Goal: Check status: Check status

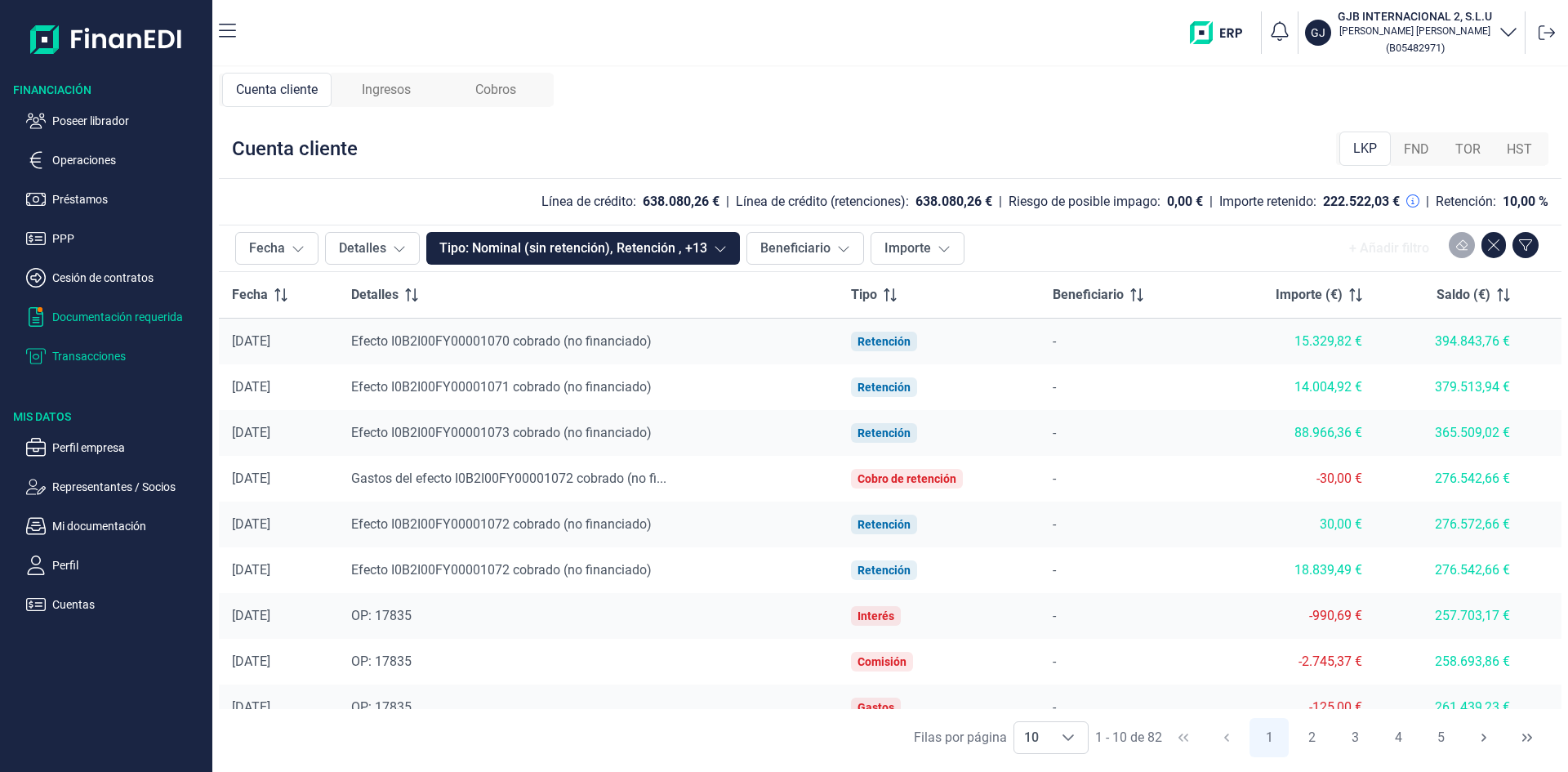
click at [144, 312] on p "Documentación requerida" at bounding box center [129, 317] width 153 height 20
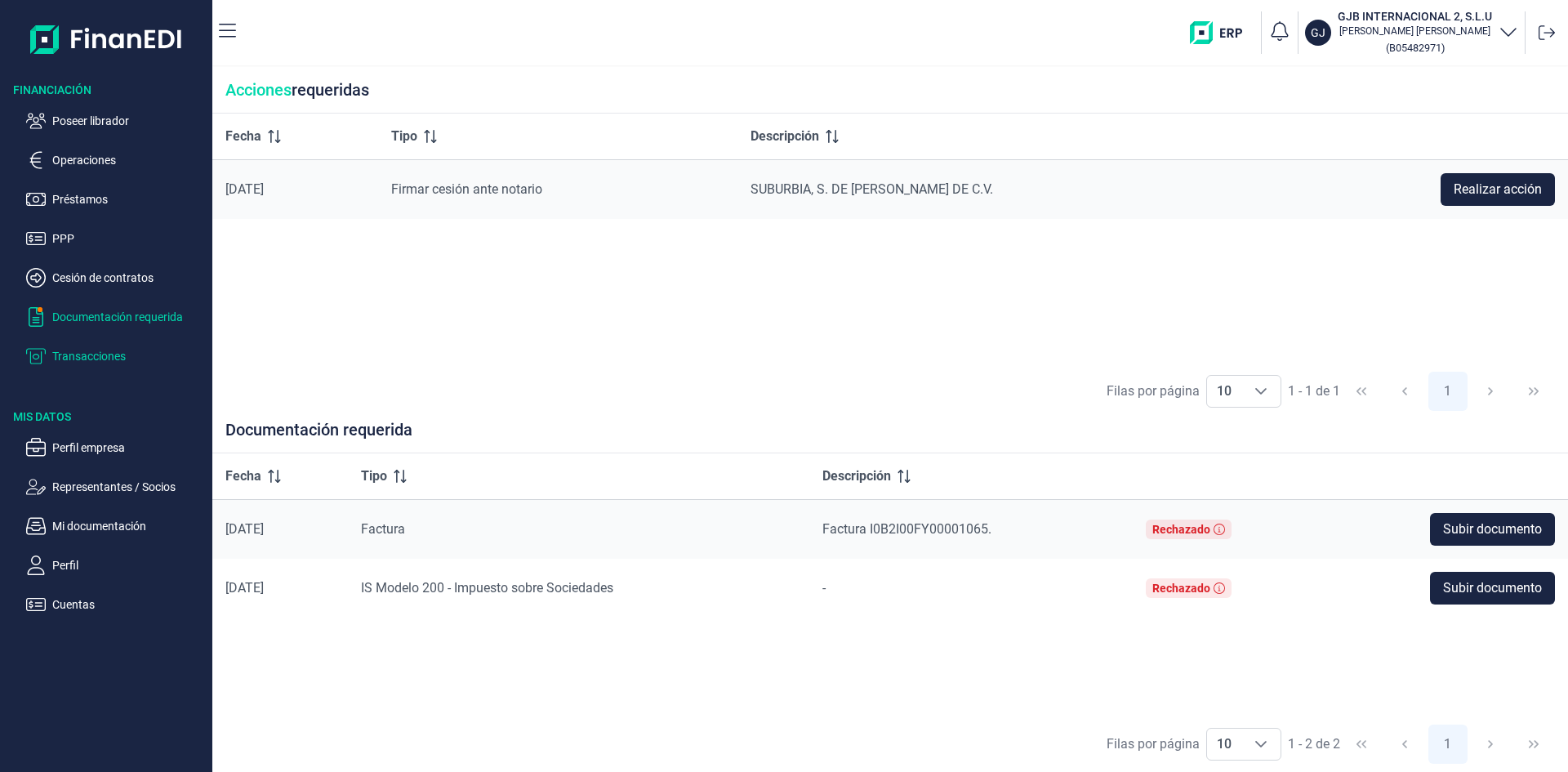
click at [112, 361] on p "Transacciones" at bounding box center [129, 357] width 153 height 20
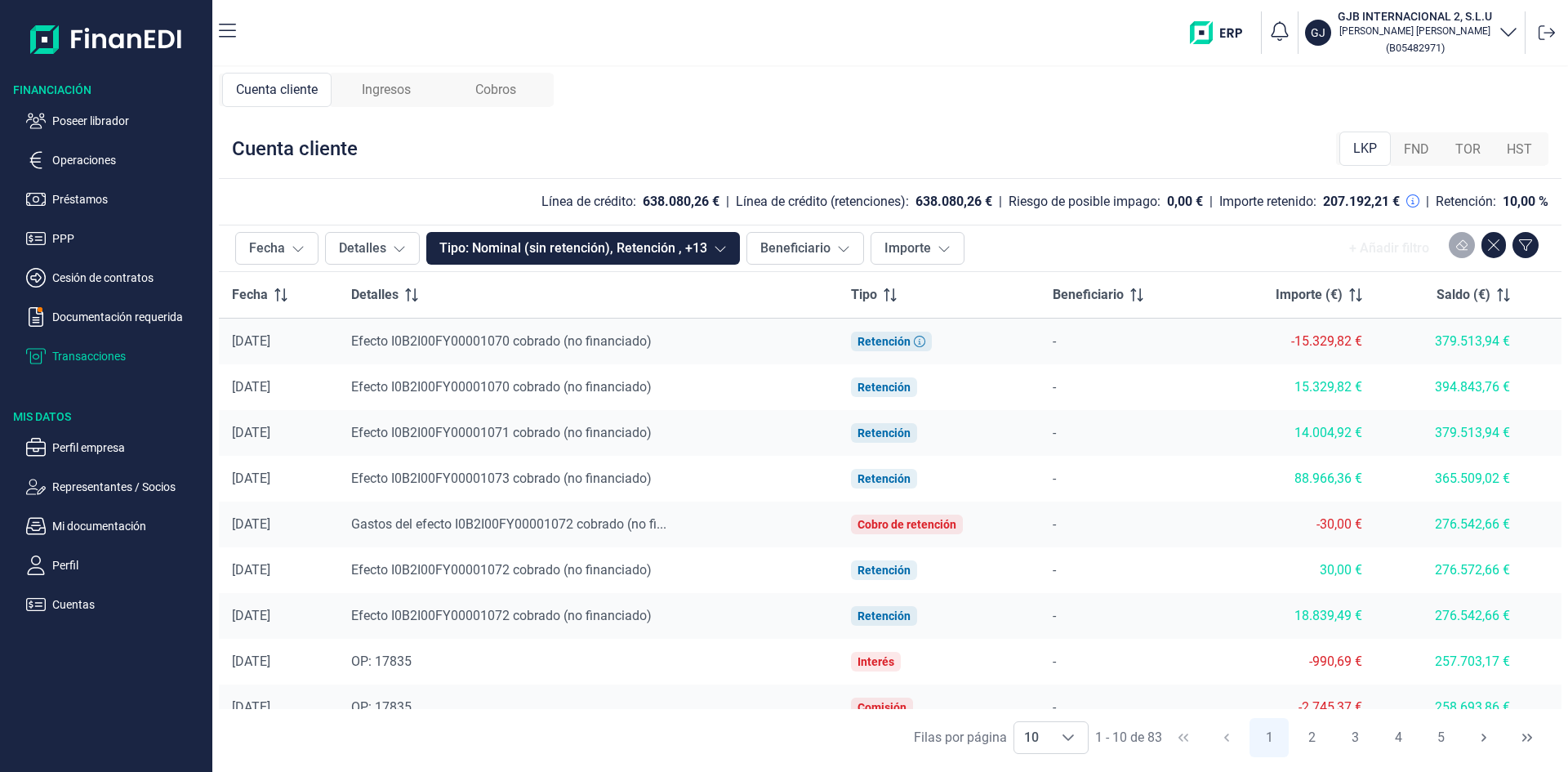
click at [383, 96] on span "Ingresos" at bounding box center [386, 90] width 49 height 20
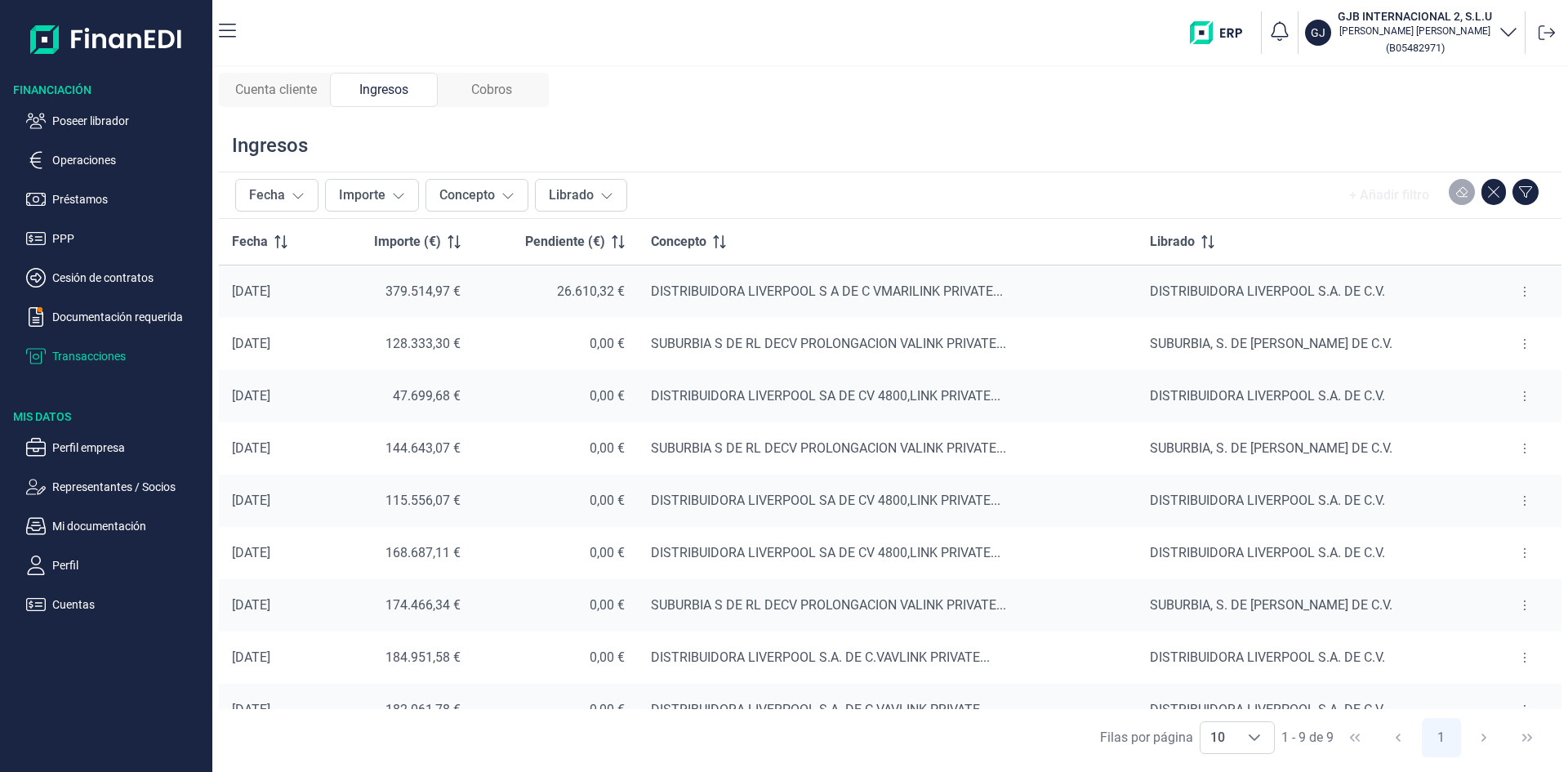
click at [301, 93] on span "Cuenta cliente" at bounding box center [276, 90] width 82 height 20
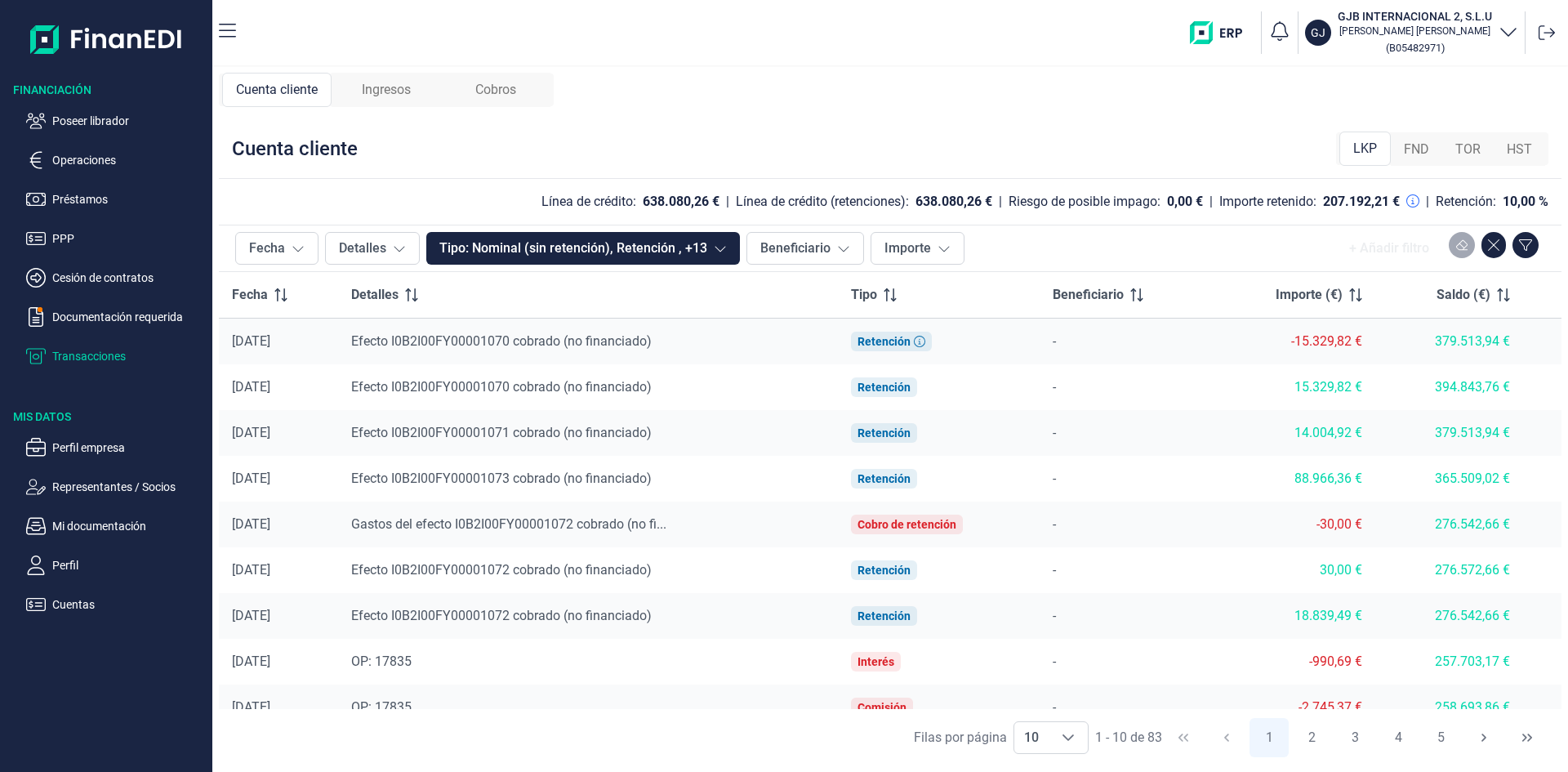
click at [396, 93] on span "Ingresos" at bounding box center [386, 90] width 49 height 20
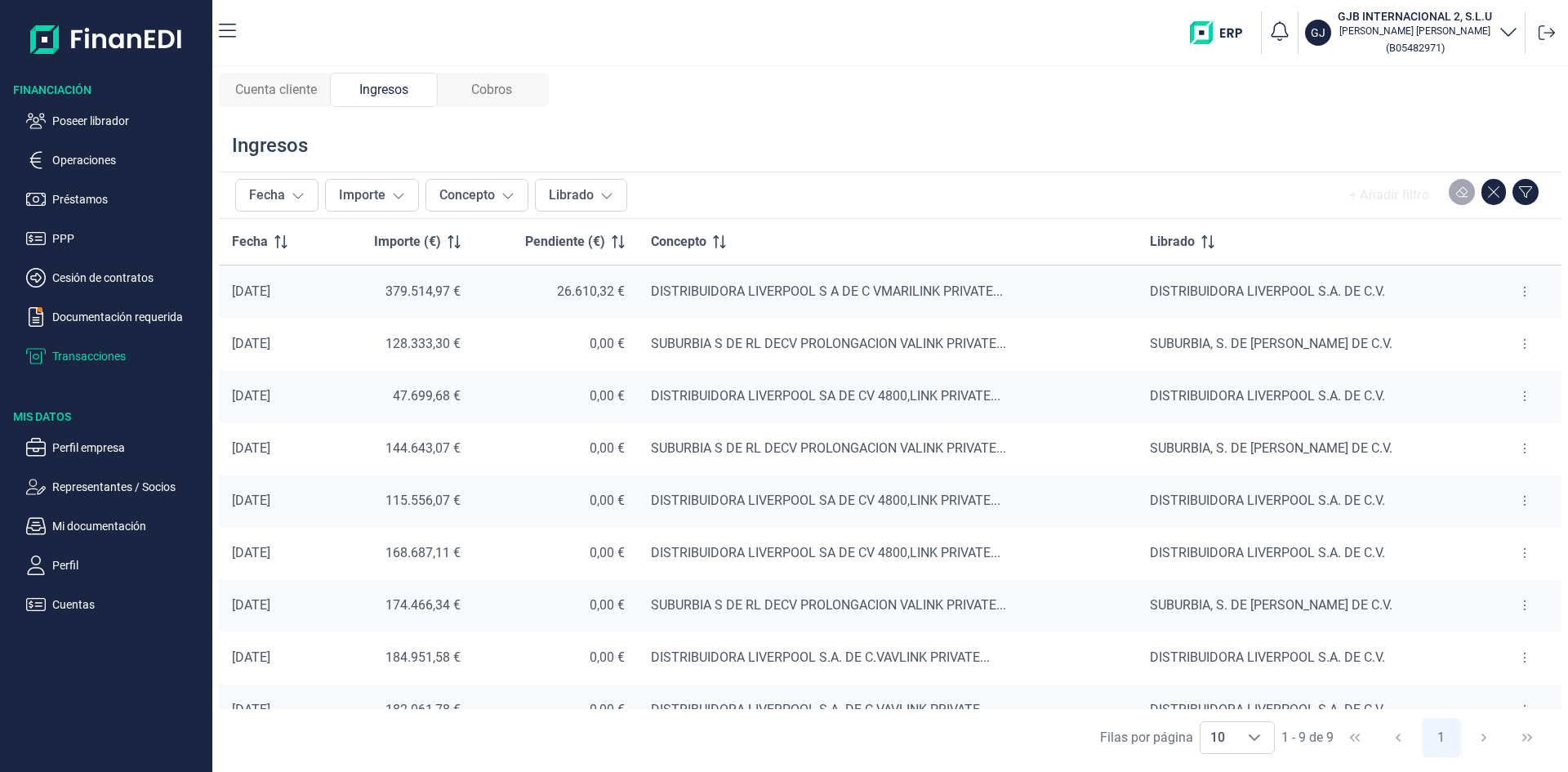
click at [1516, 293] on button at bounding box center [1525, 292] width 30 height 26
click at [1499, 334] on span "Ver cobros" at bounding box center [1493, 332] width 55 height 16
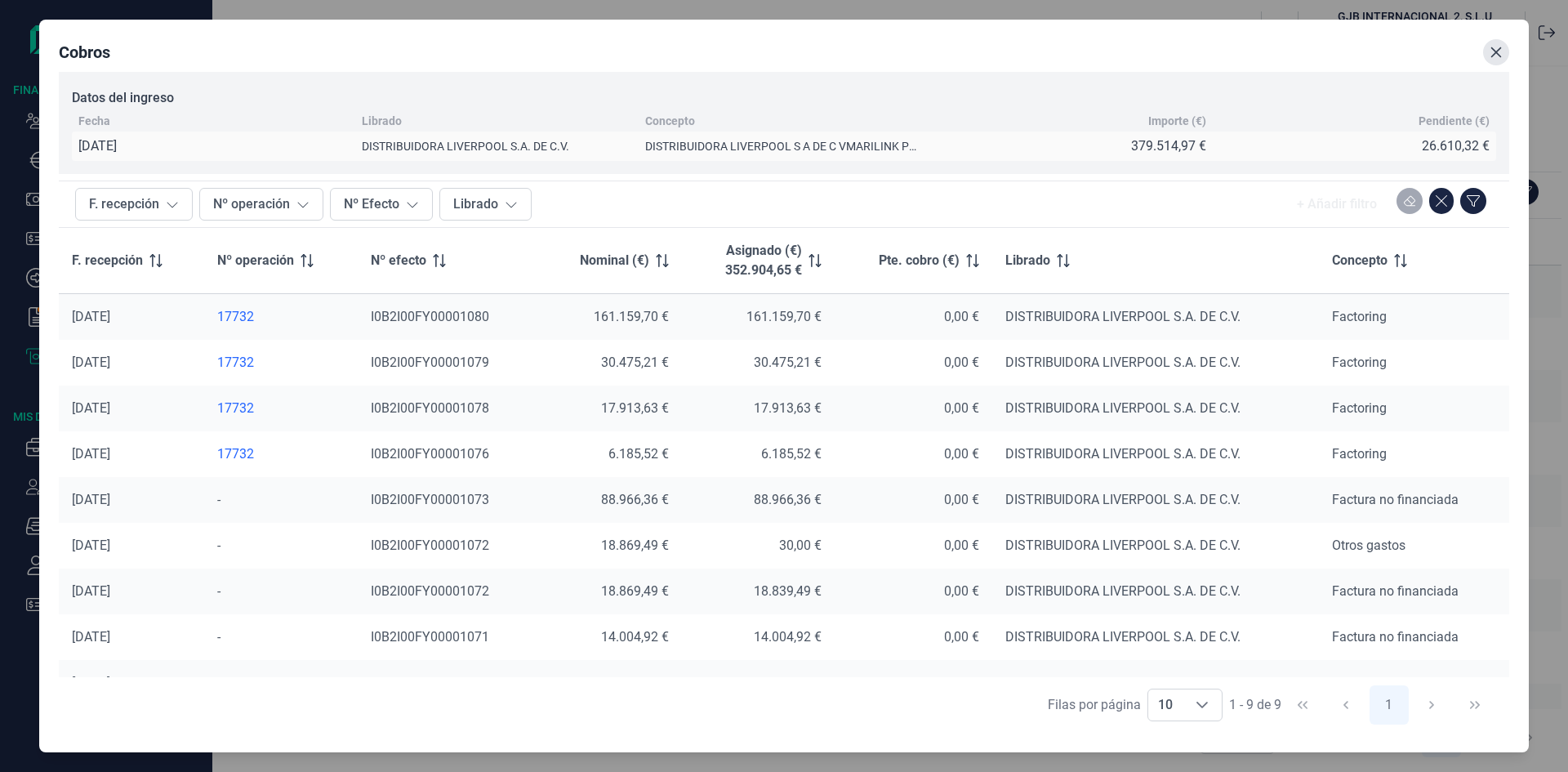
click at [1493, 51] on icon "Close" at bounding box center [1495, 52] width 13 height 13
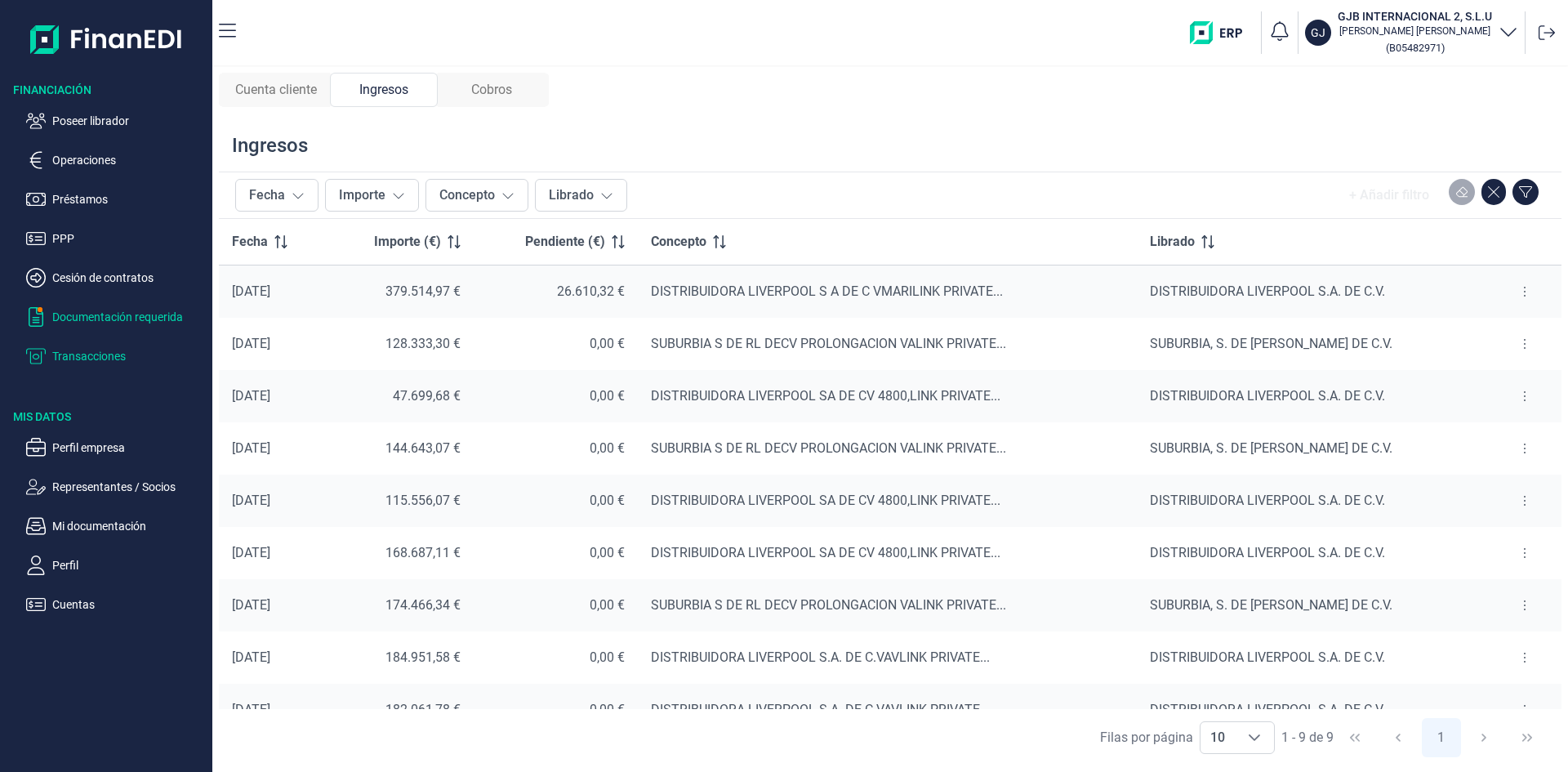
click at [107, 313] on p "Documentación requerida" at bounding box center [129, 317] width 153 height 20
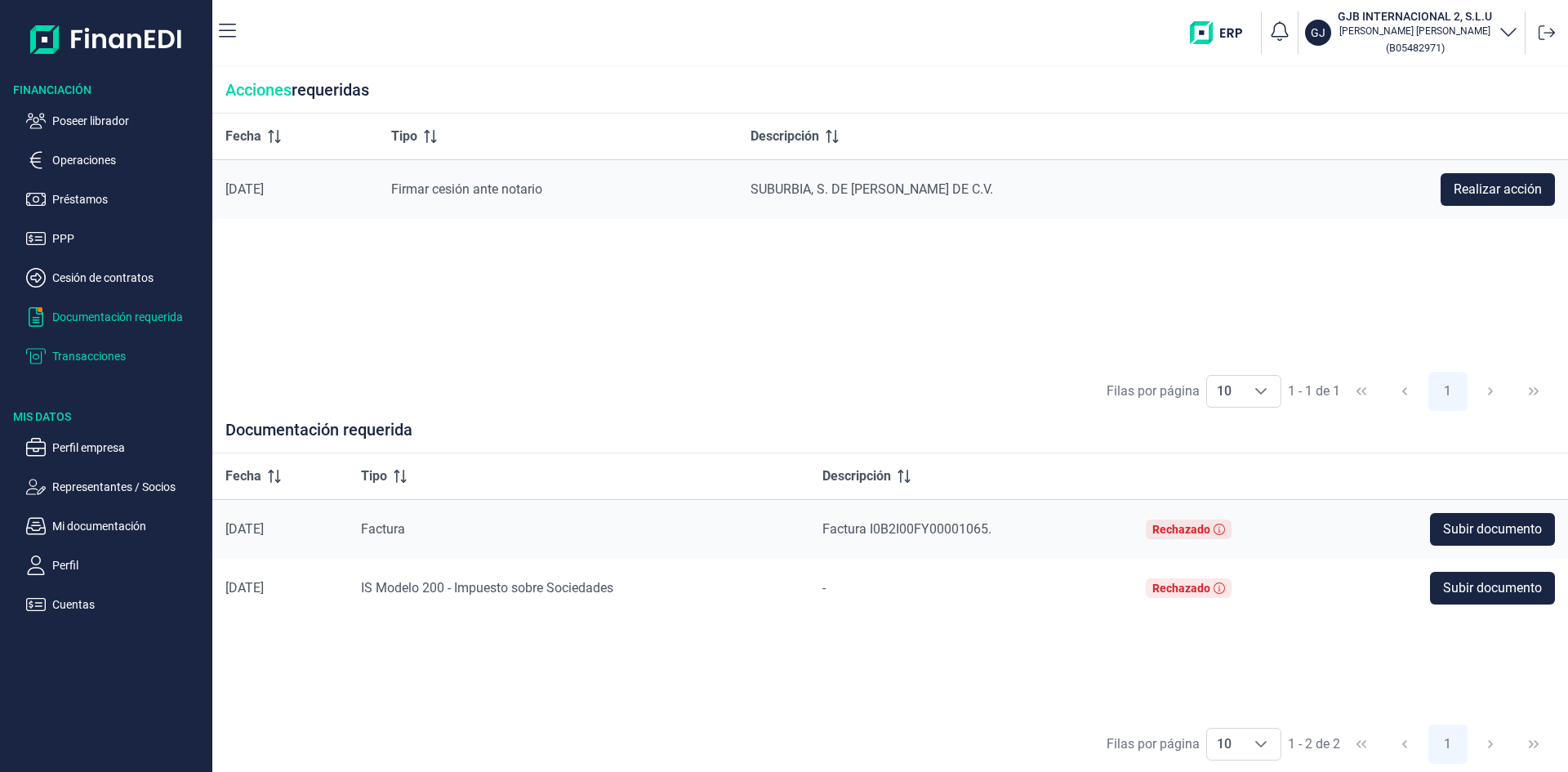
click at [104, 352] on p "Transacciones" at bounding box center [129, 357] width 153 height 20
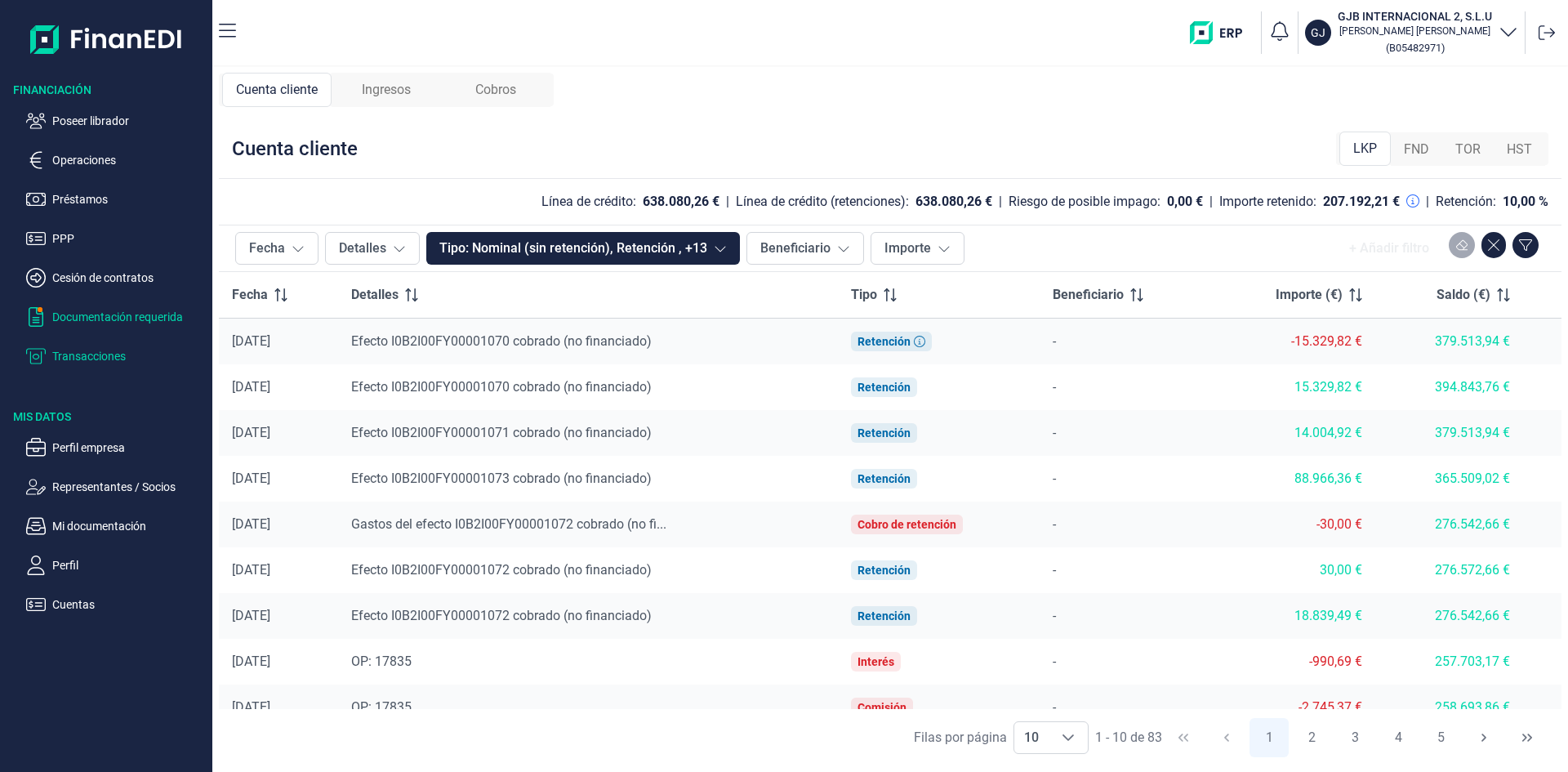
click at [118, 316] on p "Documentación requerida" at bounding box center [129, 317] width 153 height 20
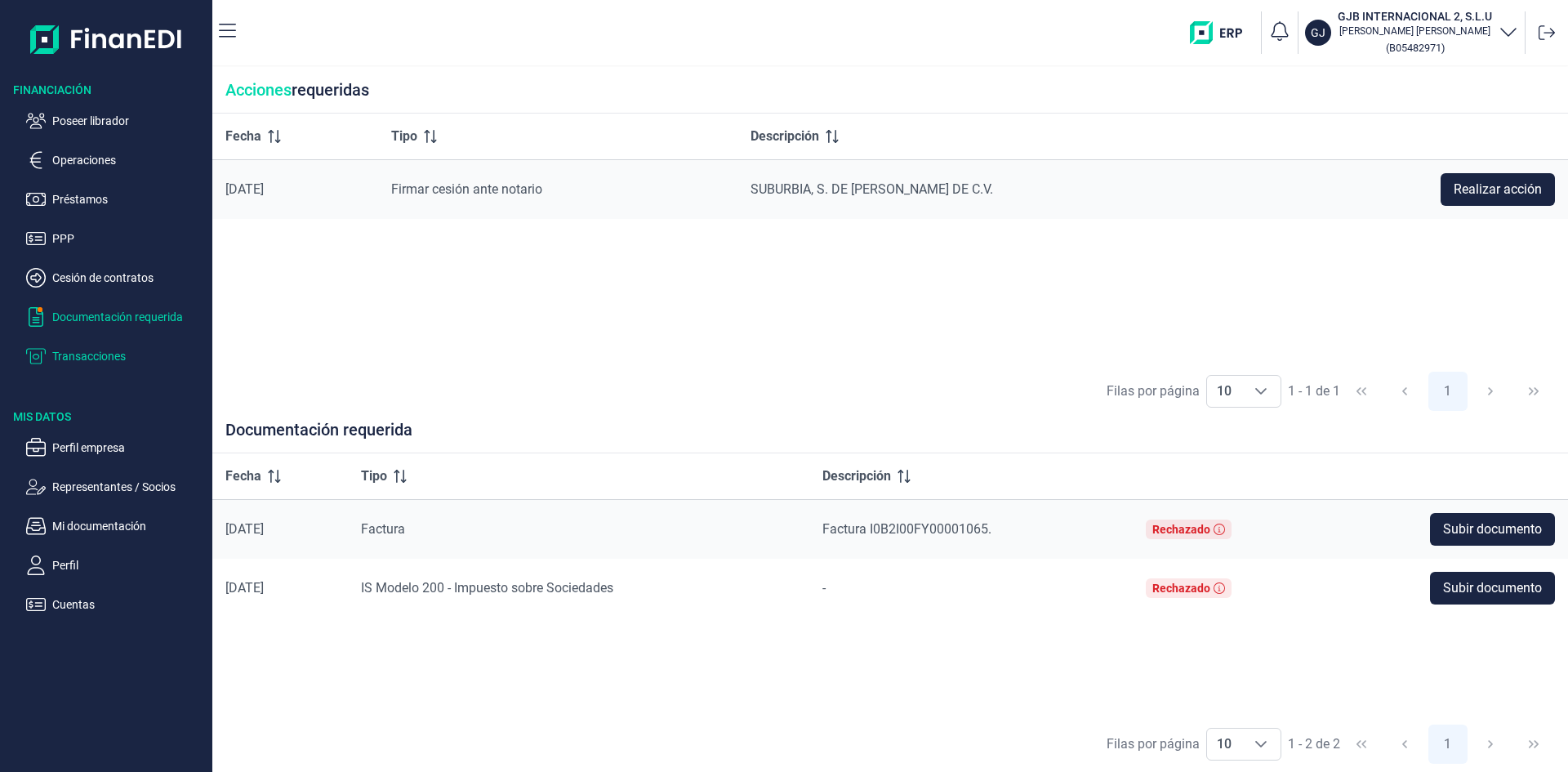
click at [120, 358] on p "Transacciones" at bounding box center [129, 357] width 153 height 20
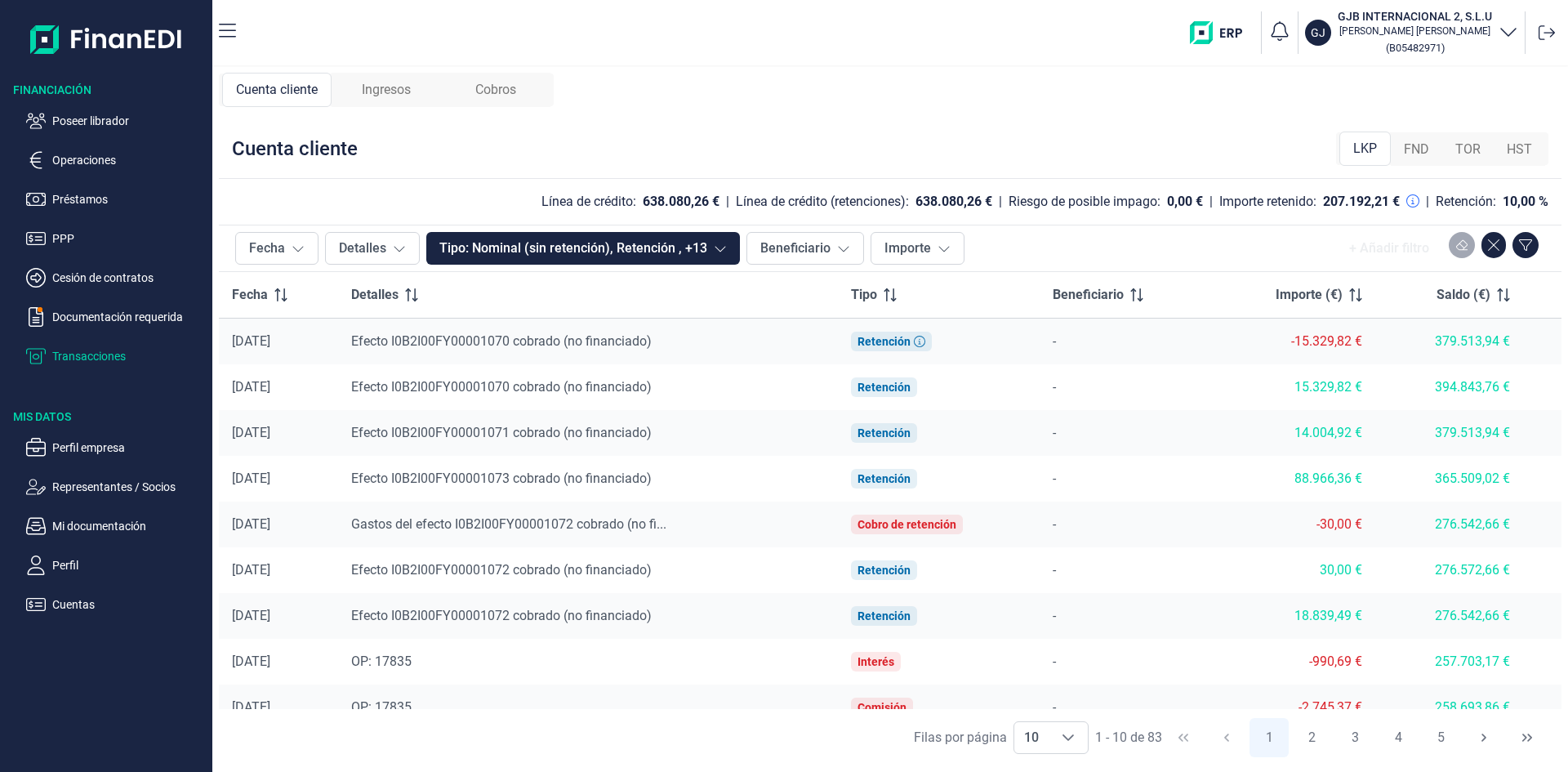
click at [405, 94] on span "Ingresos" at bounding box center [386, 90] width 49 height 20
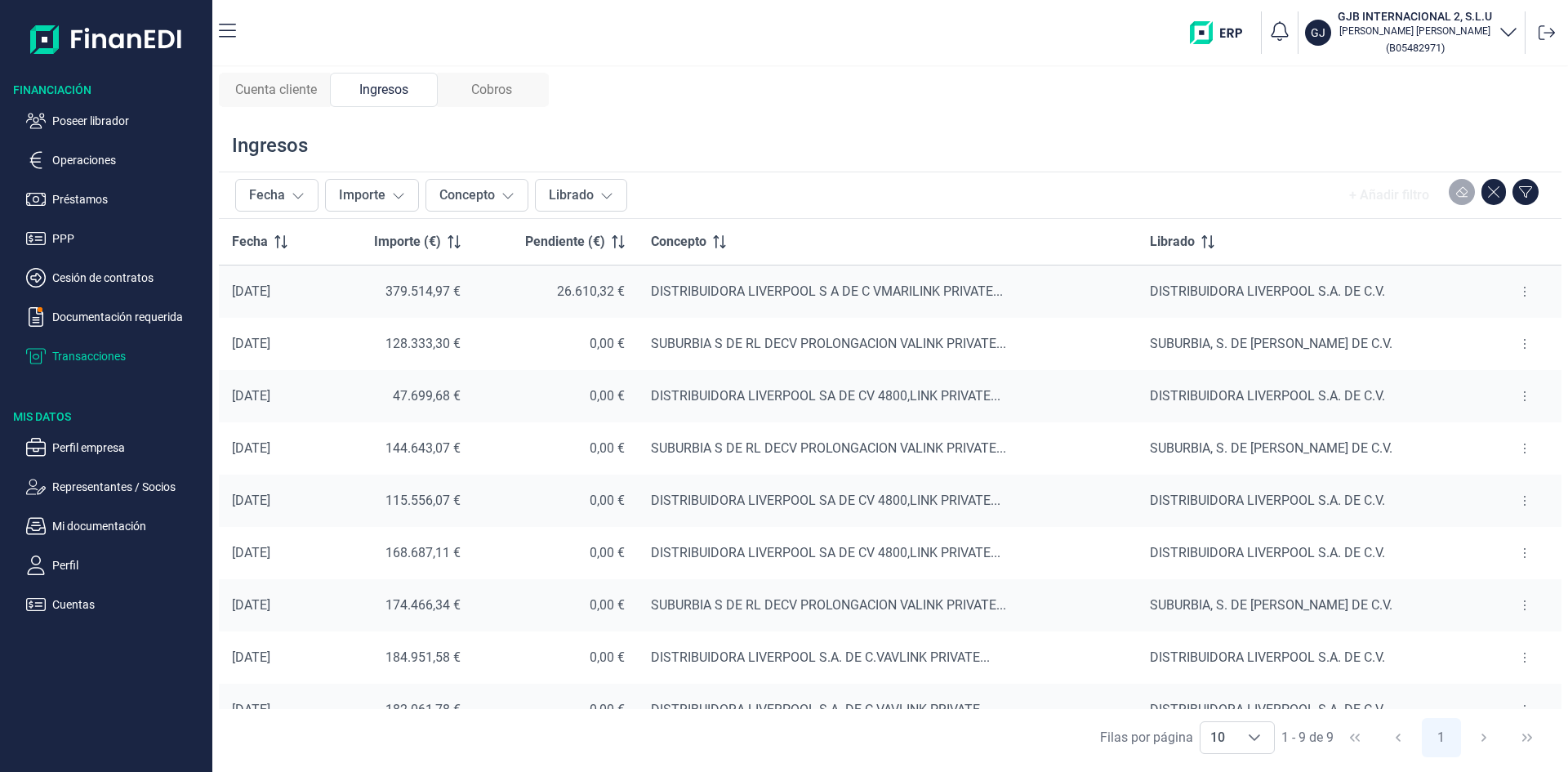
click at [1523, 294] on icon at bounding box center [1524, 291] width 3 height 13
click at [1479, 328] on span "Ver cobros" at bounding box center [1493, 332] width 55 height 16
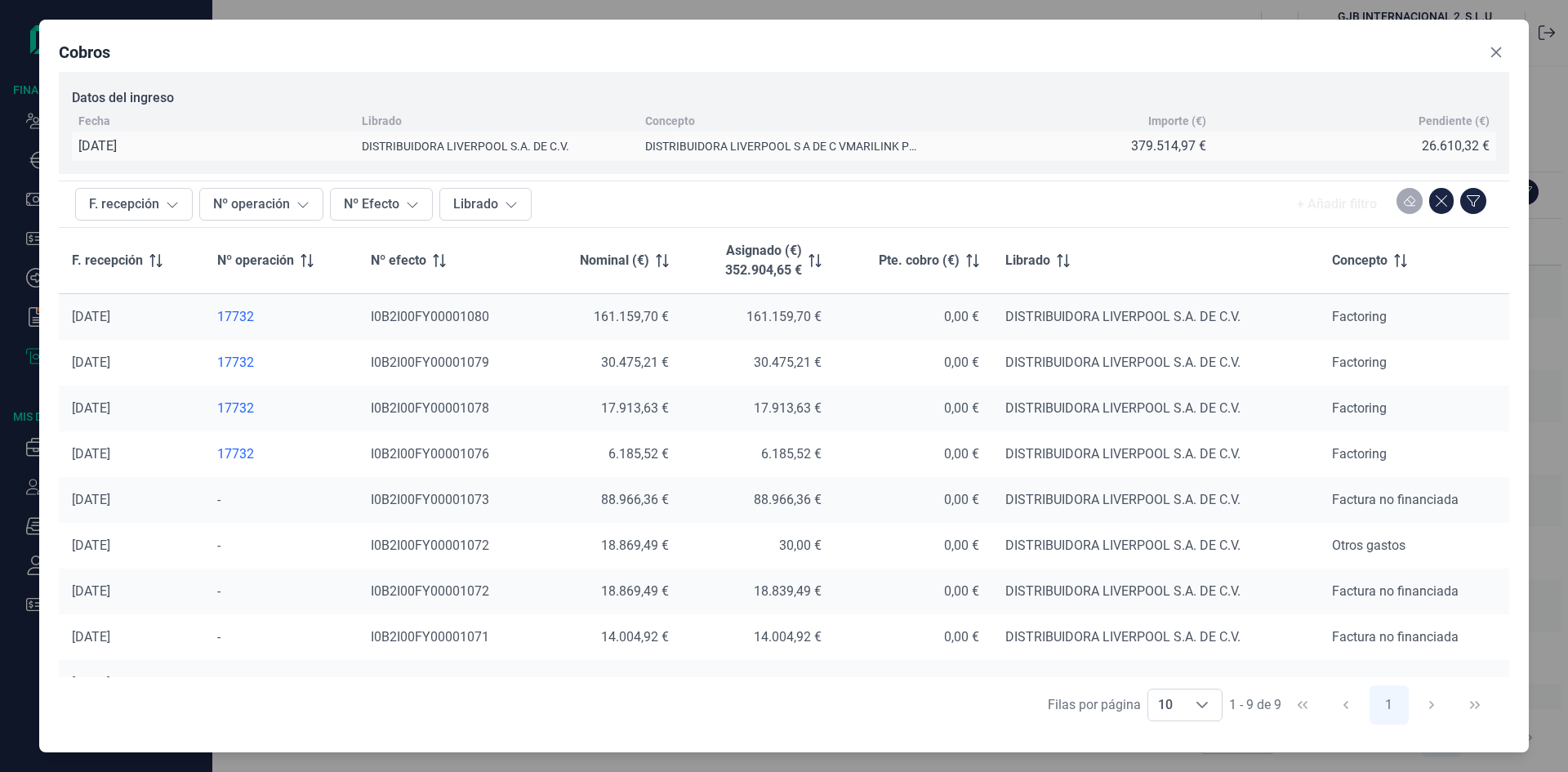
scroll to position [29, 0]
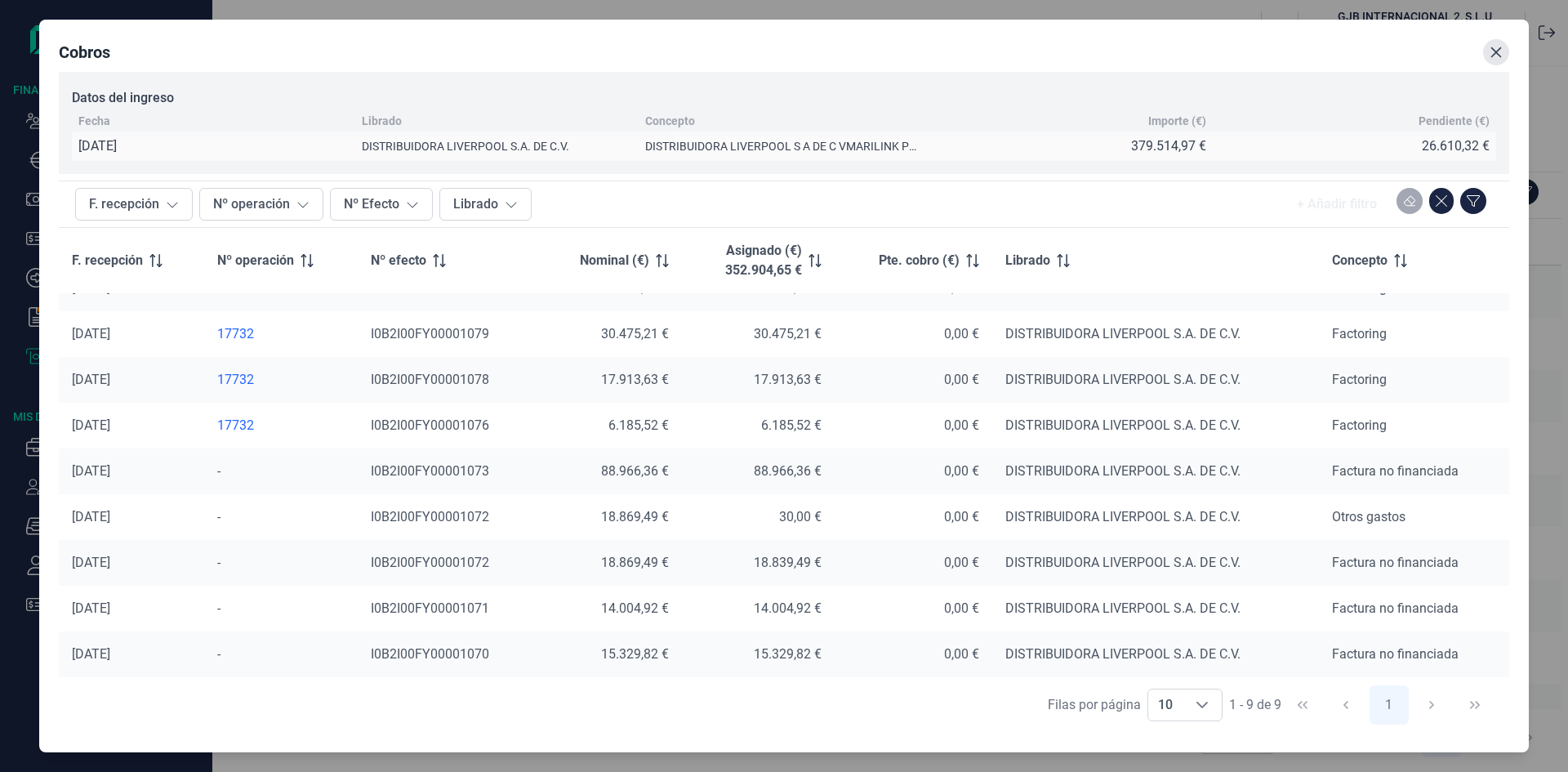
click at [1490, 57] on icon "Close" at bounding box center [1495, 52] width 13 height 13
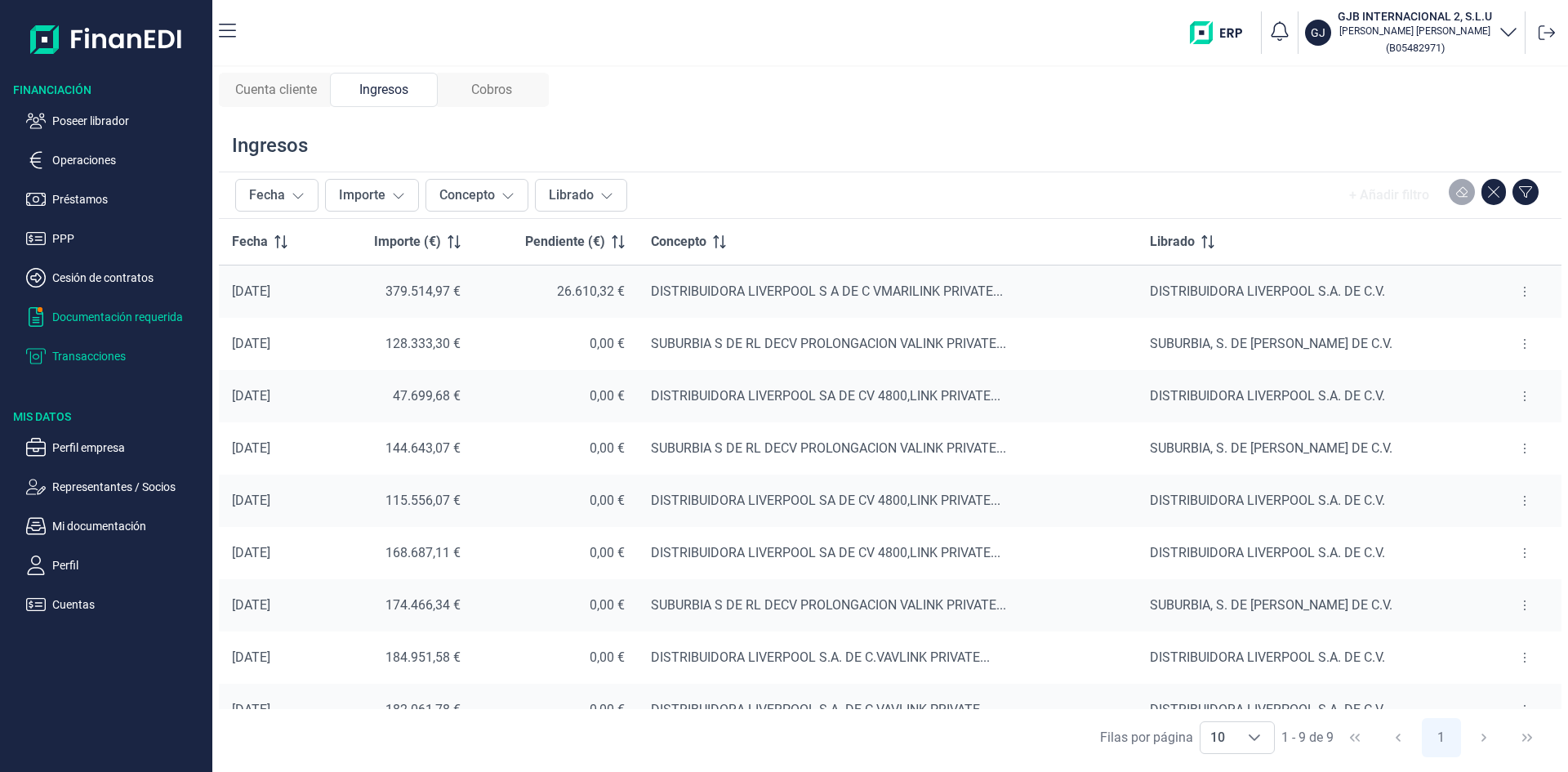
click at [111, 320] on p "Documentación requerida" at bounding box center [129, 317] width 153 height 20
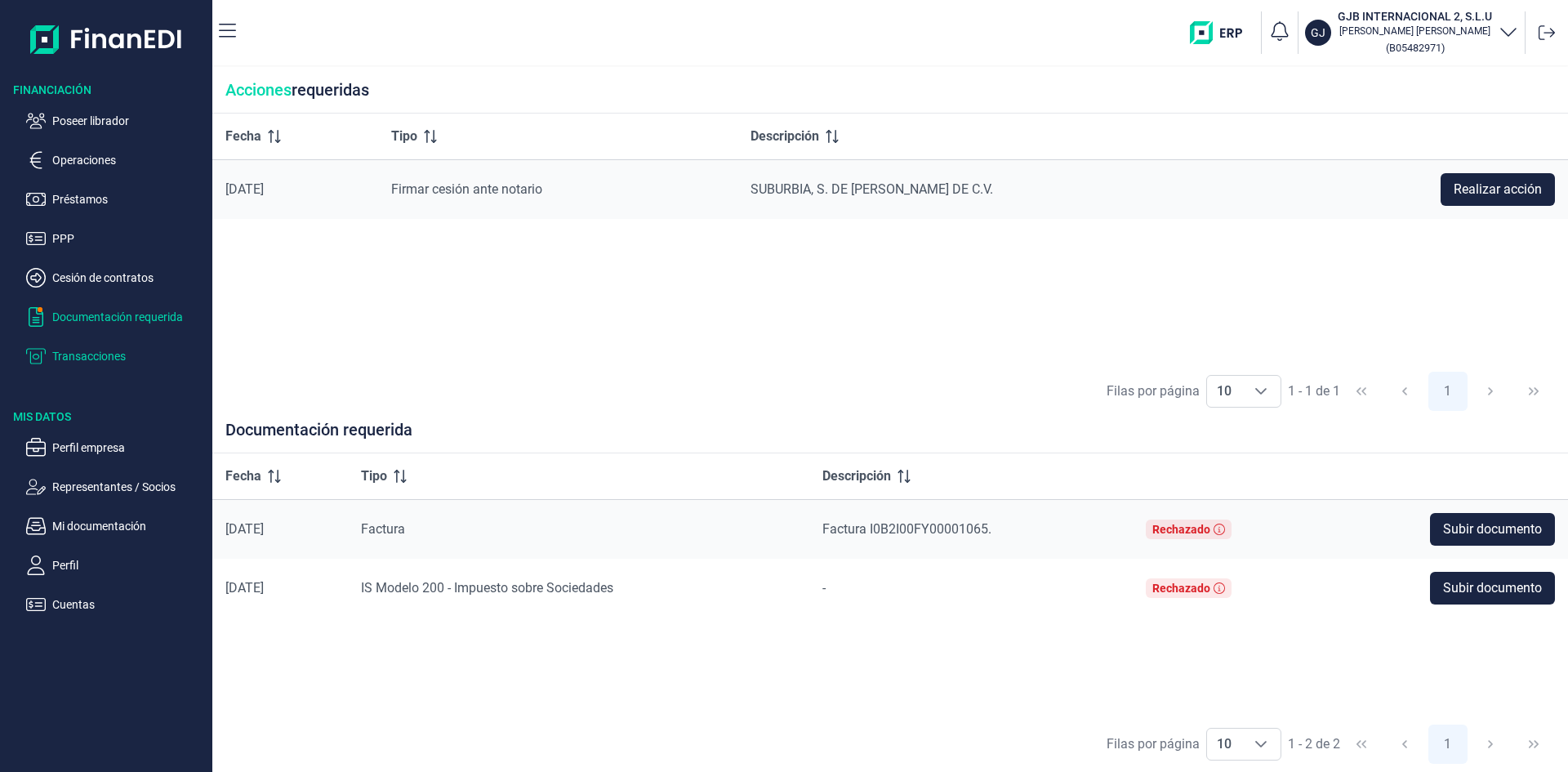
click at [70, 362] on p "Transacciones" at bounding box center [129, 357] width 153 height 20
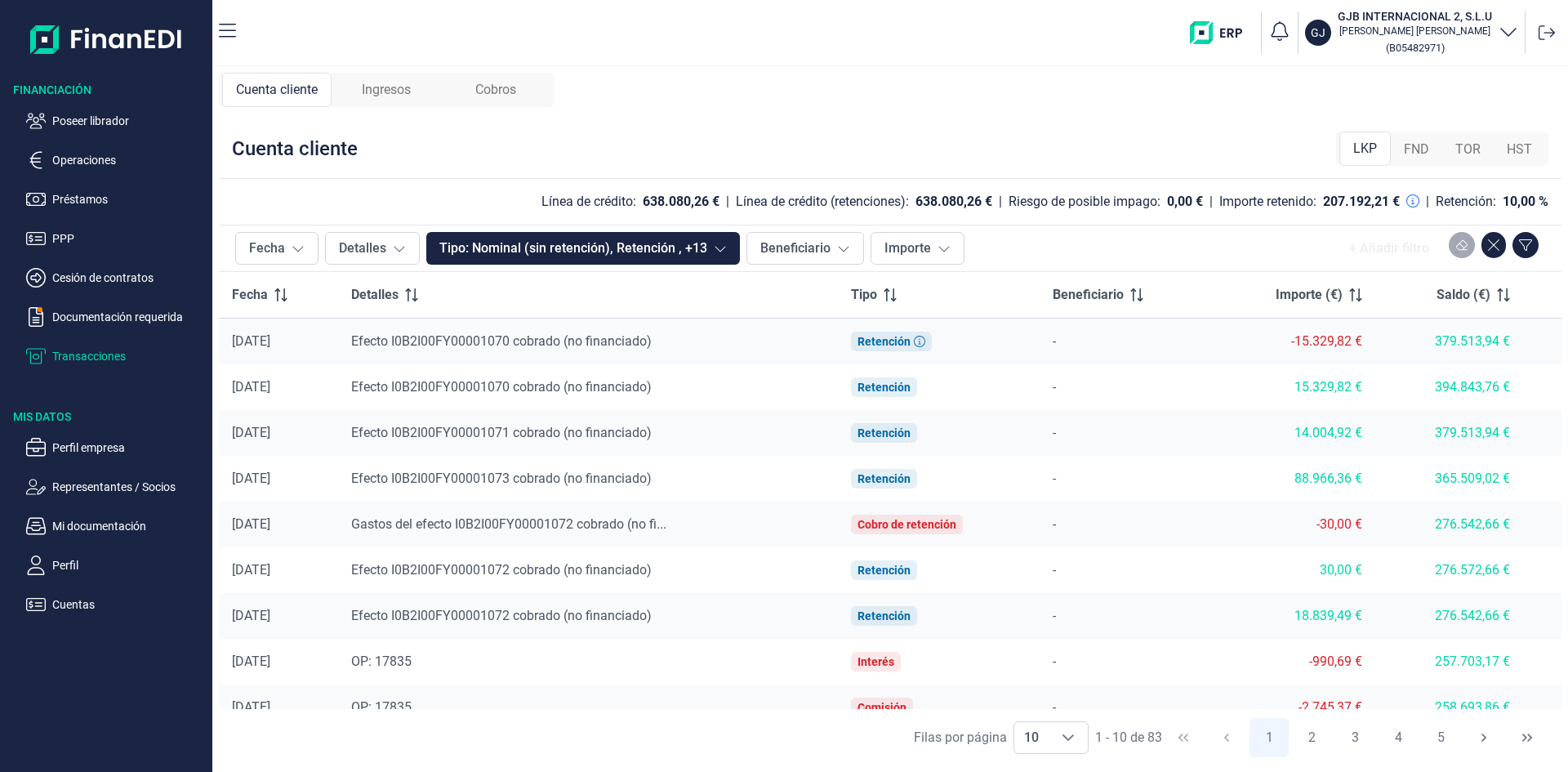
click at [382, 95] on span "Ingresos" at bounding box center [386, 90] width 49 height 20
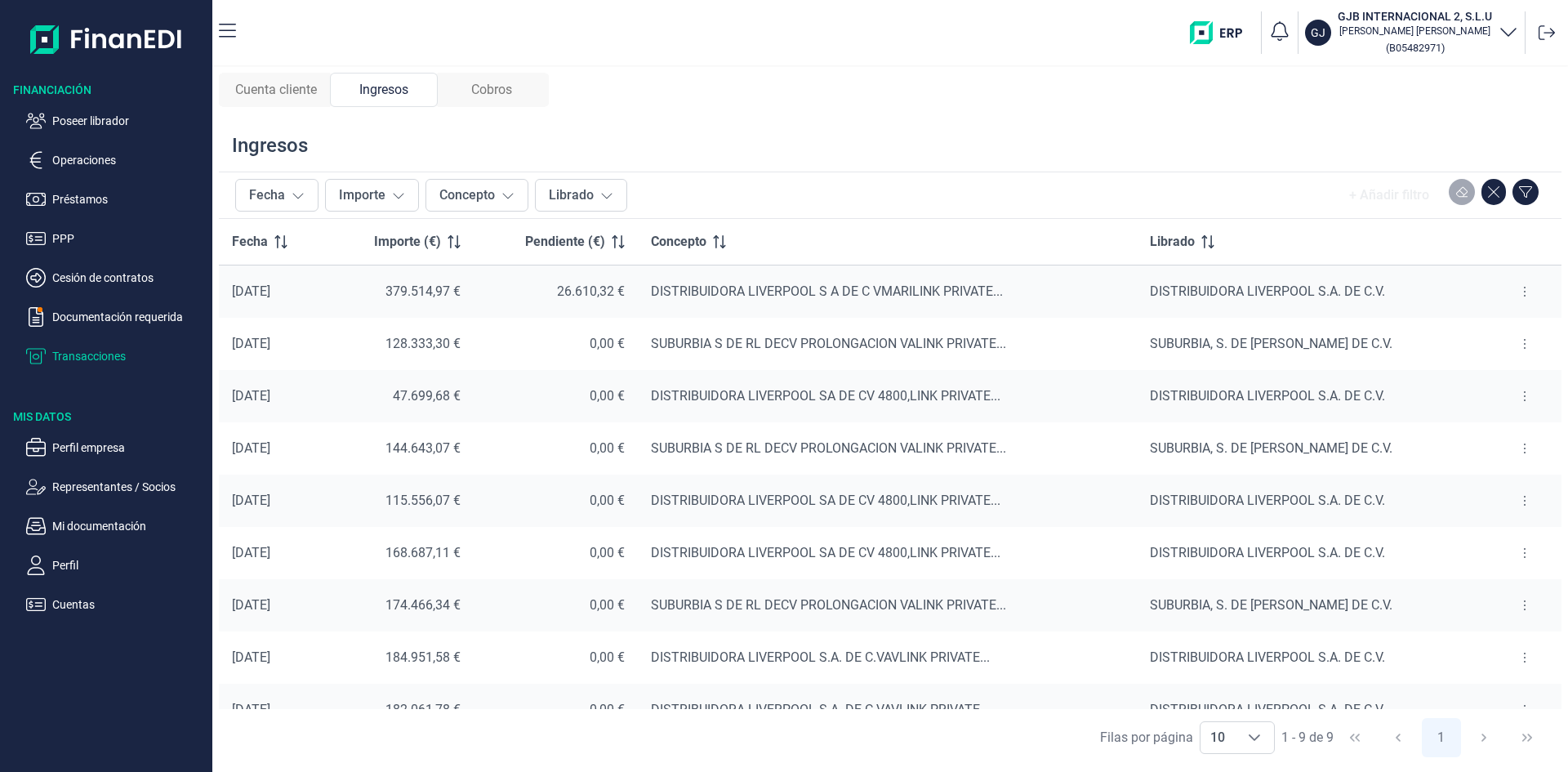
click at [1523, 293] on icon at bounding box center [1524, 291] width 3 height 13
click at [1490, 330] on span "Ver cobros" at bounding box center [1493, 332] width 55 height 16
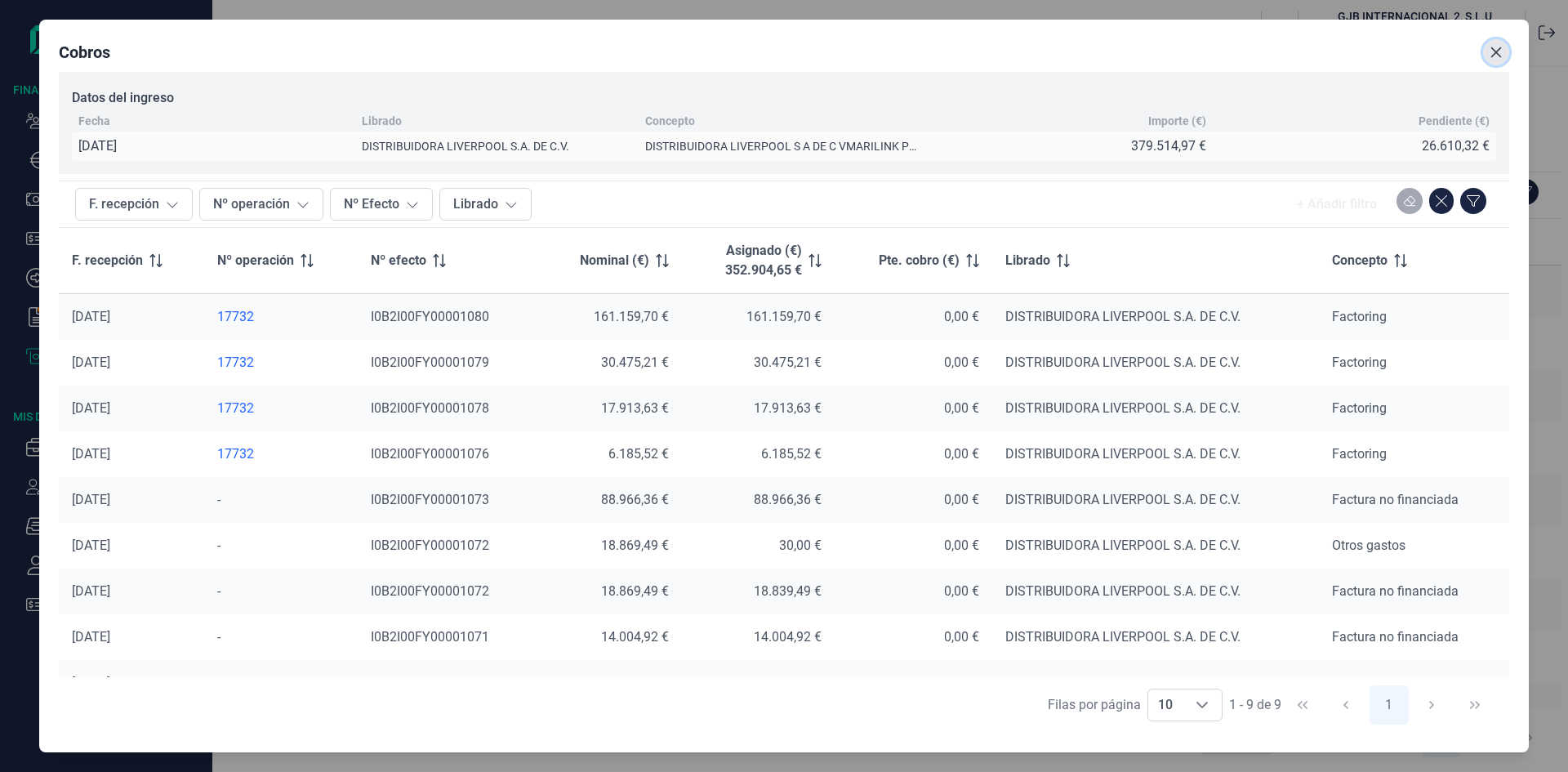
click at [1502, 54] on icon "Close" at bounding box center [1495, 52] width 13 height 13
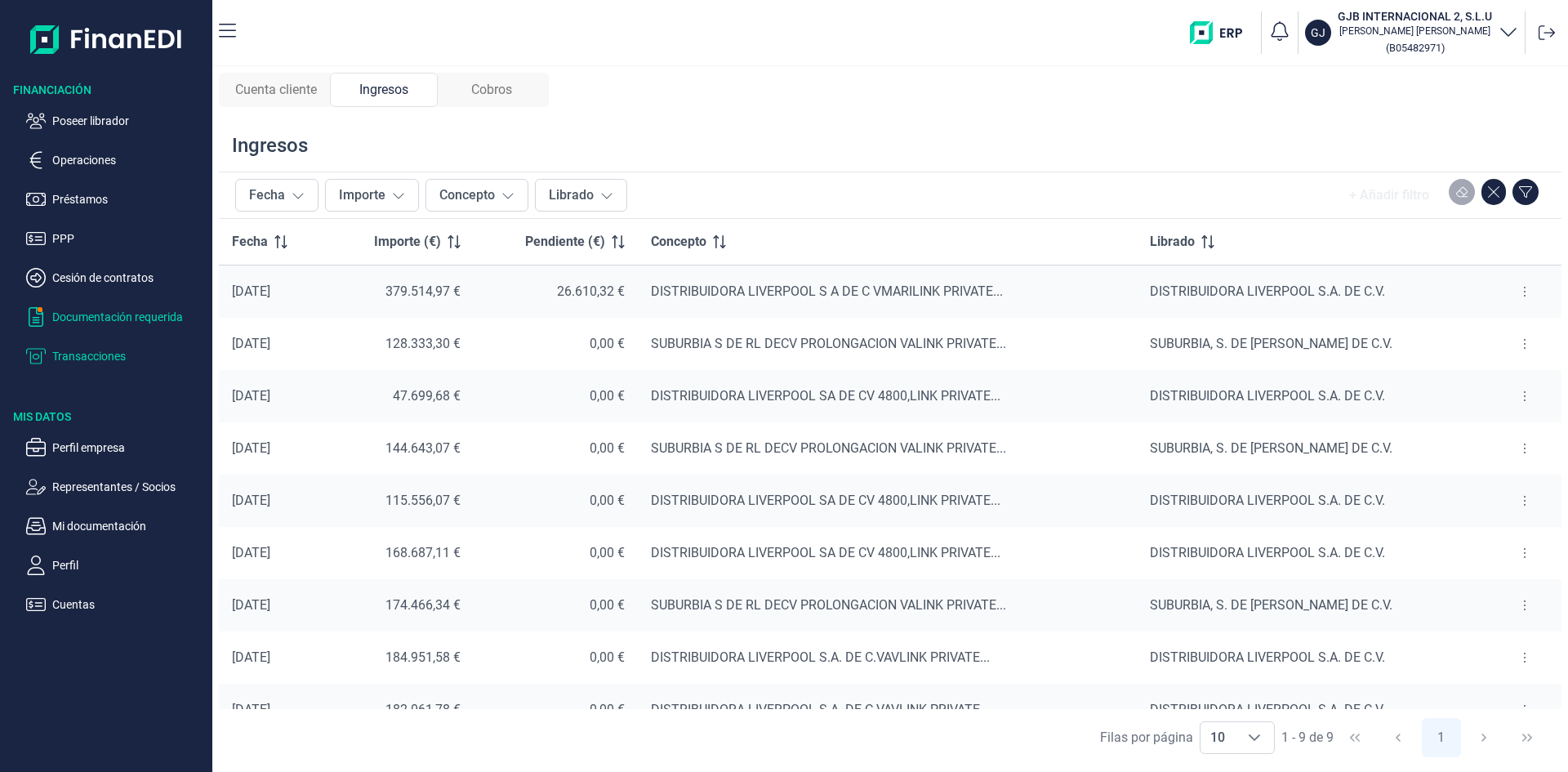
click at [106, 320] on p "Documentación requerida" at bounding box center [129, 317] width 153 height 20
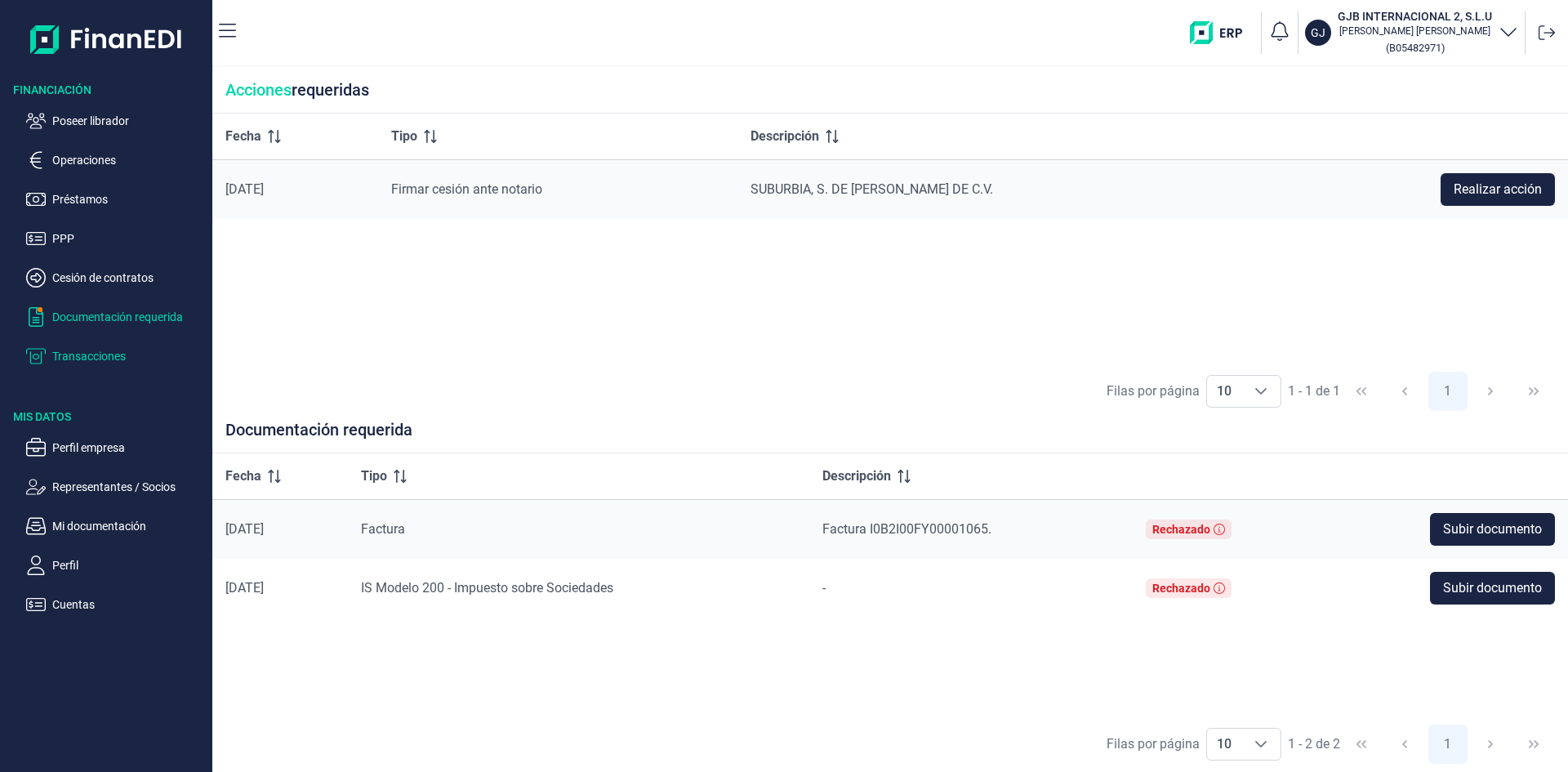
click at [109, 356] on p "Transacciones" at bounding box center [129, 357] width 153 height 20
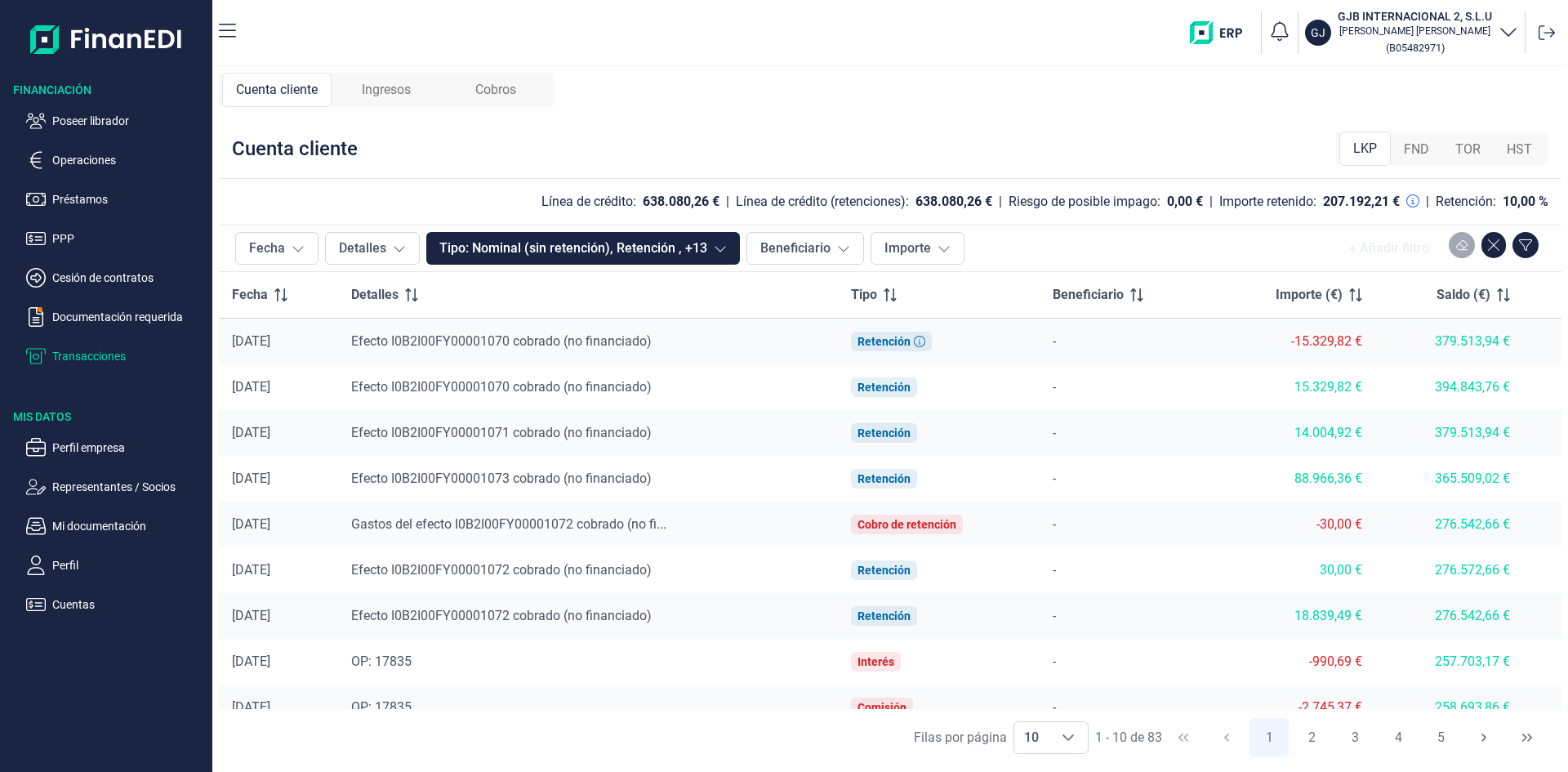
click at [381, 95] on span "Ingresos" at bounding box center [386, 90] width 49 height 20
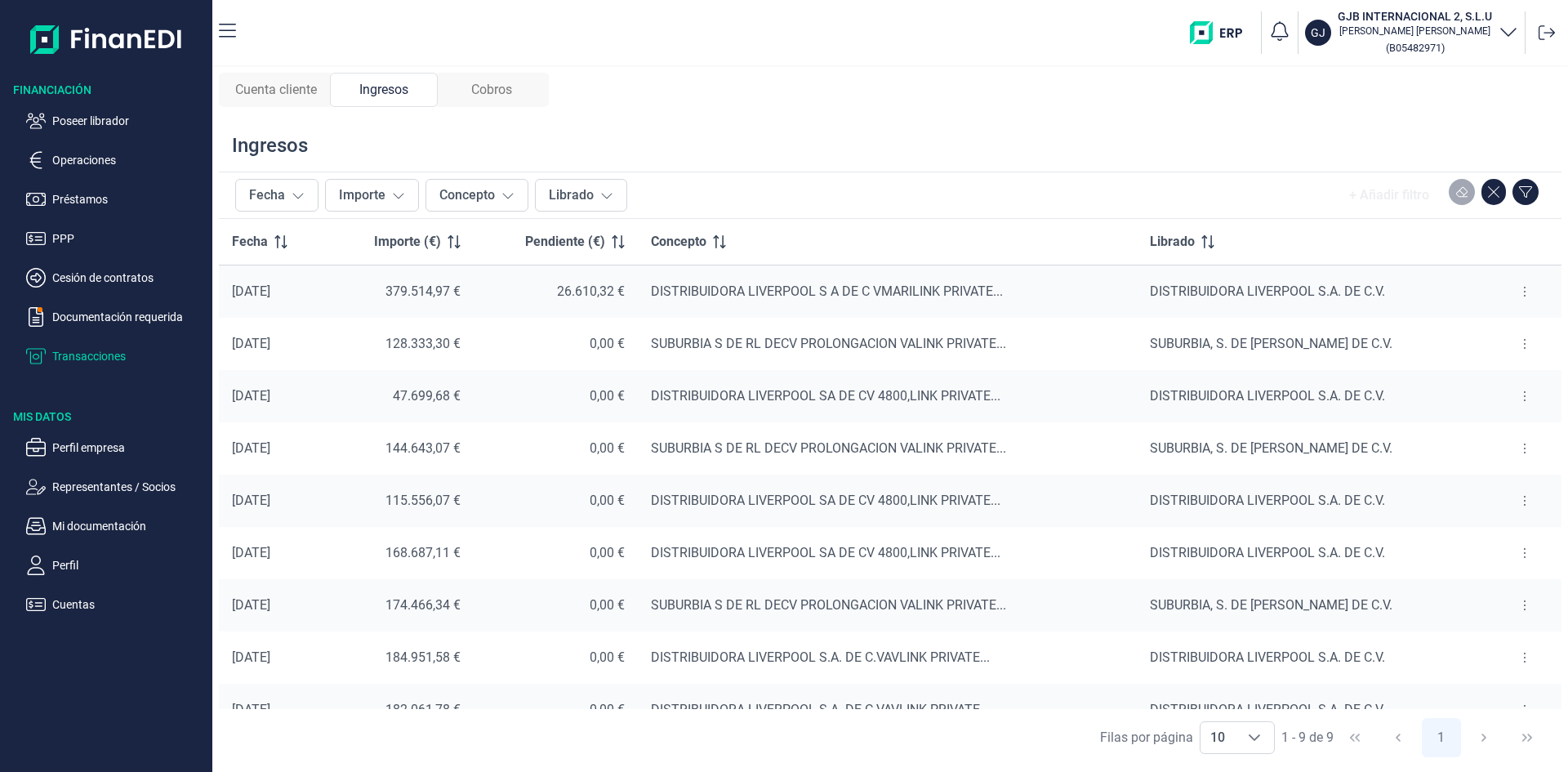
click at [512, 96] on span "Cobros" at bounding box center [491, 90] width 41 height 20
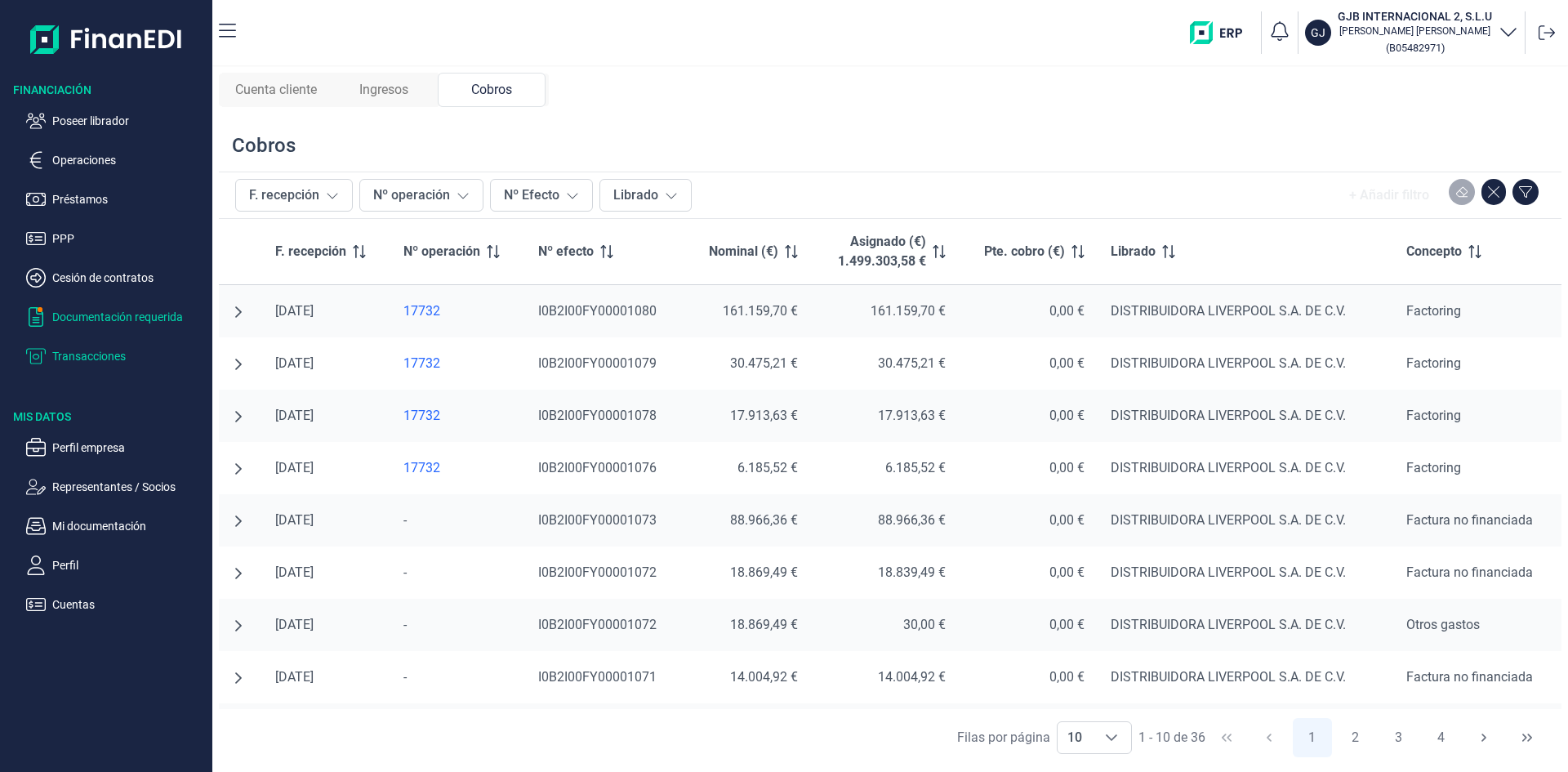
click at [125, 316] on p "Documentación requerida" at bounding box center [129, 317] width 153 height 20
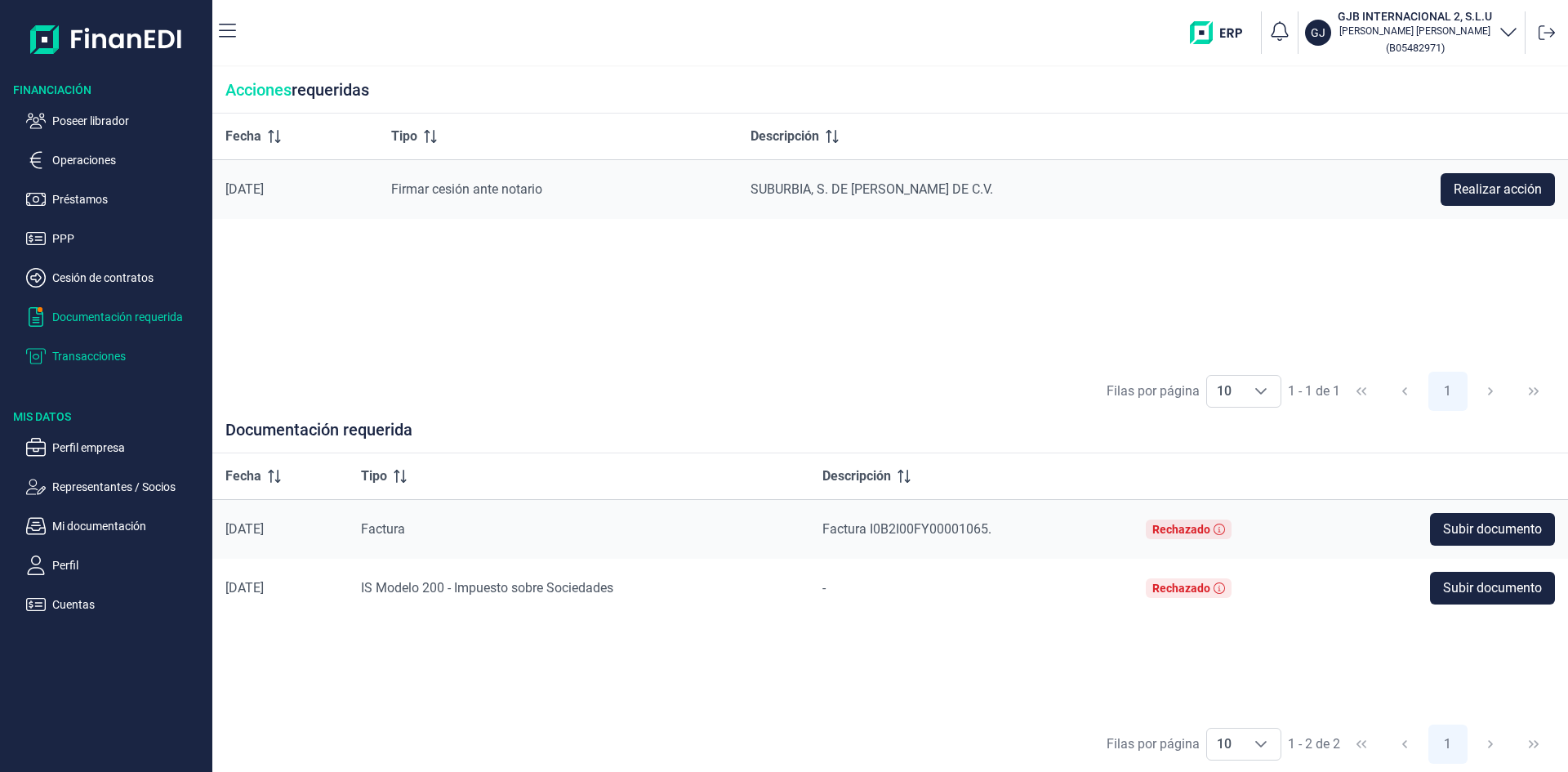
click at [119, 352] on p "Transacciones" at bounding box center [129, 357] width 153 height 20
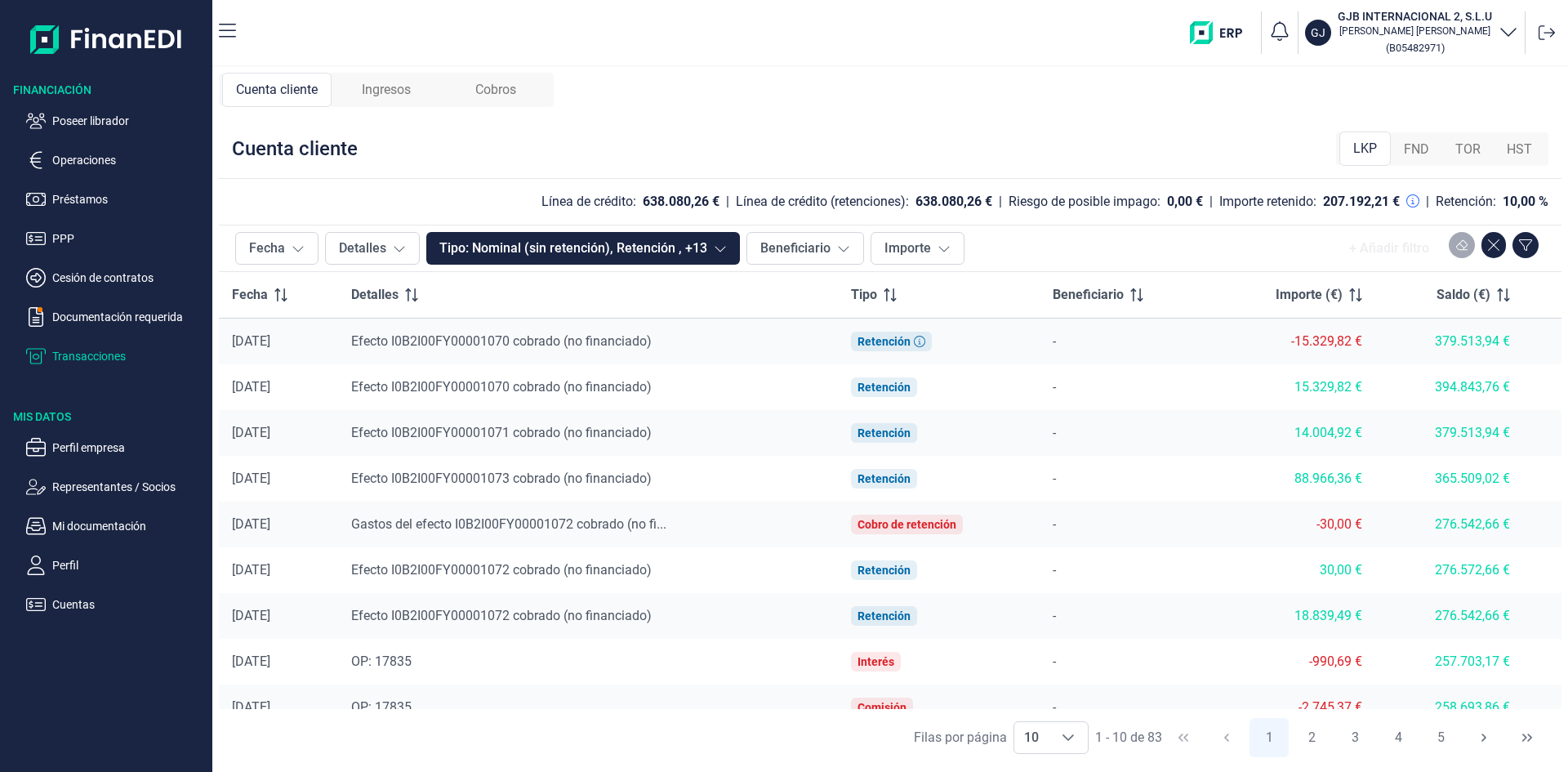
click at [404, 97] on span "Ingresos" at bounding box center [386, 90] width 49 height 20
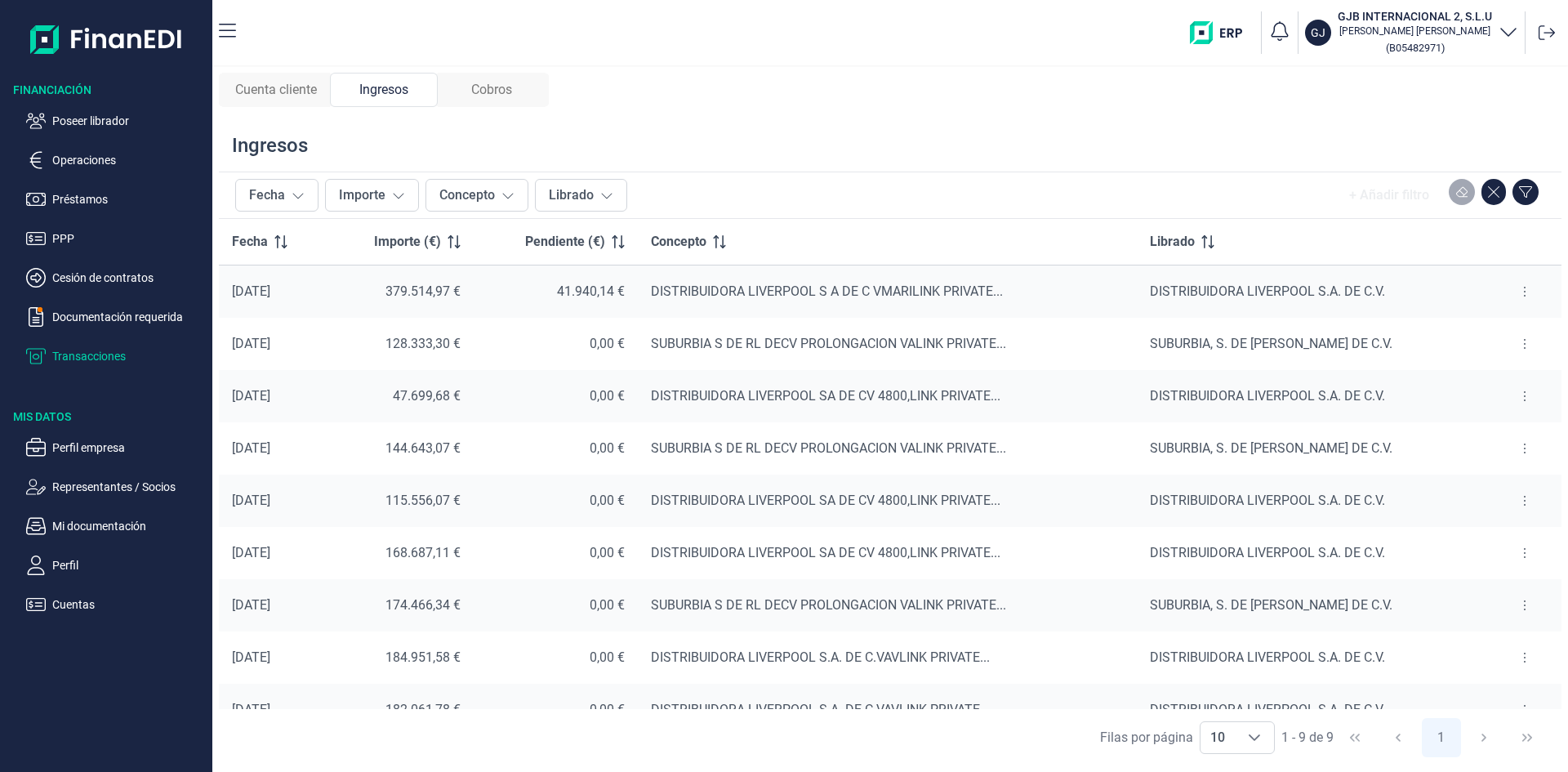
click at [1523, 293] on icon at bounding box center [1524, 291] width 3 height 13
click at [1507, 331] on span "Ver cobros" at bounding box center [1493, 332] width 55 height 16
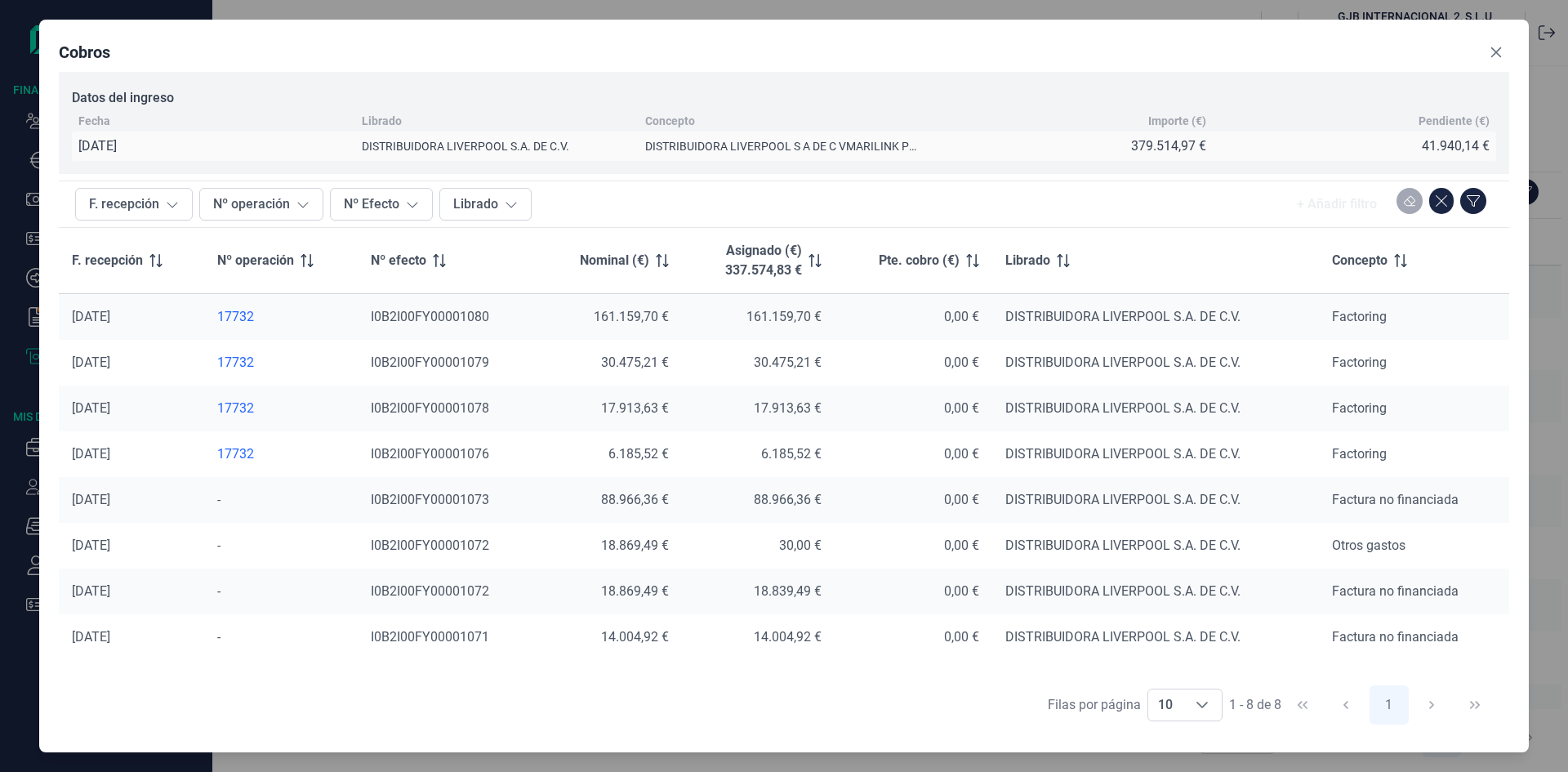
click at [1493, 57] on icon "Close" at bounding box center [1495, 52] width 13 height 13
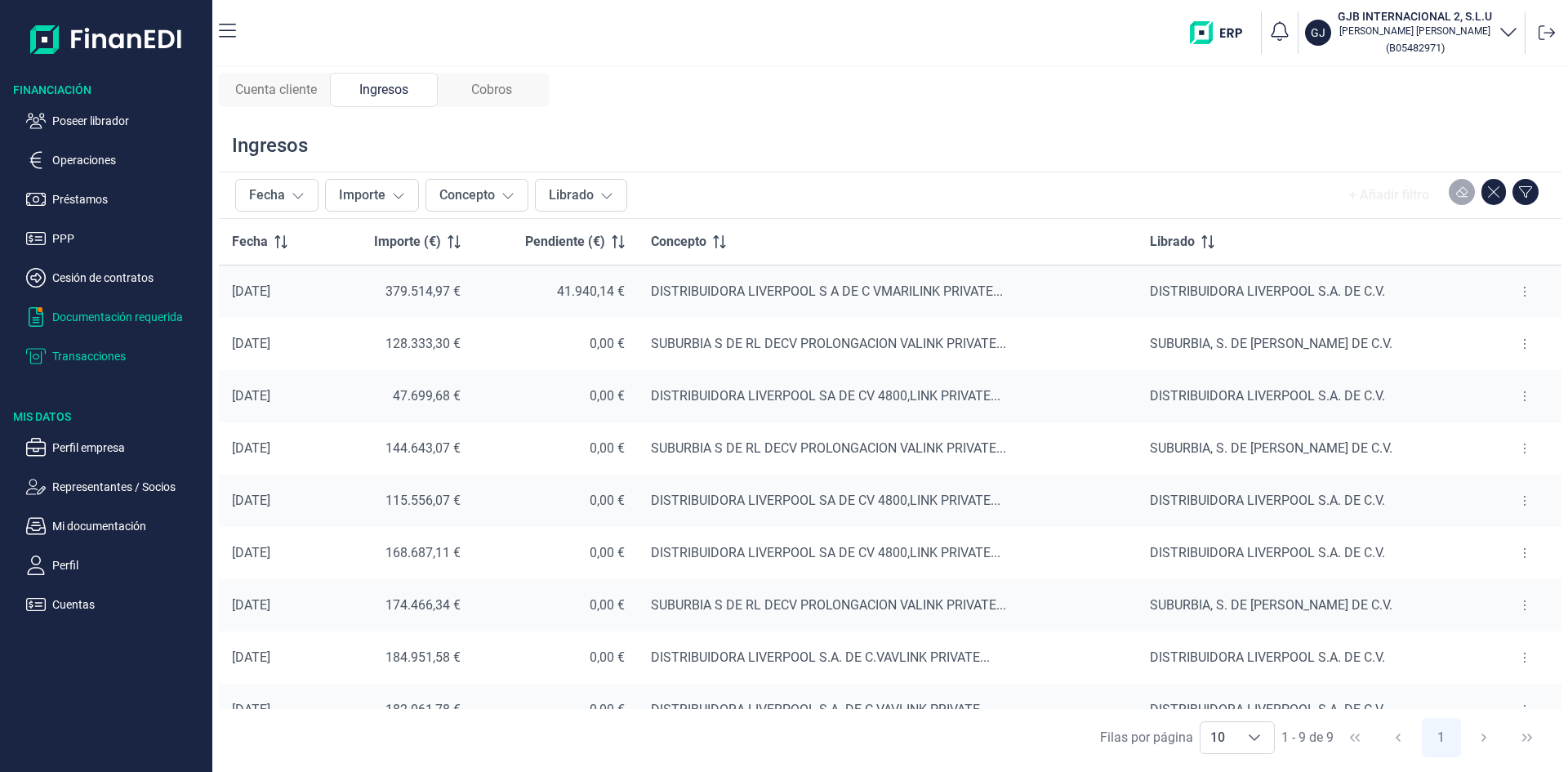
click at [93, 317] on p "Documentación requerida" at bounding box center [129, 317] width 153 height 20
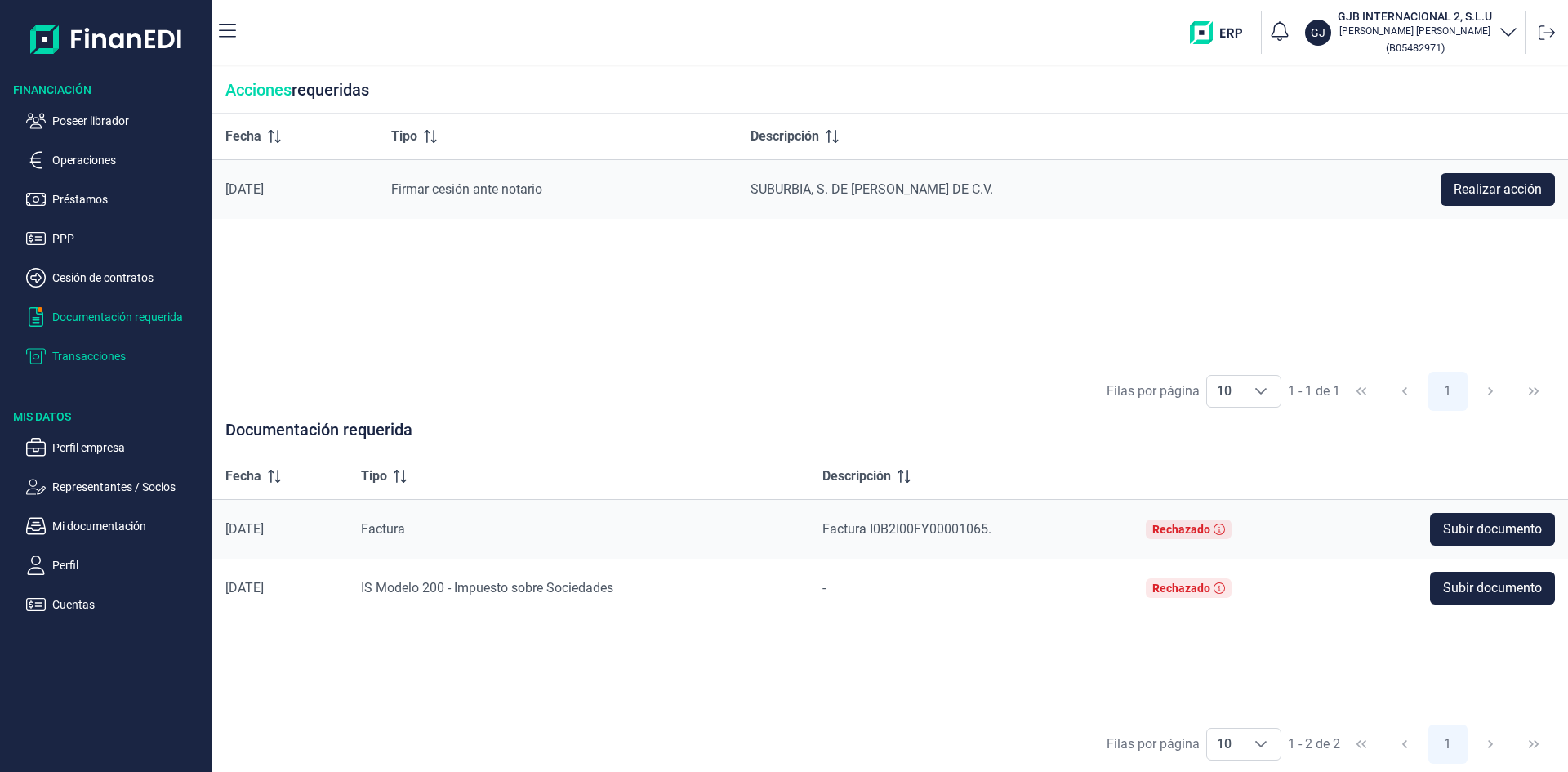
click at [121, 354] on p "Transacciones" at bounding box center [129, 357] width 153 height 20
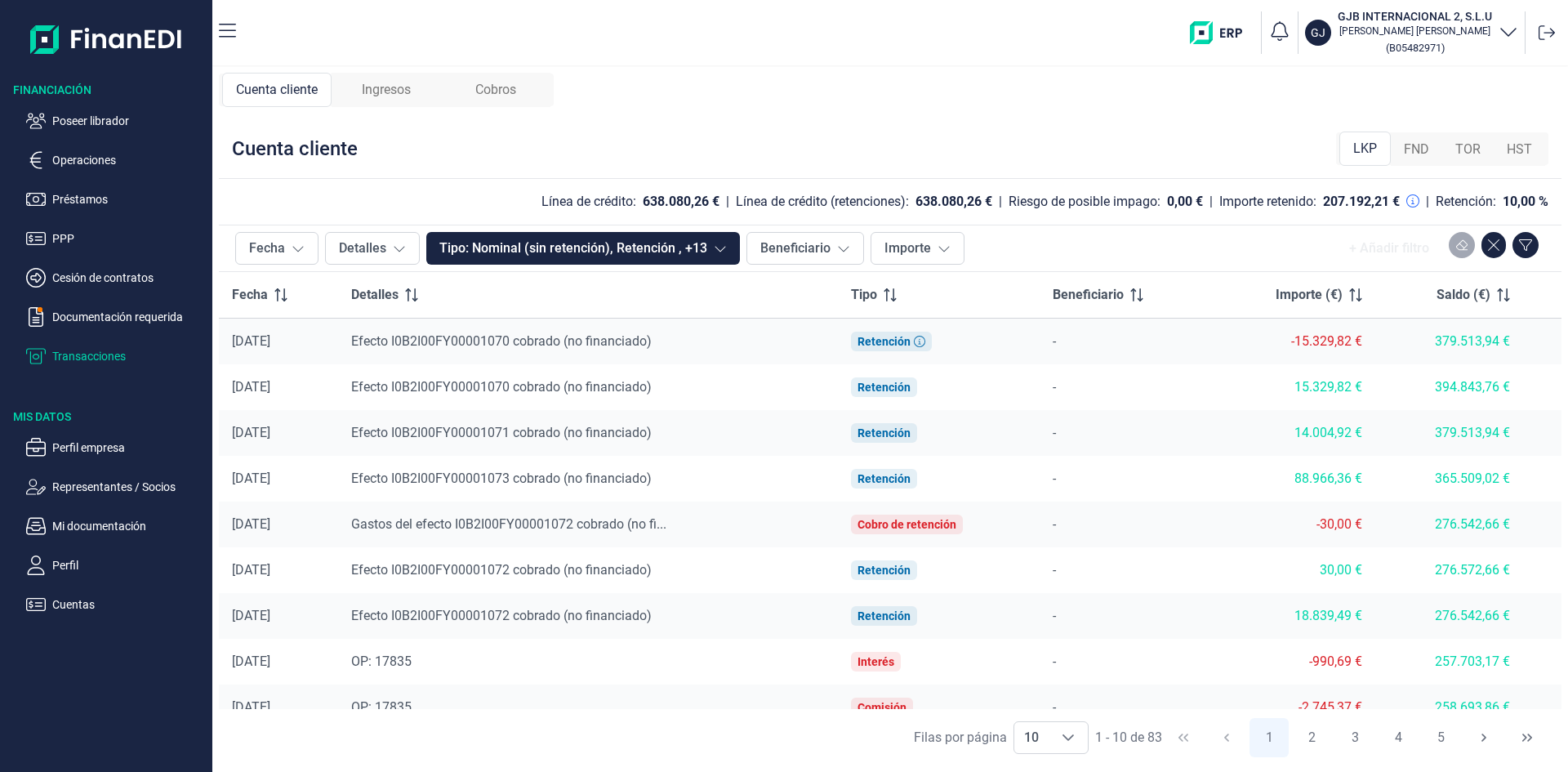
click at [399, 94] on span "Ingresos" at bounding box center [386, 90] width 49 height 20
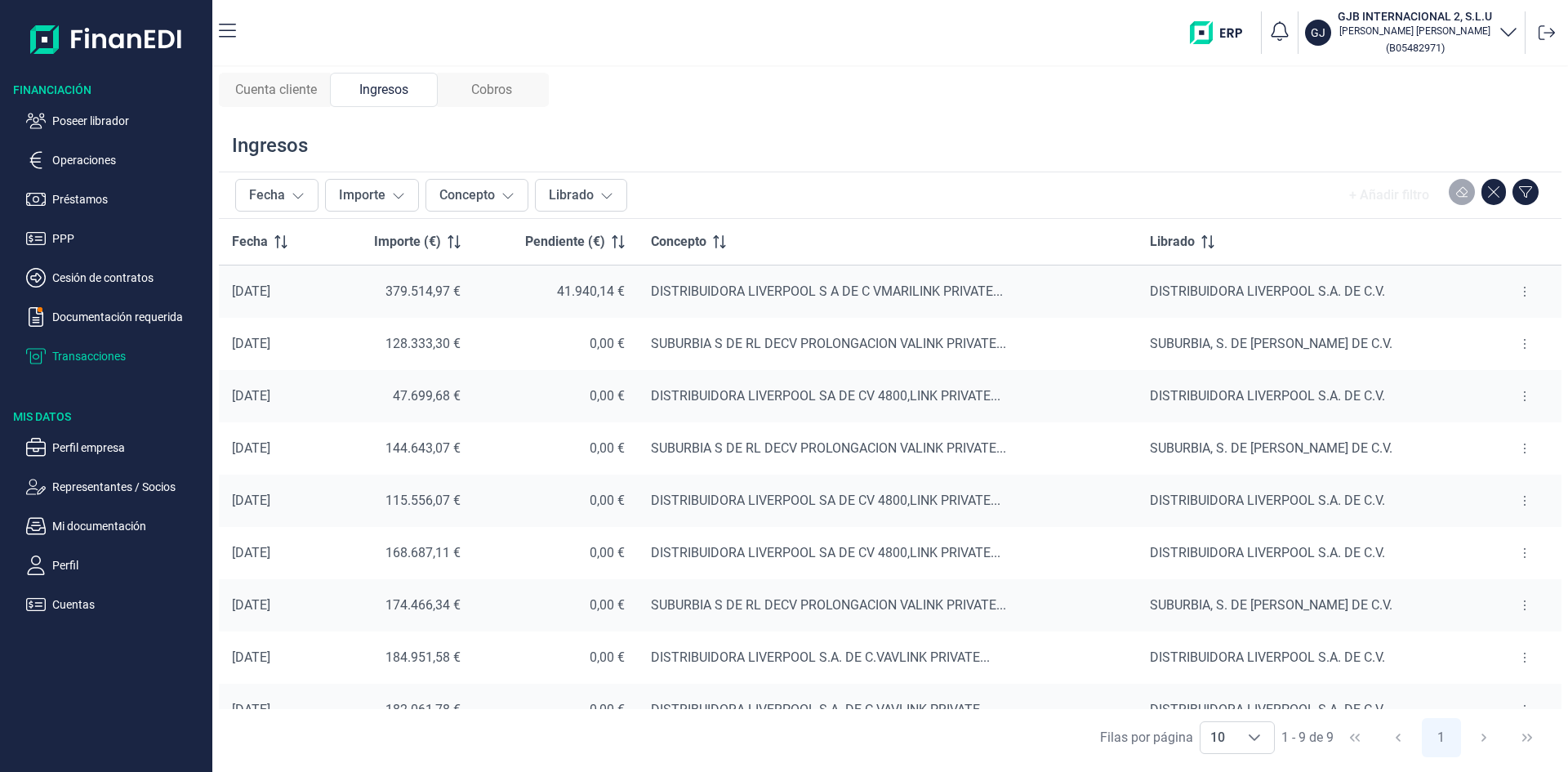
click at [298, 93] on span "Cuenta cliente" at bounding box center [276, 90] width 82 height 20
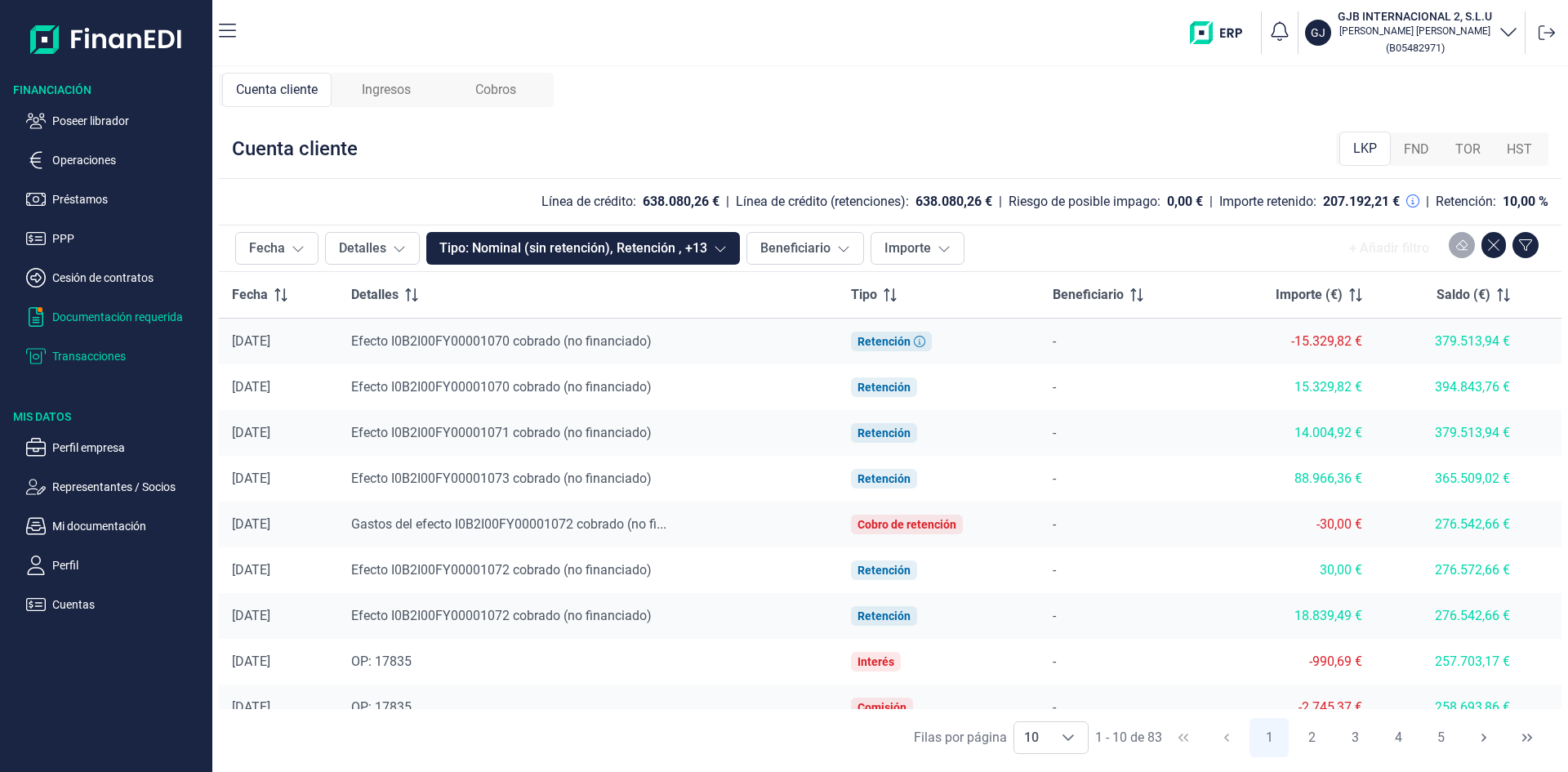
click at [161, 316] on p "Documentación requerida" at bounding box center [129, 317] width 153 height 20
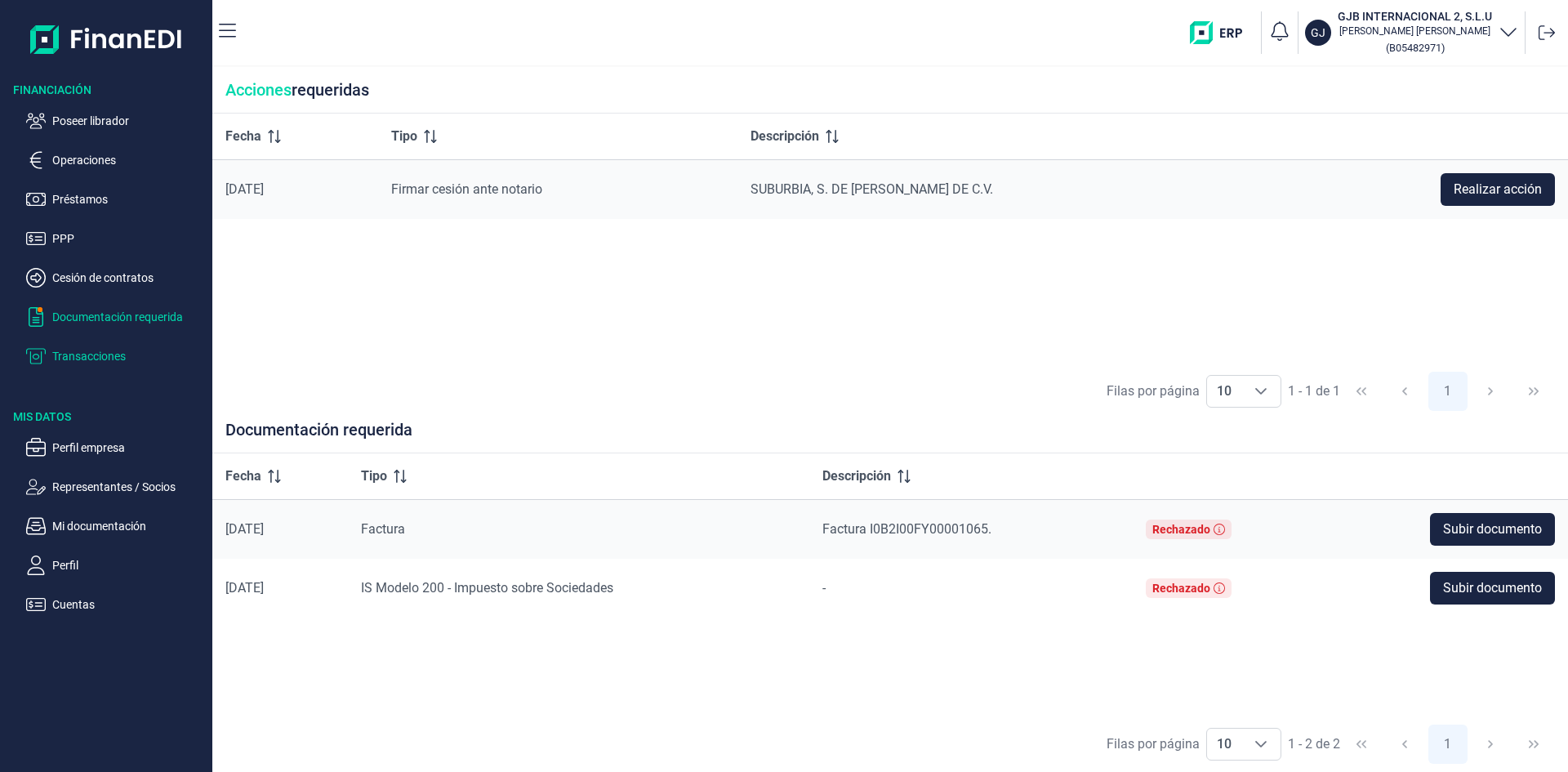
click at [111, 361] on p "Transacciones" at bounding box center [129, 357] width 153 height 20
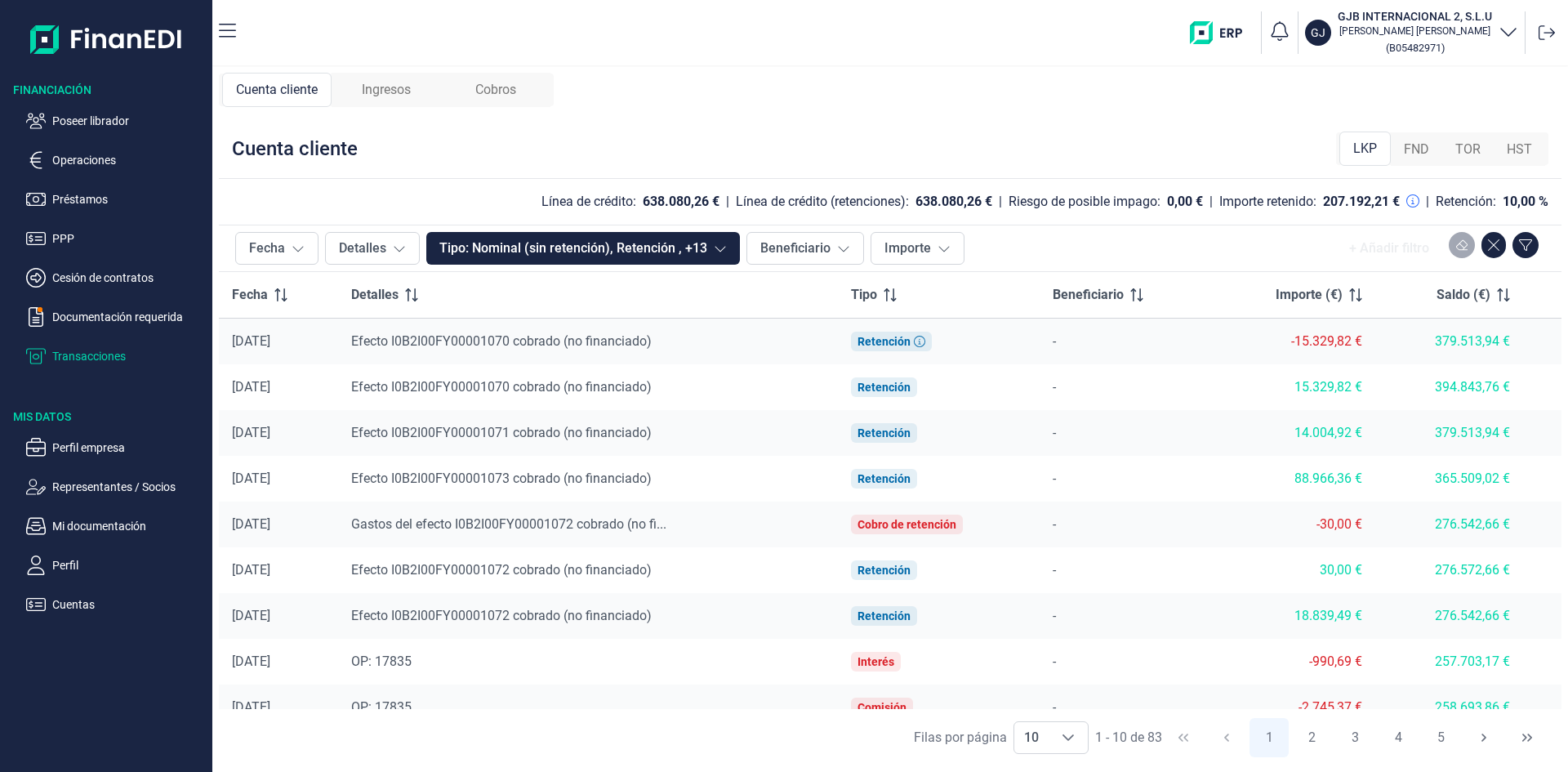
click at [388, 100] on div "Ingresos" at bounding box center [387, 90] width 110 height 34
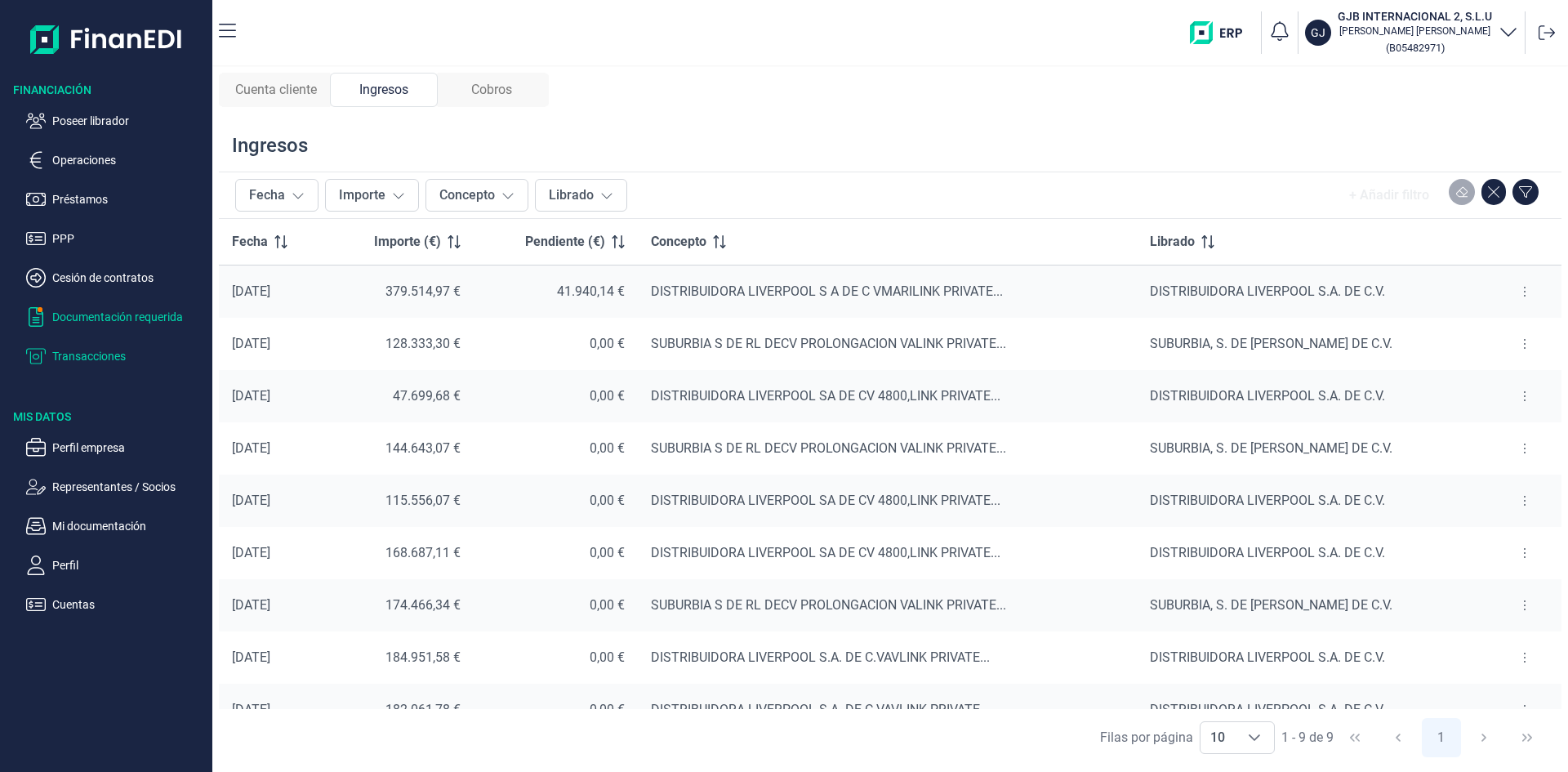
click at [147, 315] on p "Documentación requerida" at bounding box center [129, 317] width 153 height 20
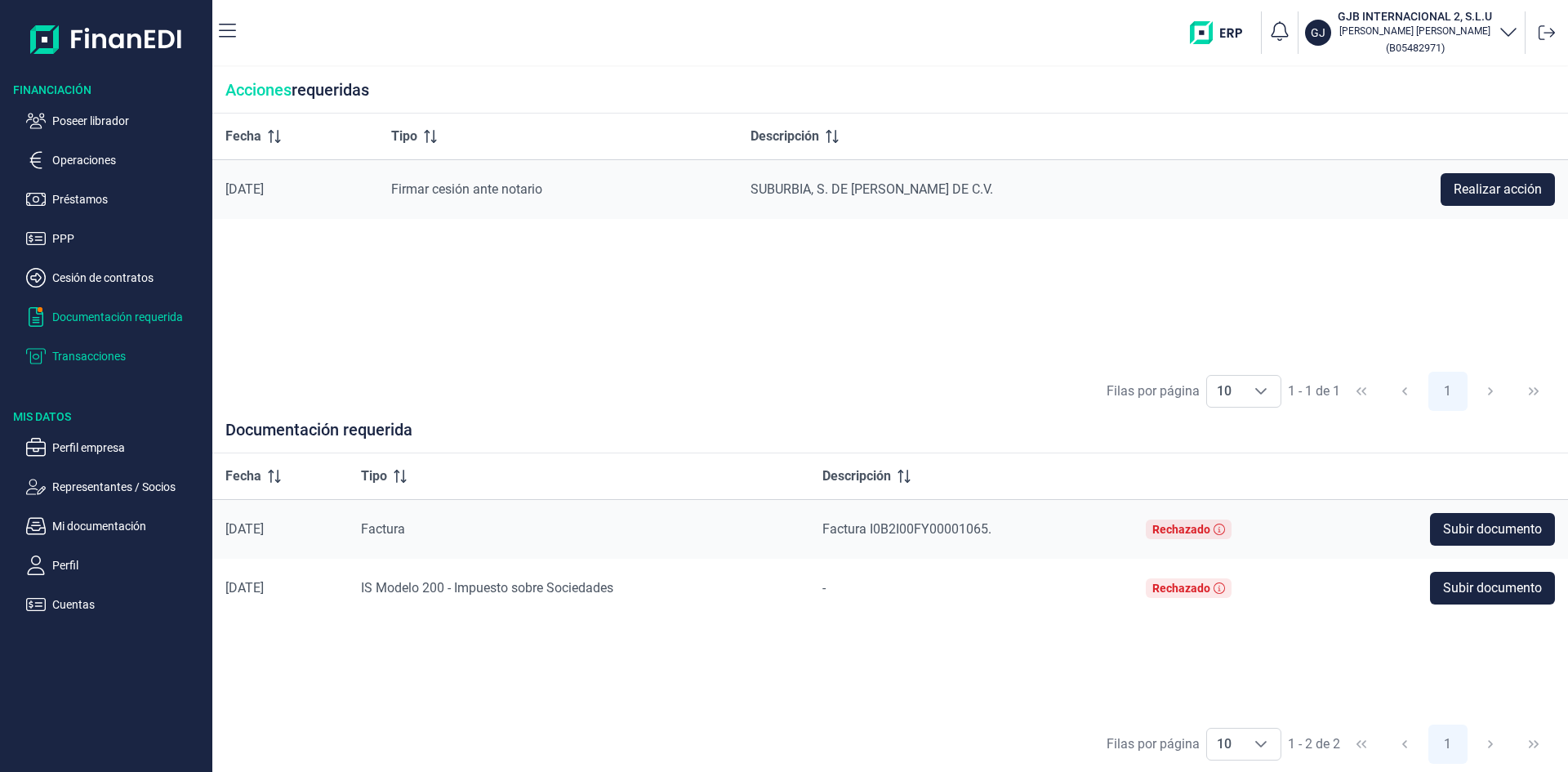
click at [114, 354] on p "Transacciones" at bounding box center [129, 357] width 153 height 20
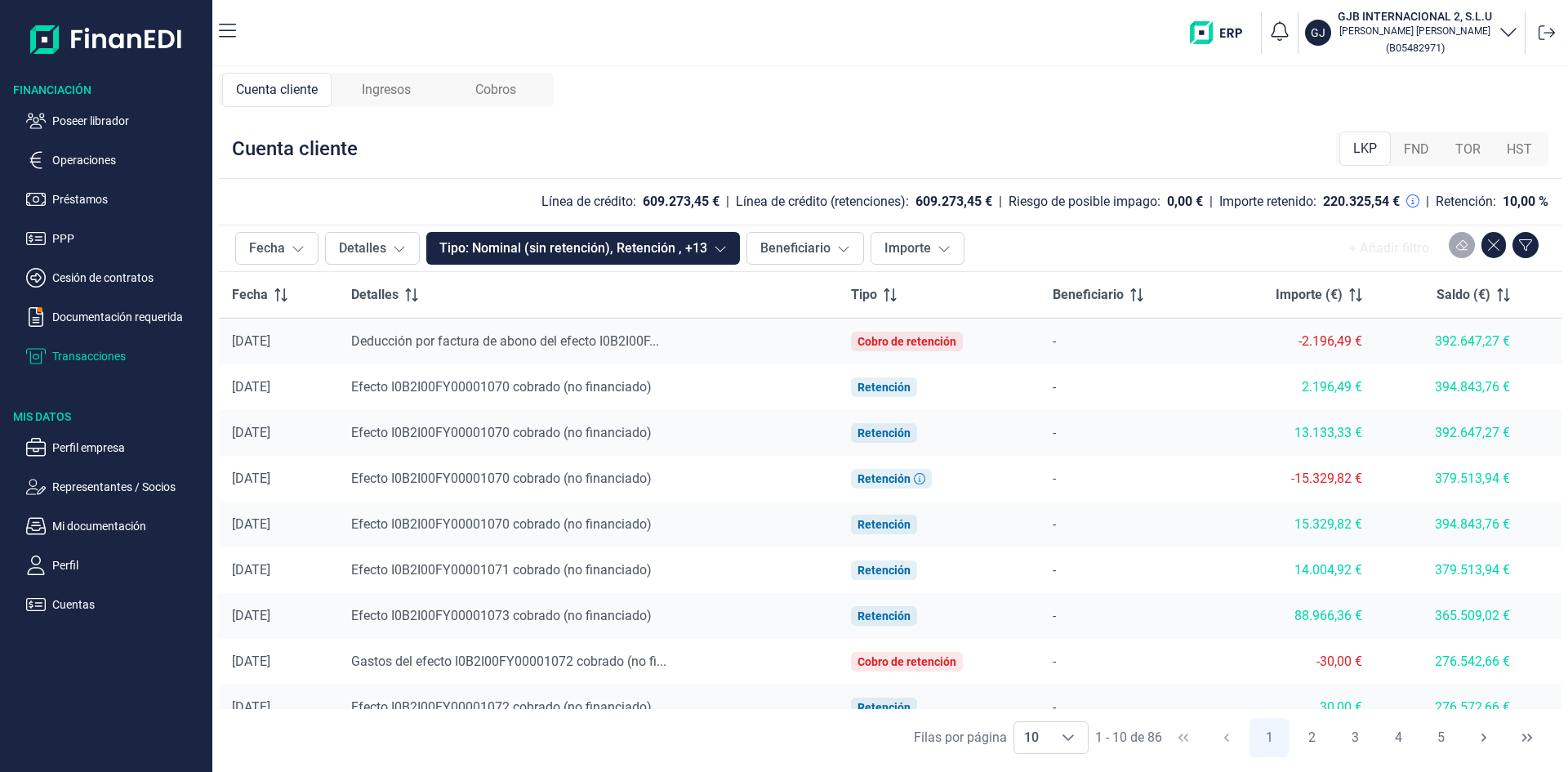
click at [390, 93] on span "Ingresos" at bounding box center [386, 90] width 49 height 20
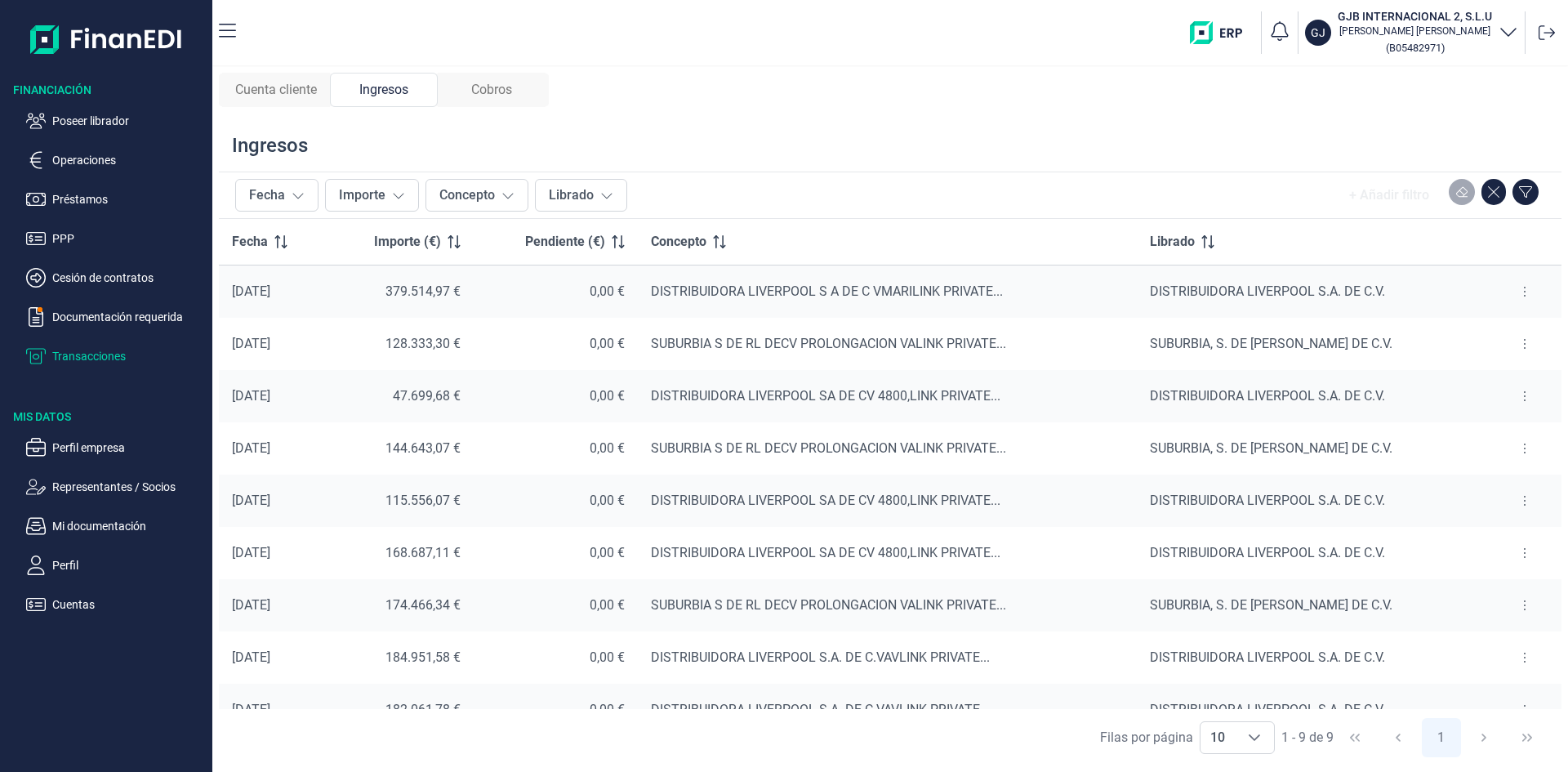
click at [1523, 292] on icon at bounding box center [1524, 291] width 3 height 13
click at [1498, 329] on span "Ver cobros" at bounding box center [1493, 332] width 55 height 16
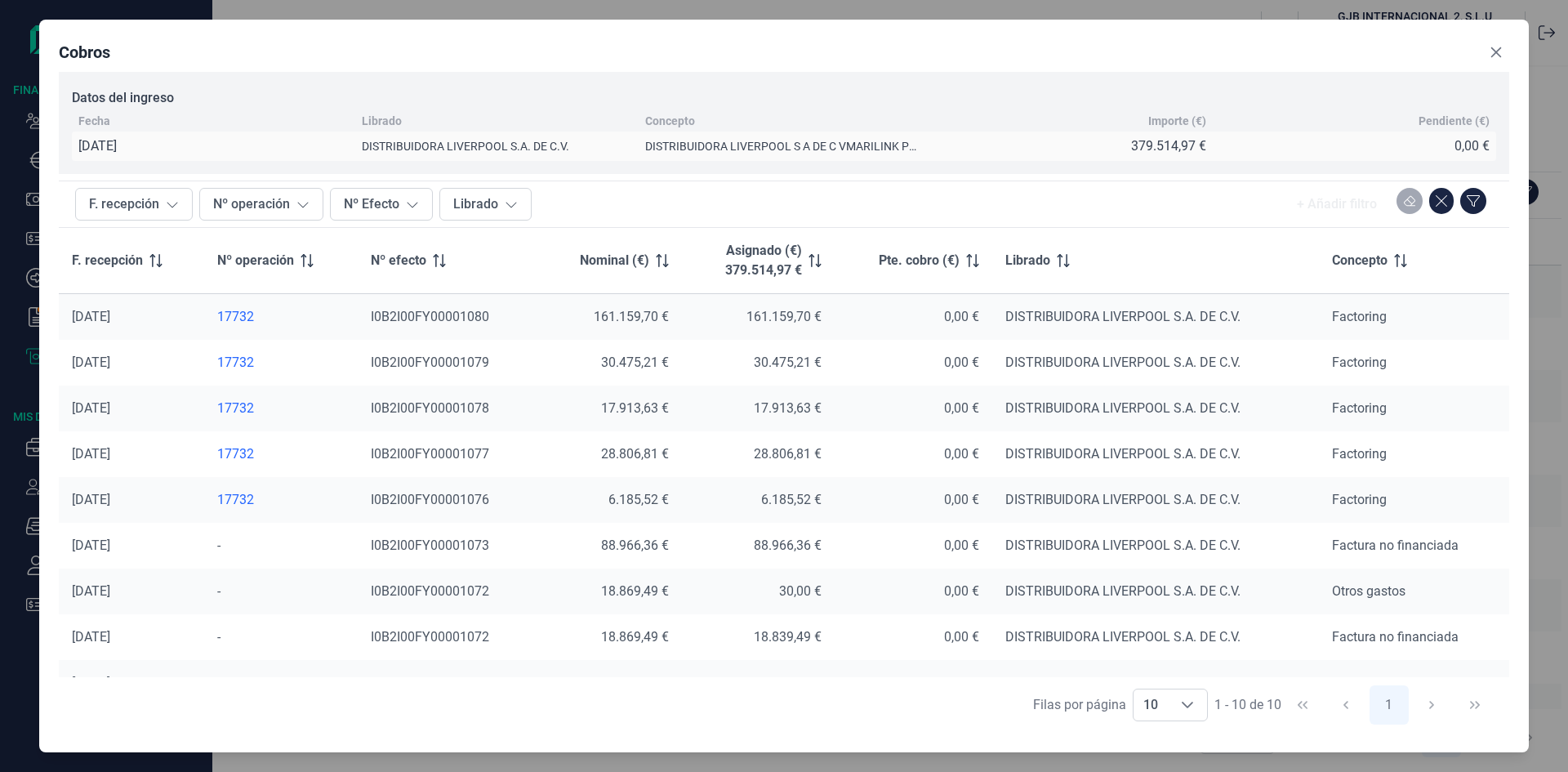
scroll to position [75, 0]
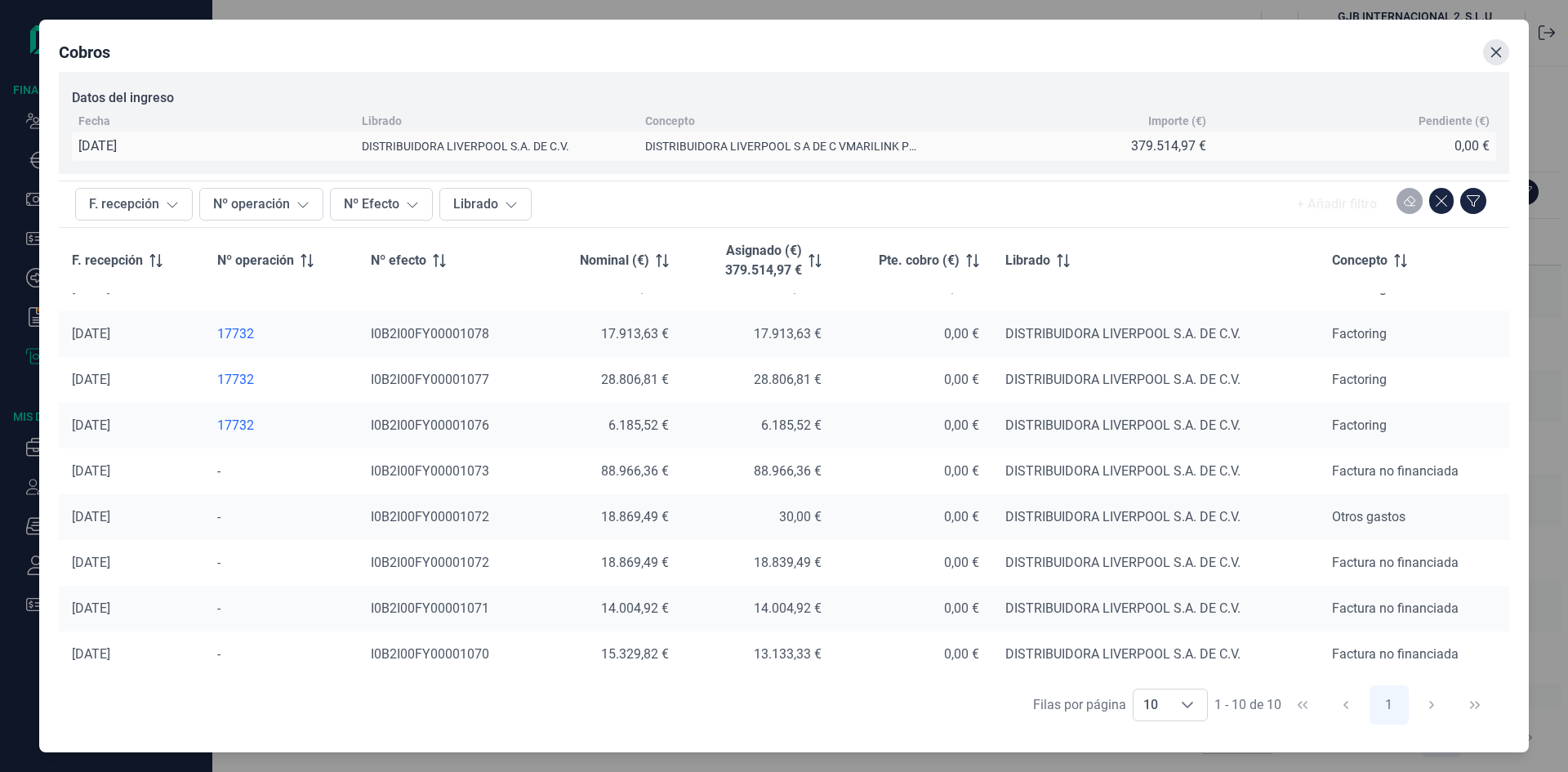
click at [1494, 56] on icon "Close" at bounding box center [1495, 52] width 13 height 13
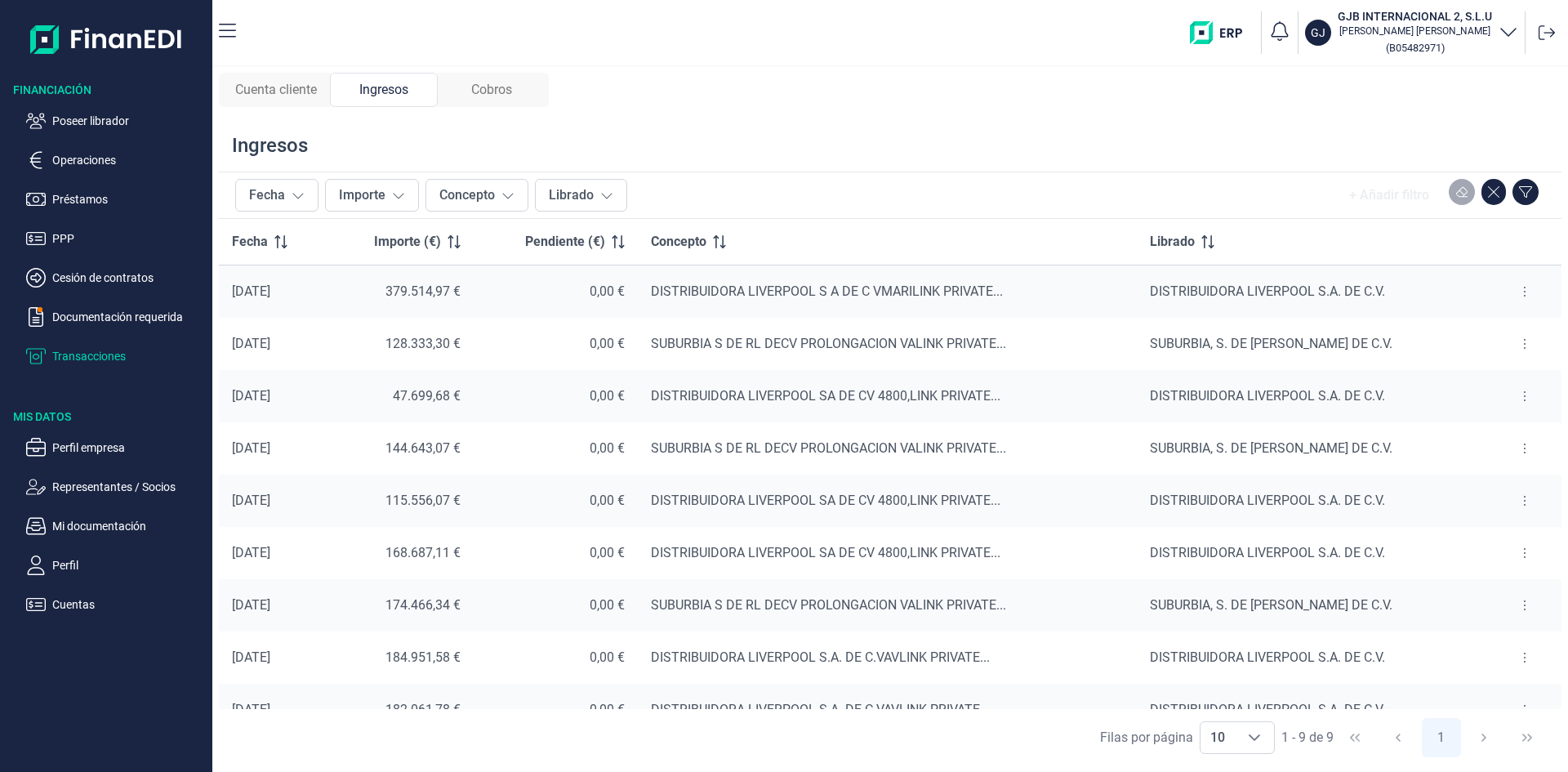
click at [313, 92] on span "Cuenta cliente" at bounding box center [276, 90] width 82 height 20
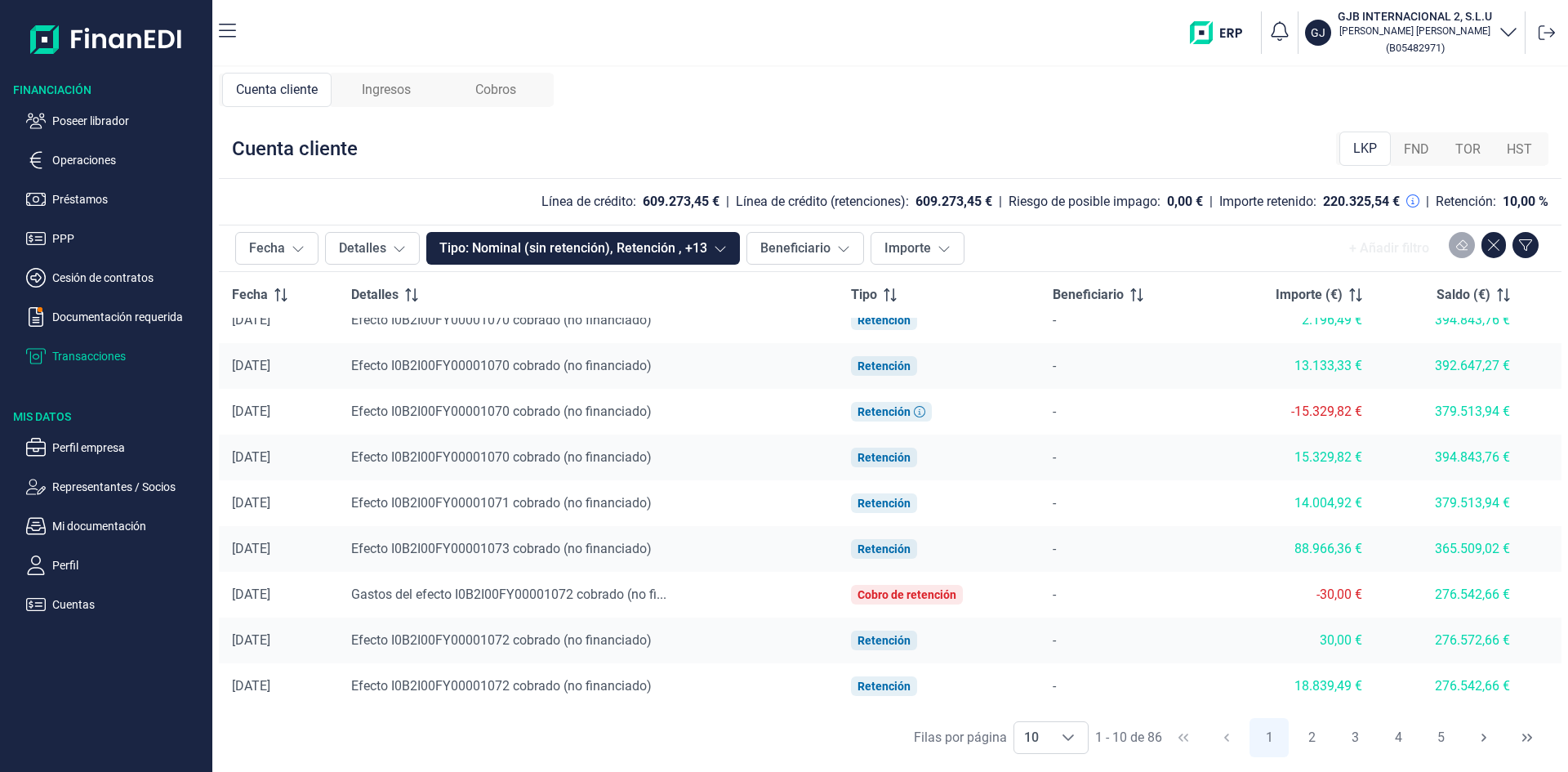
scroll to position [0, 0]
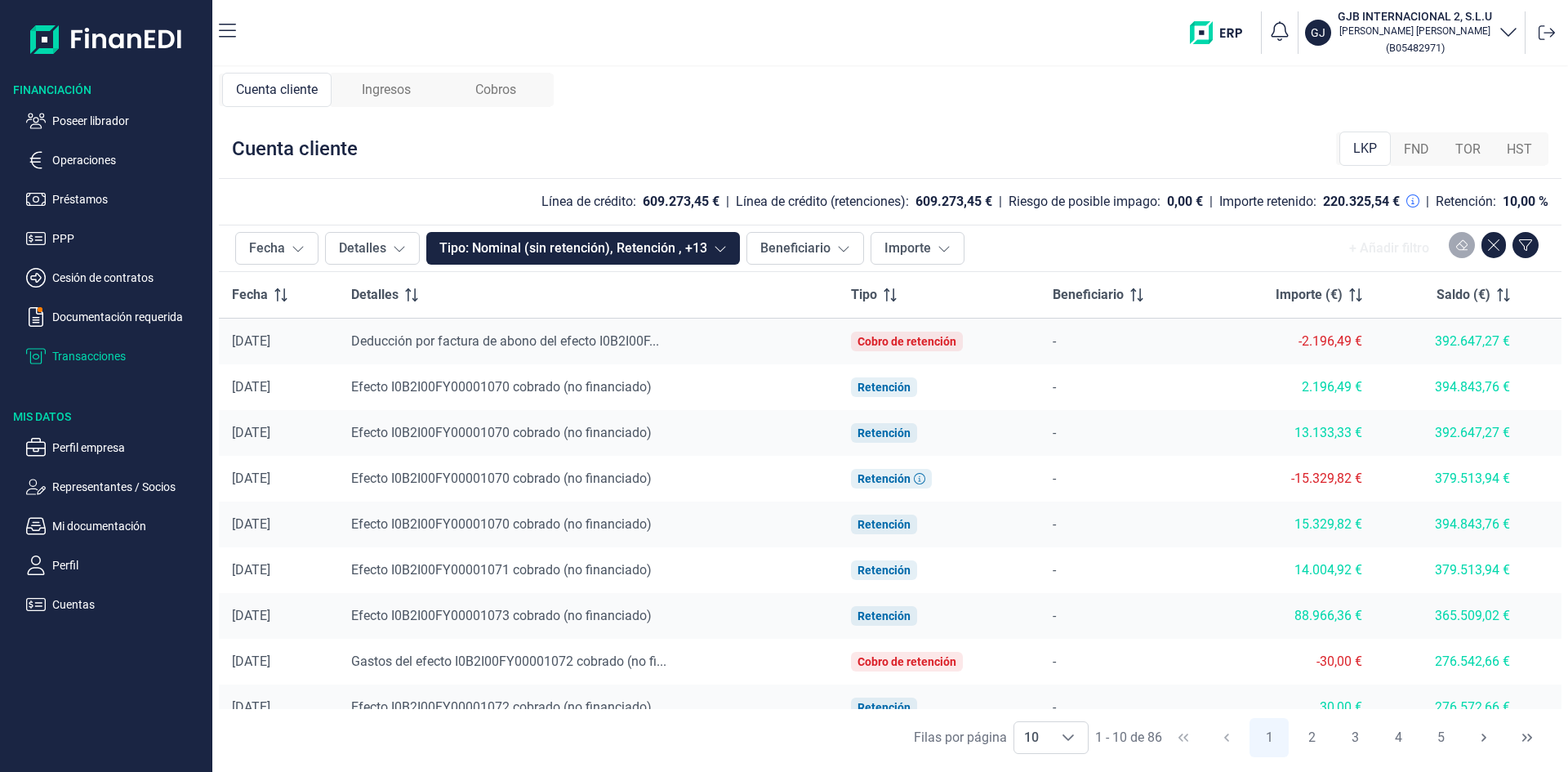
click at [121, 354] on p "Transacciones" at bounding box center [129, 357] width 153 height 20
click at [405, 89] on span "Ingresos" at bounding box center [386, 90] width 49 height 20
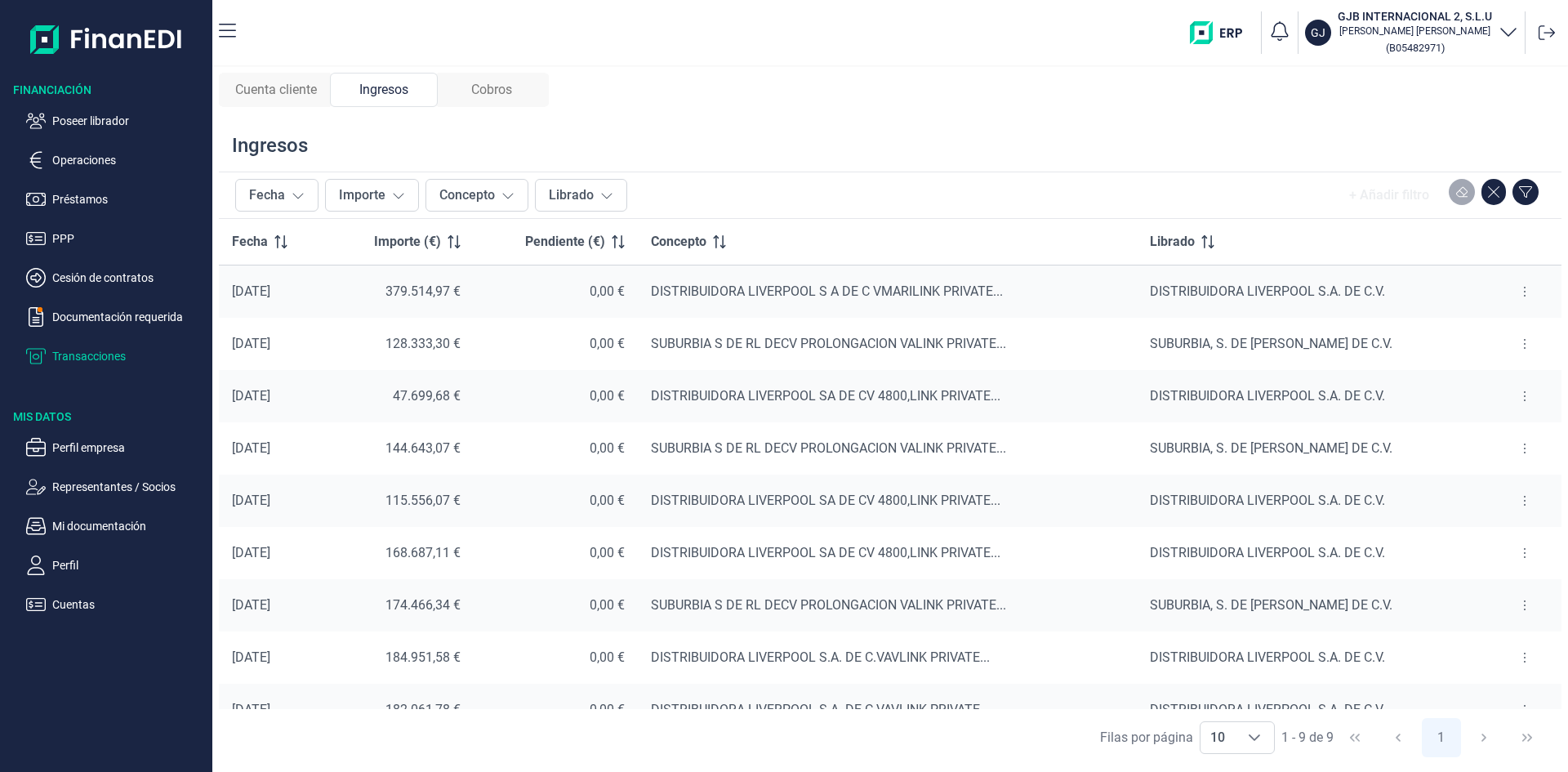
click at [297, 89] on span "Cuenta cliente" at bounding box center [276, 90] width 82 height 20
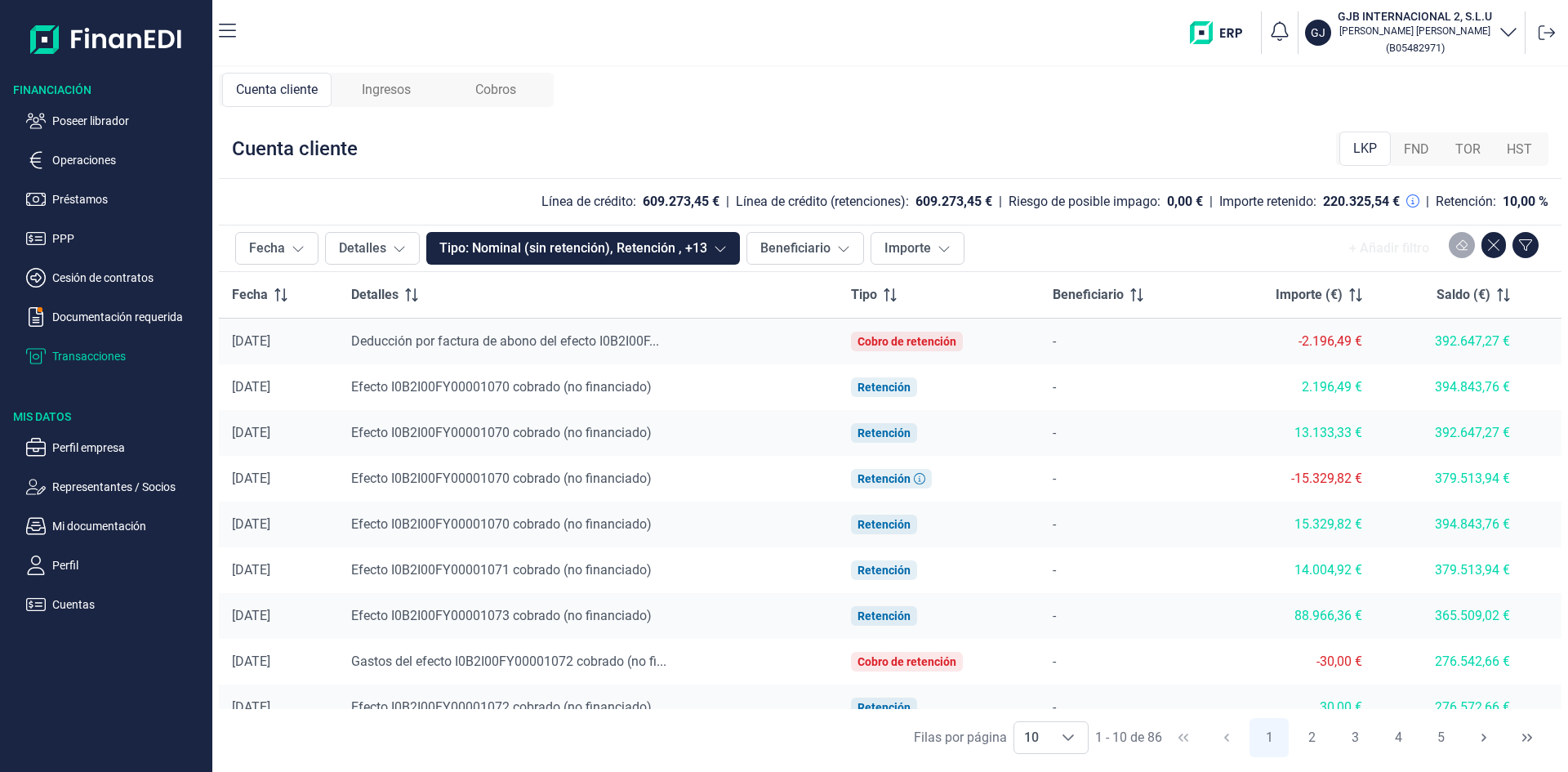
click at [390, 94] on span "Ingresos" at bounding box center [386, 90] width 49 height 20
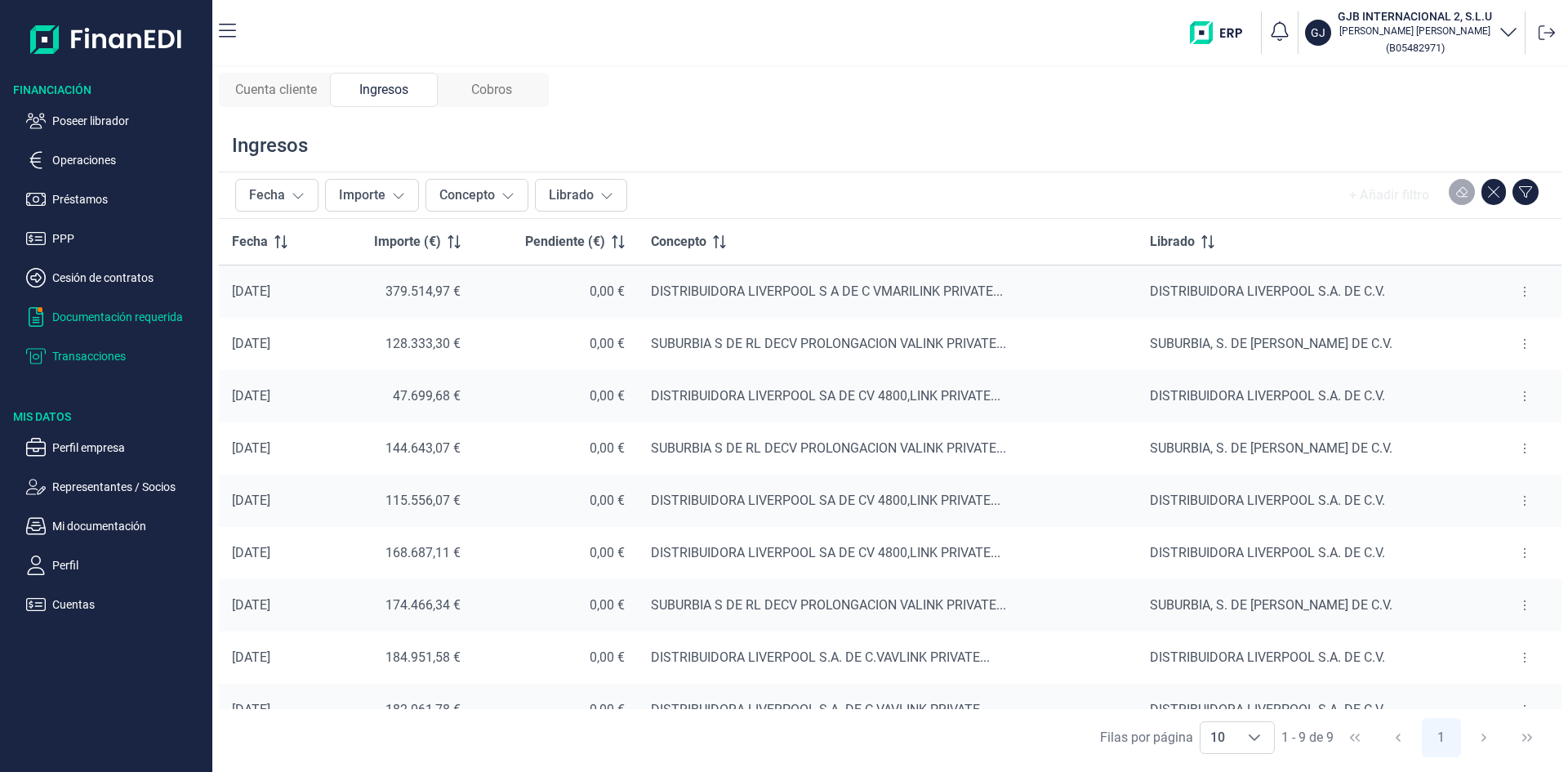
click at [99, 315] on p "Documentación requerida" at bounding box center [129, 317] width 153 height 20
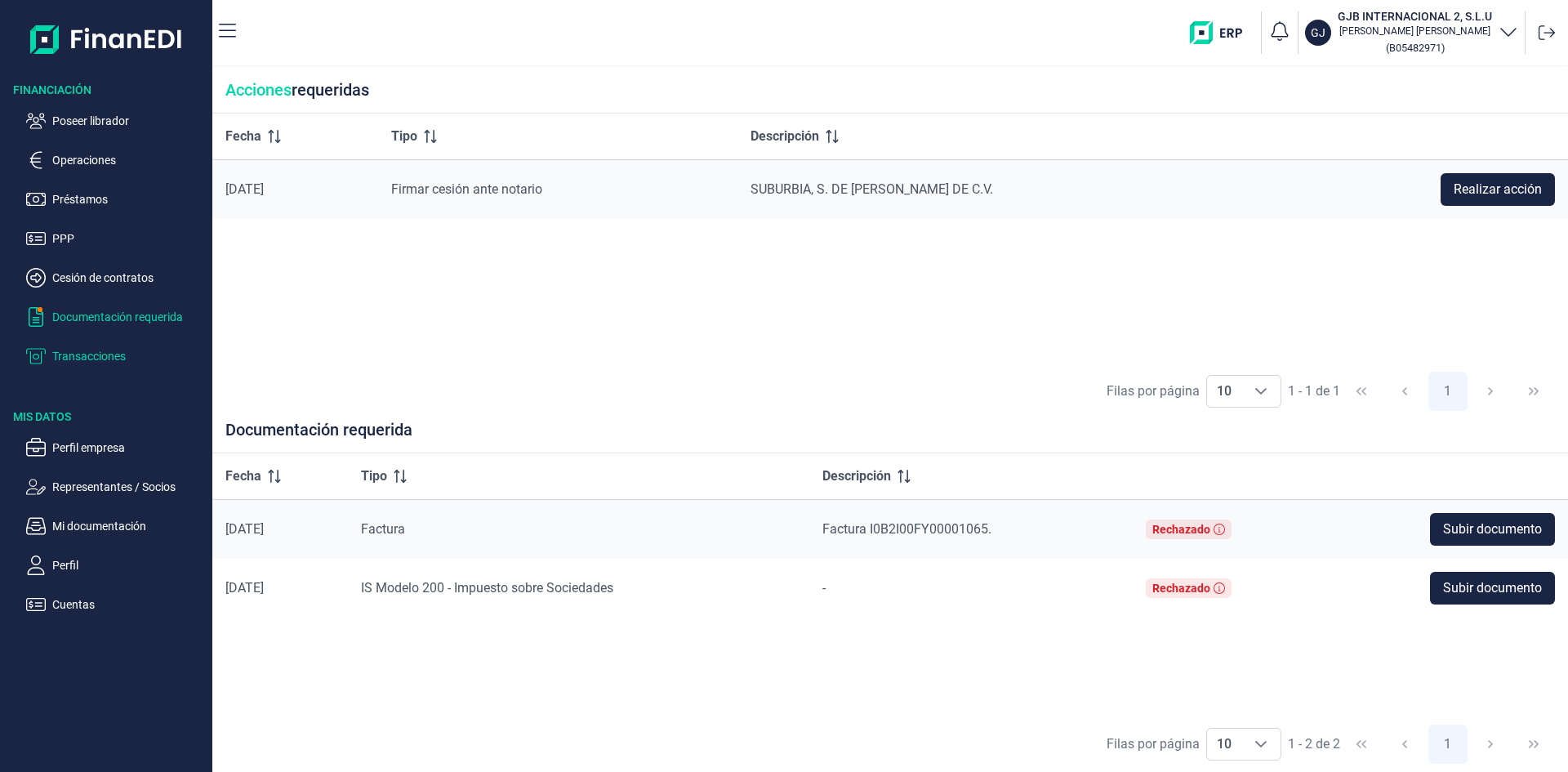
click at [98, 353] on p "Transacciones" at bounding box center [129, 357] width 153 height 20
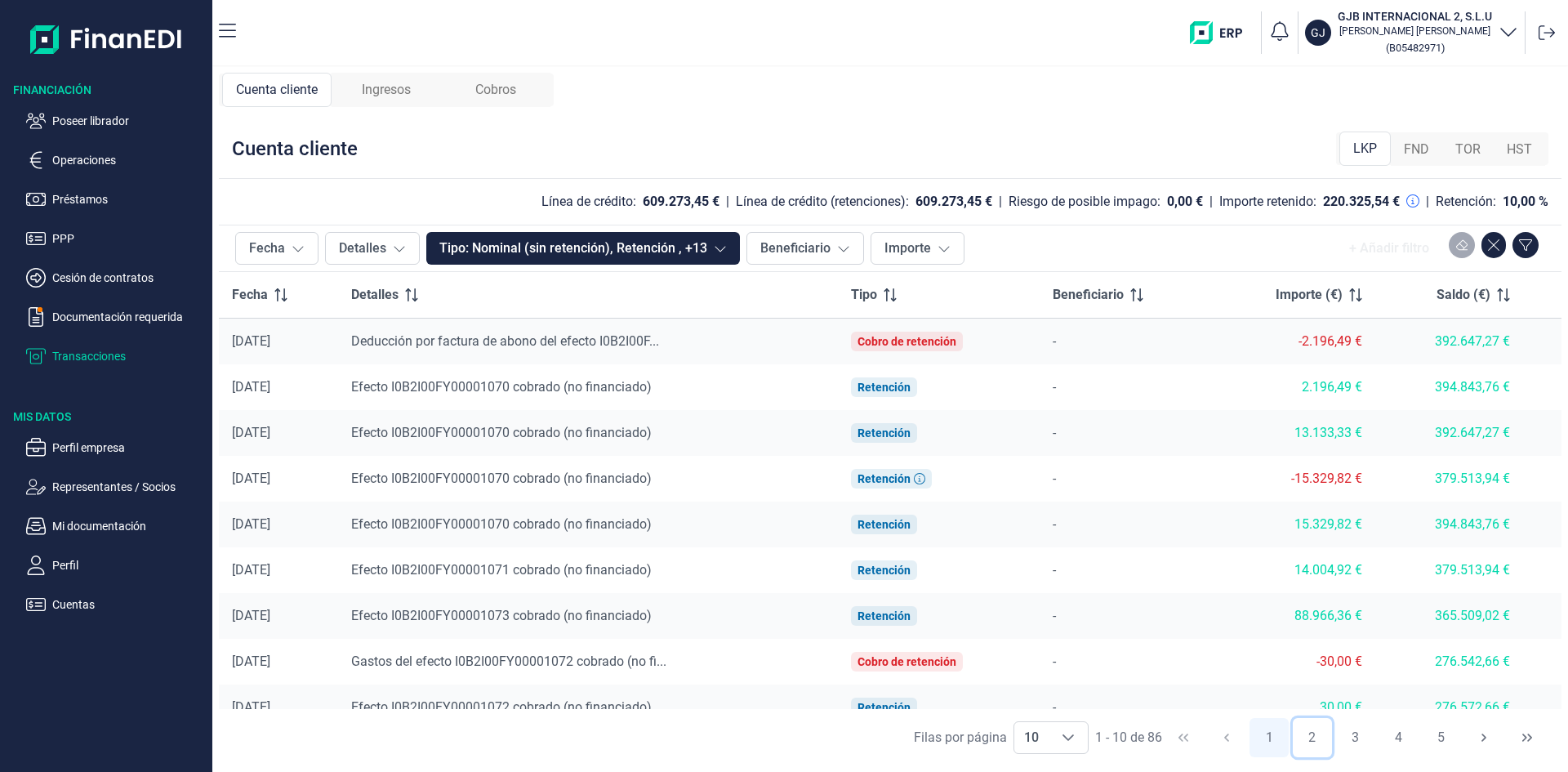
click at [1314, 736] on button "2" at bounding box center [1312, 737] width 39 height 39
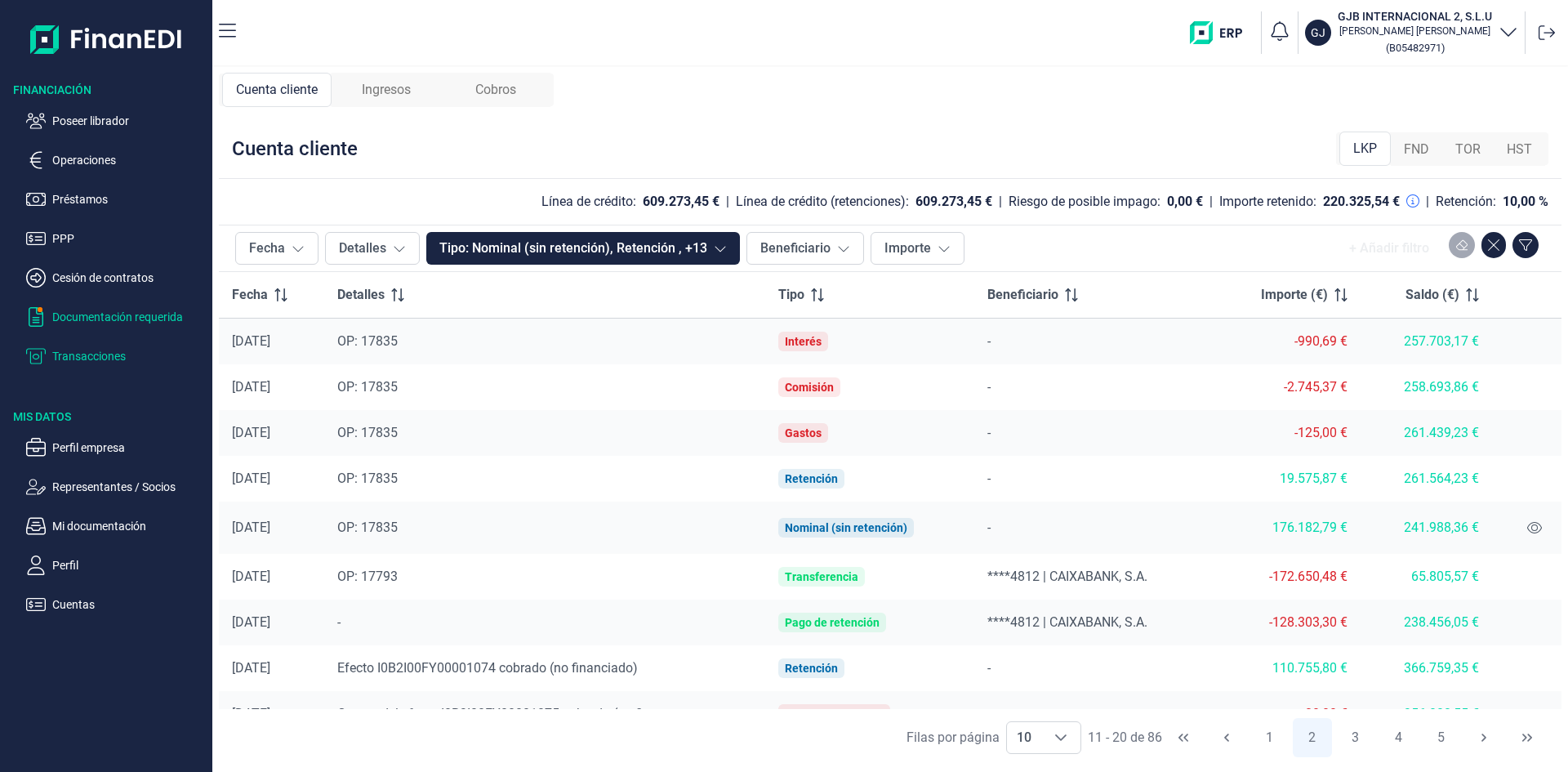
click at [106, 316] on p "Documentación requerida" at bounding box center [129, 317] width 153 height 20
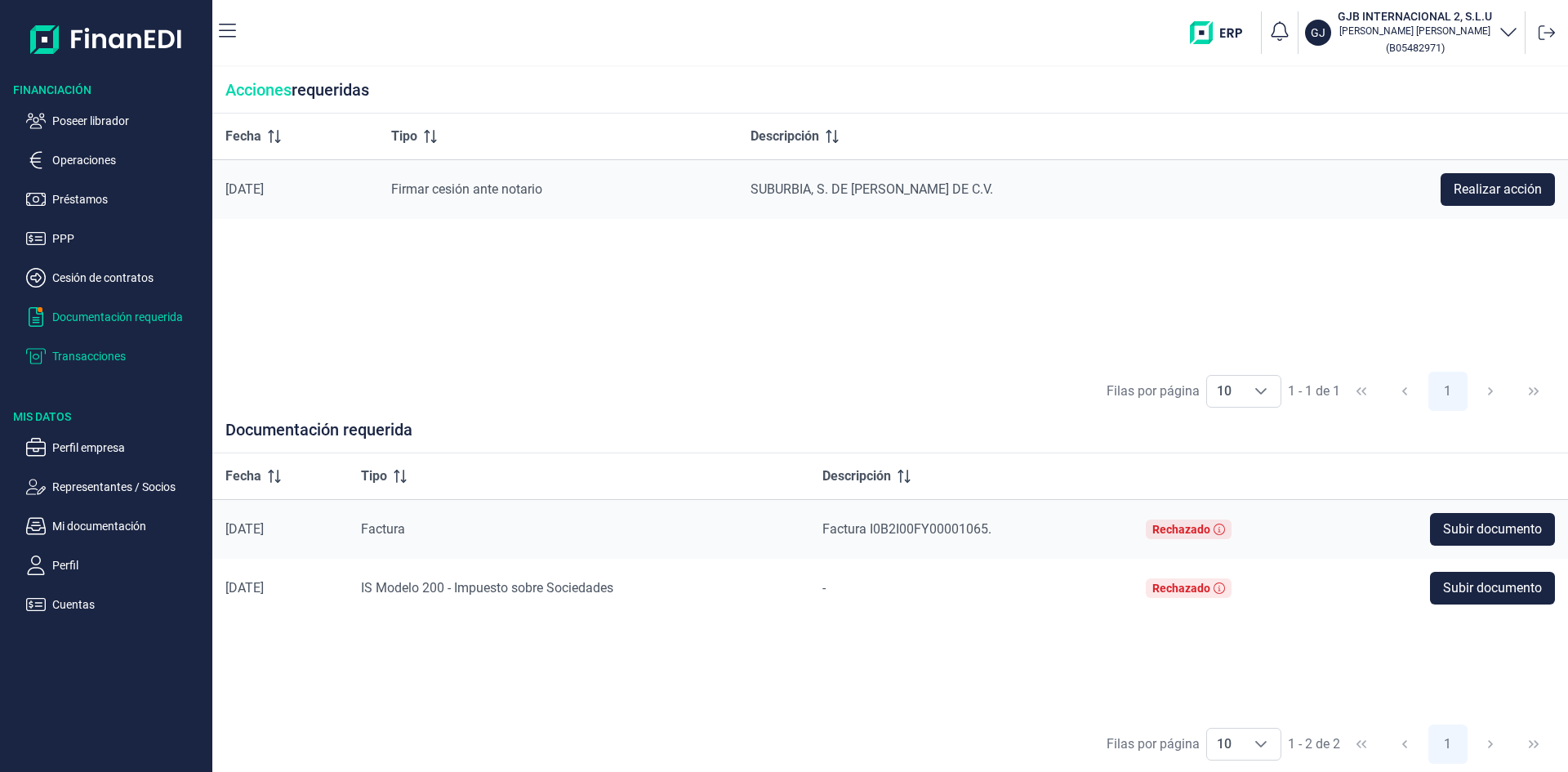
click at [106, 352] on p "Transacciones" at bounding box center [129, 357] width 153 height 20
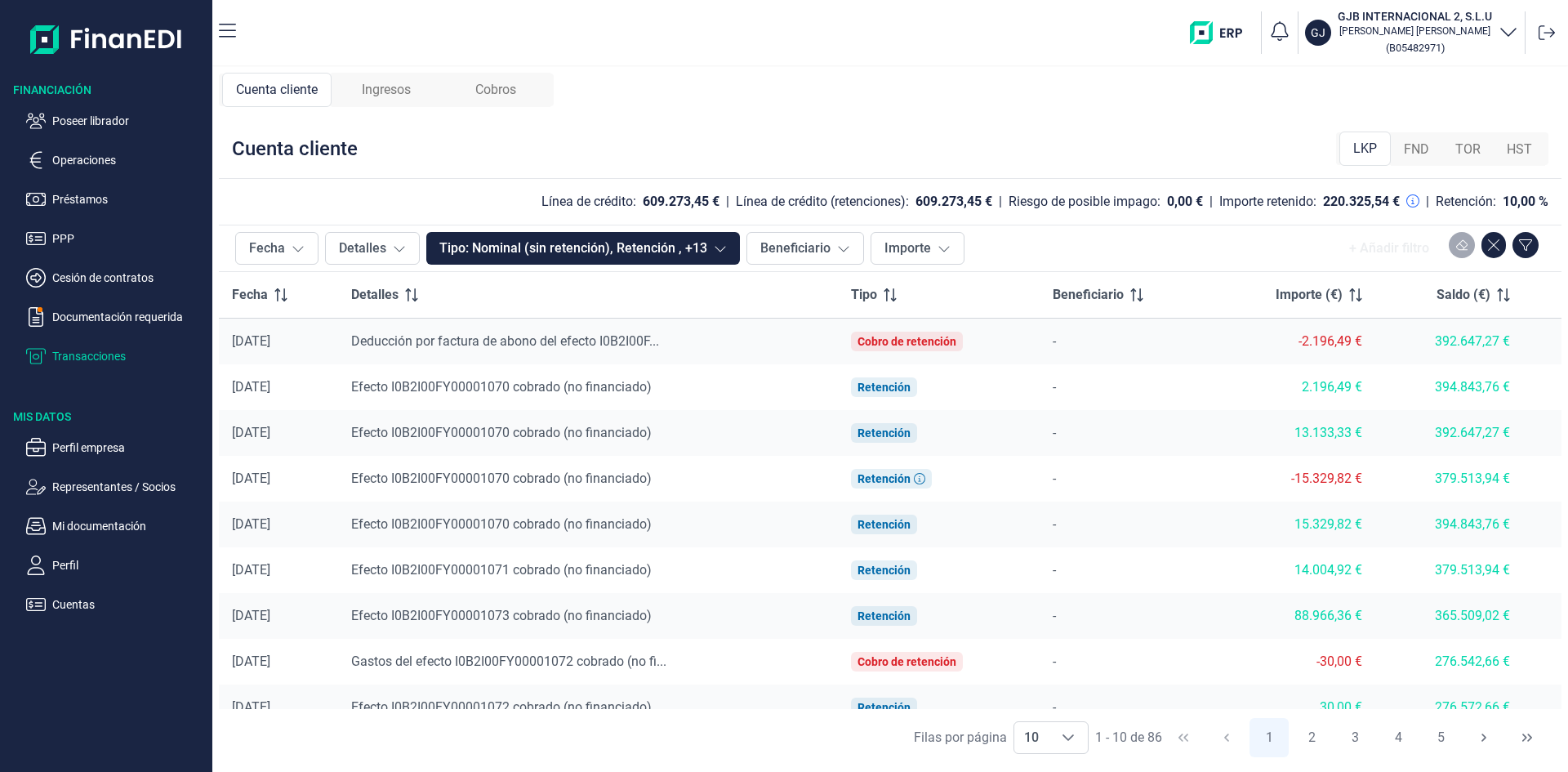
click at [402, 87] on span "Ingresos" at bounding box center [386, 90] width 49 height 20
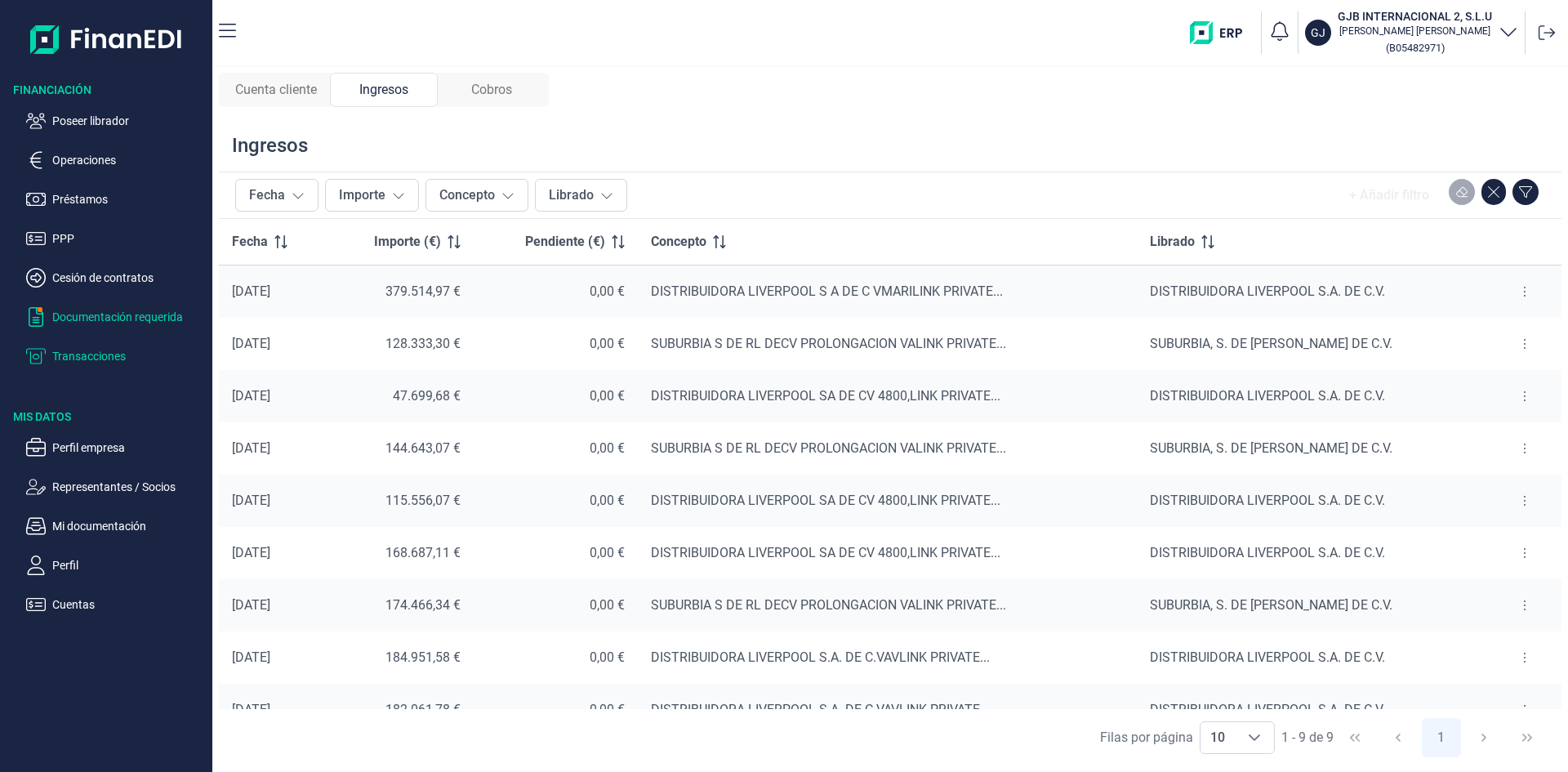
click at [161, 319] on p "Documentación requerida" at bounding box center [129, 317] width 153 height 20
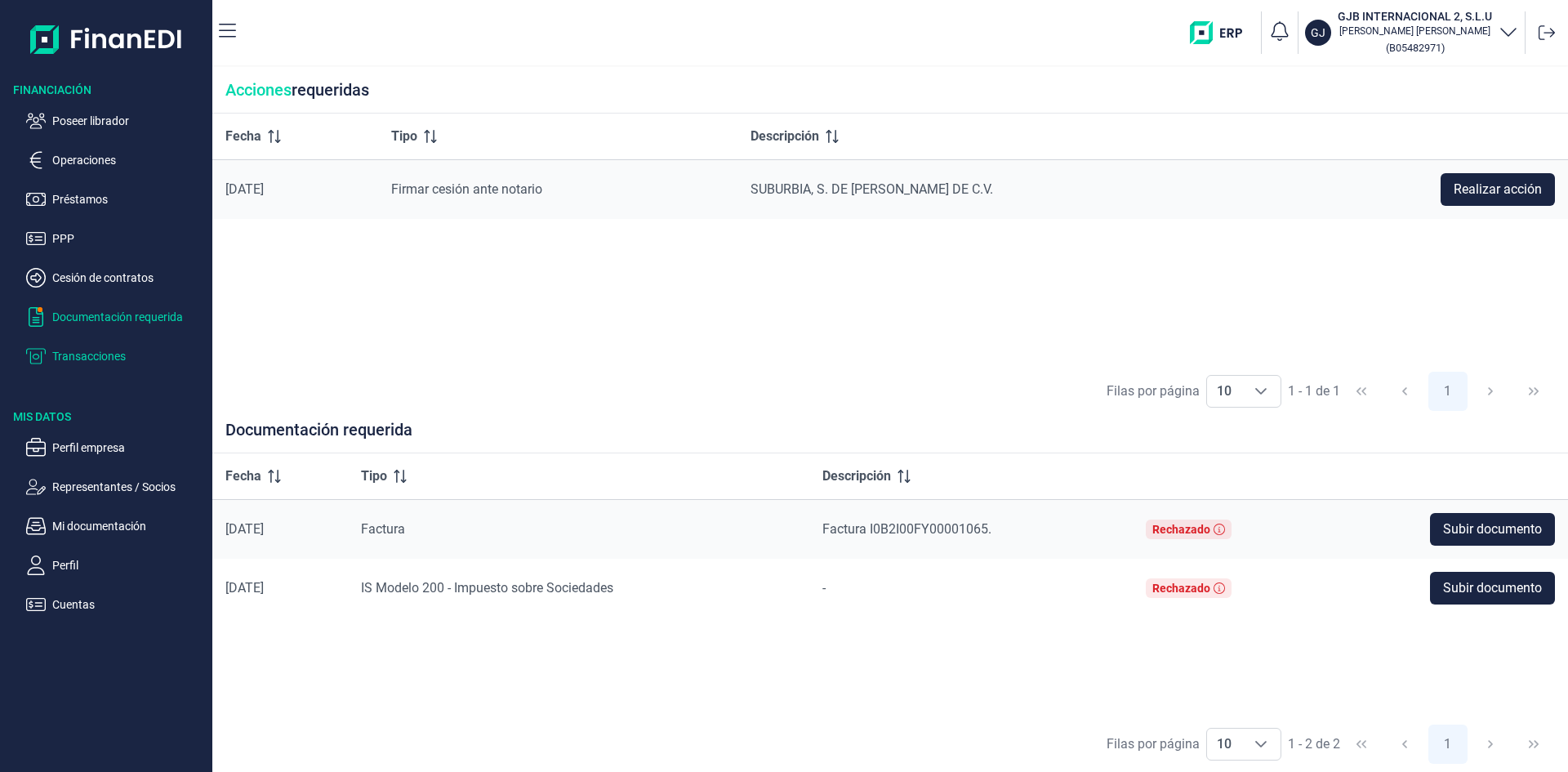
click at [115, 352] on p "Transacciones" at bounding box center [129, 357] width 153 height 20
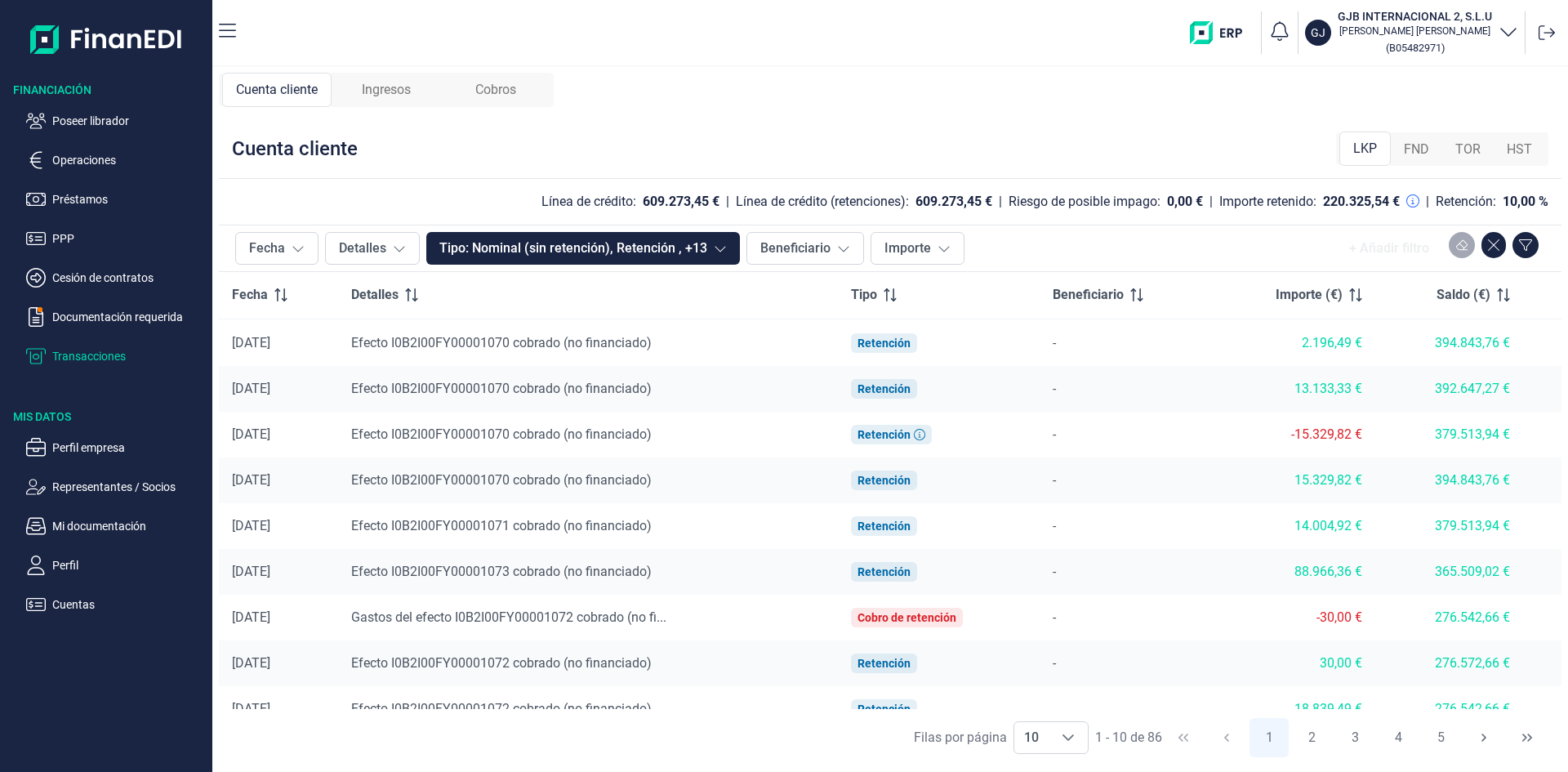
scroll to position [67, 0]
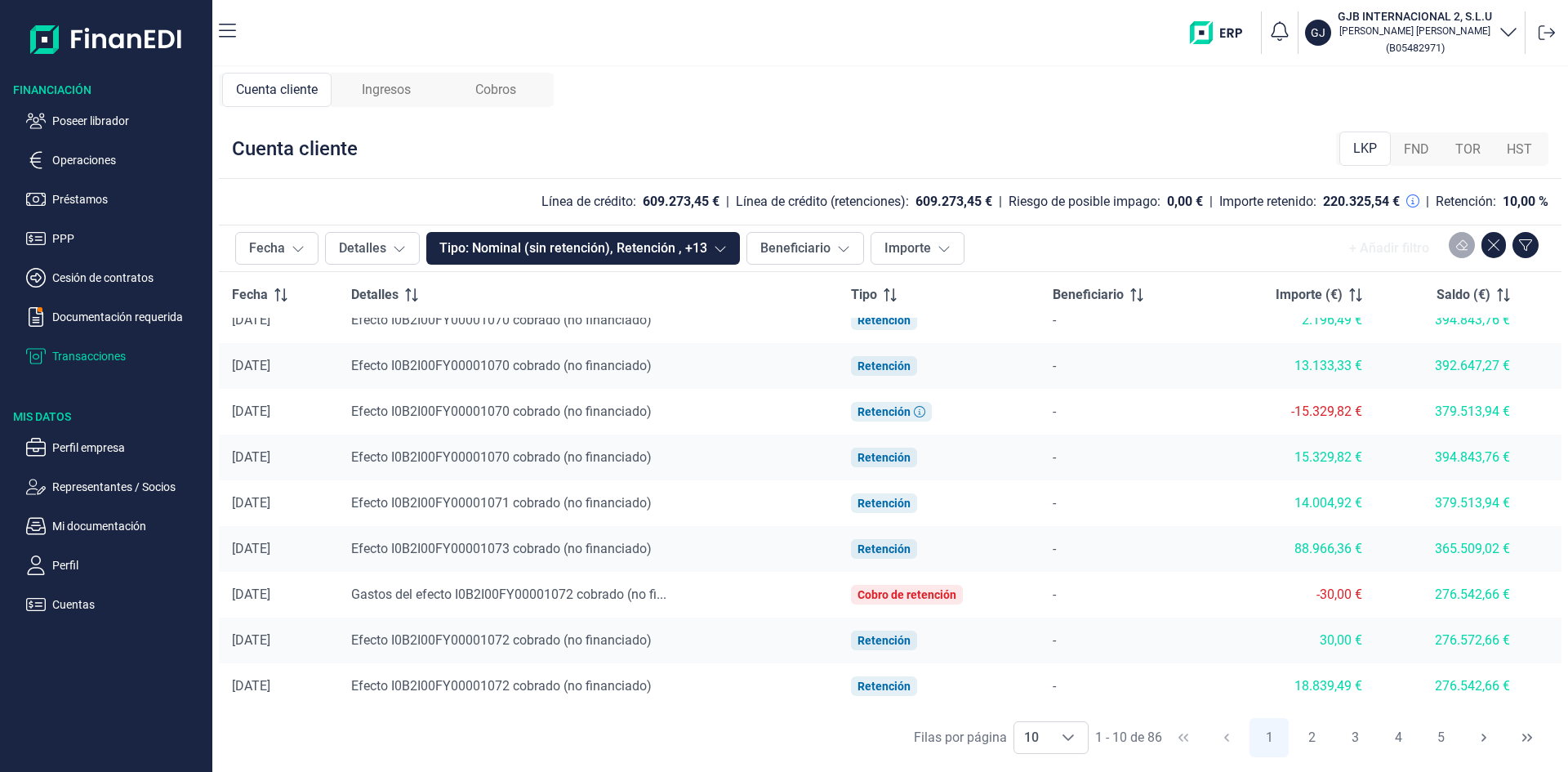
click at [389, 95] on span "Ingresos" at bounding box center [386, 90] width 49 height 20
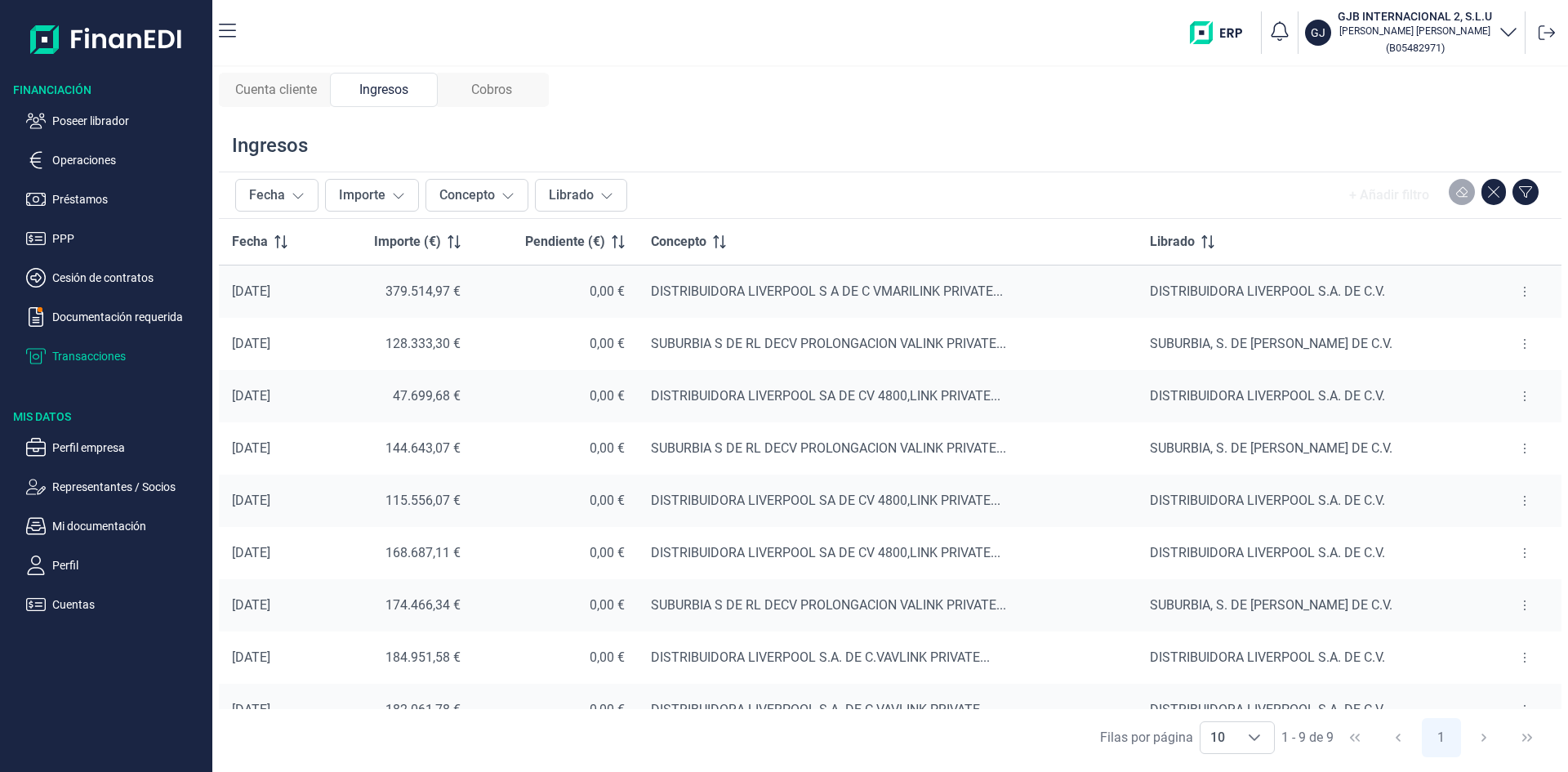
click at [1523, 292] on icon at bounding box center [1524, 291] width 3 height 13
click at [1499, 329] on span "Ver cobros" at bounding box center [1493, 332] width 55 height 16
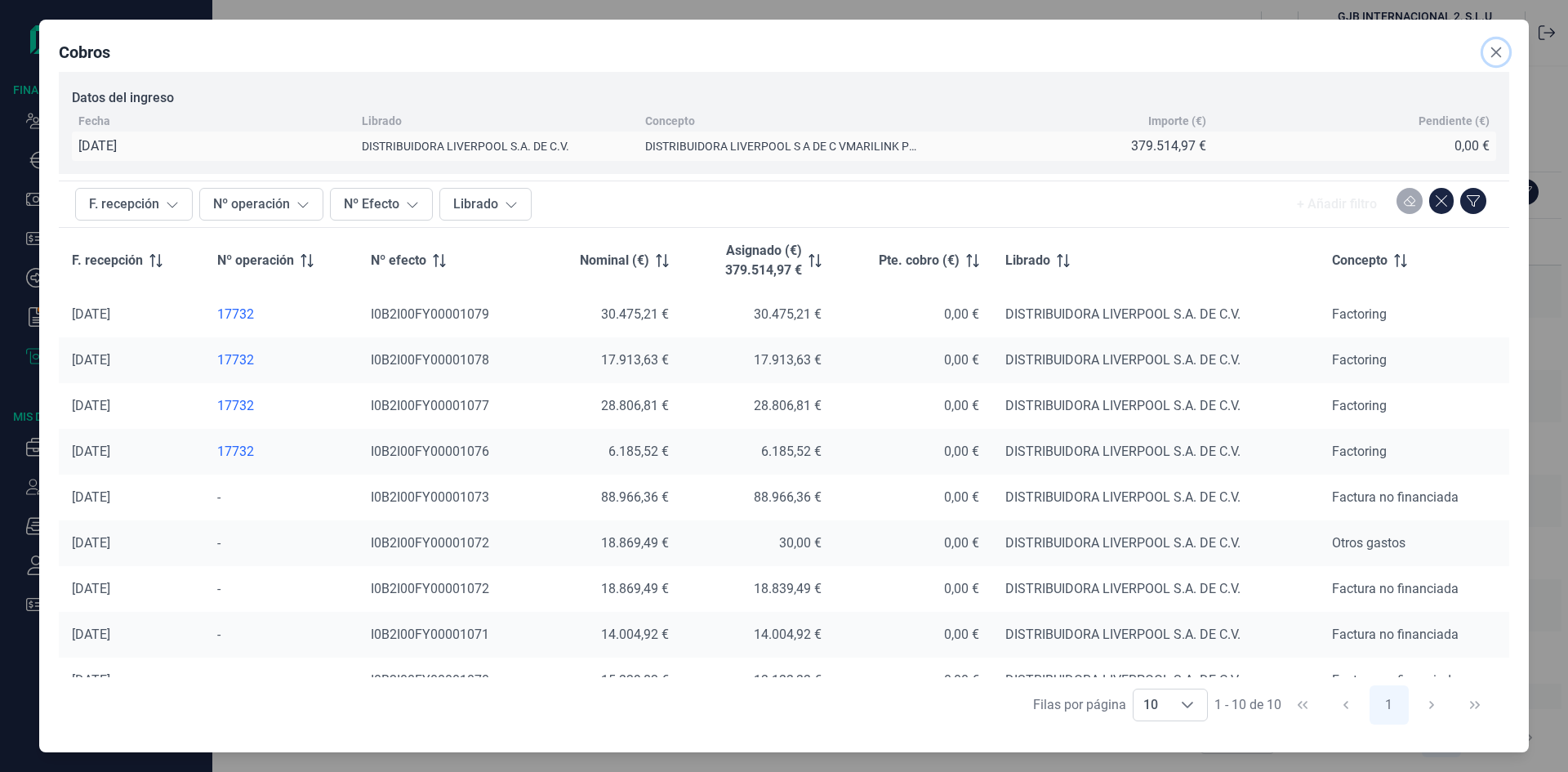
scroll to position [75, 0]
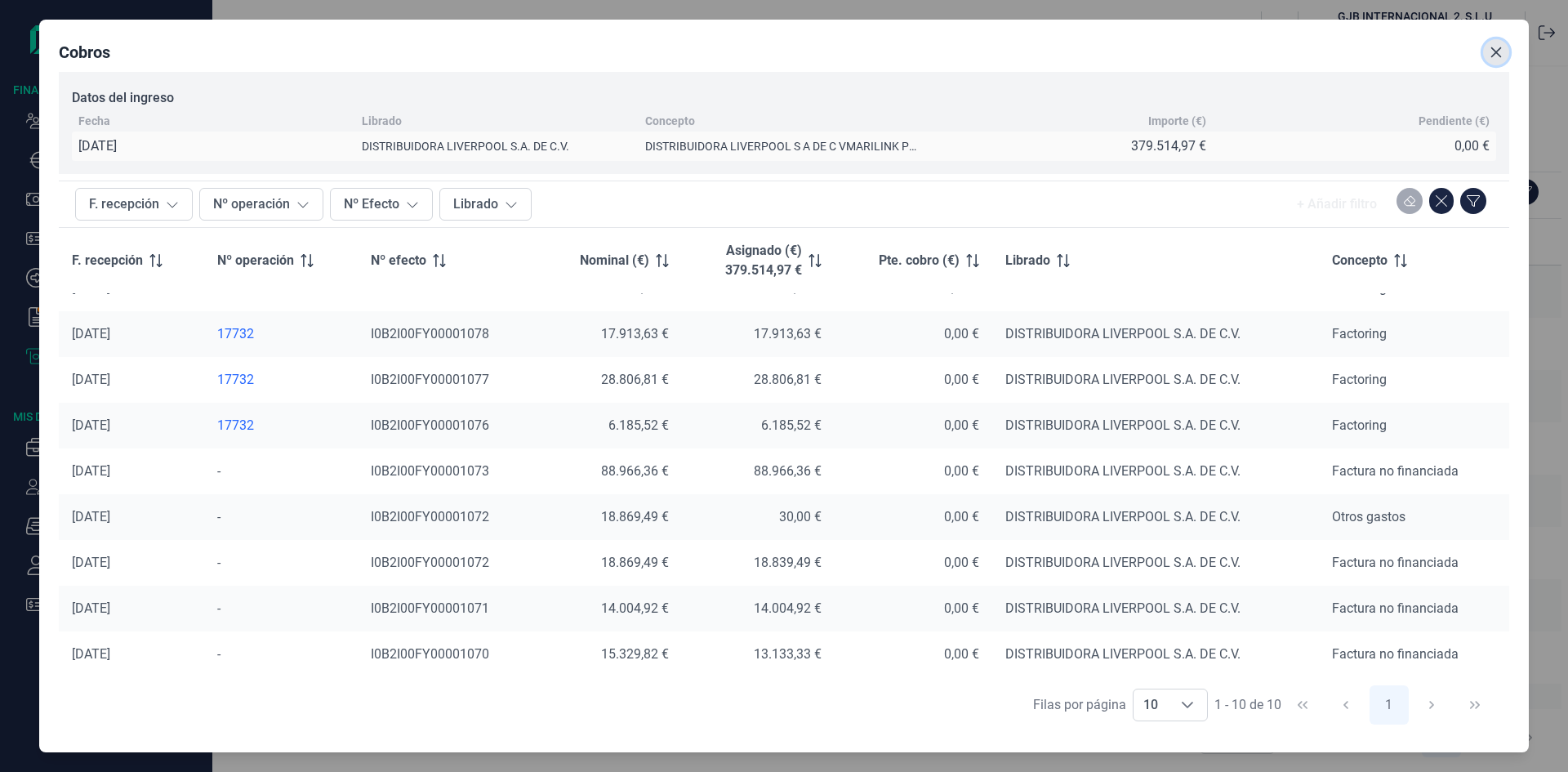
click at [1497, 57] on icon "Close" at bounding box center [1495, 52] width 13 height 13
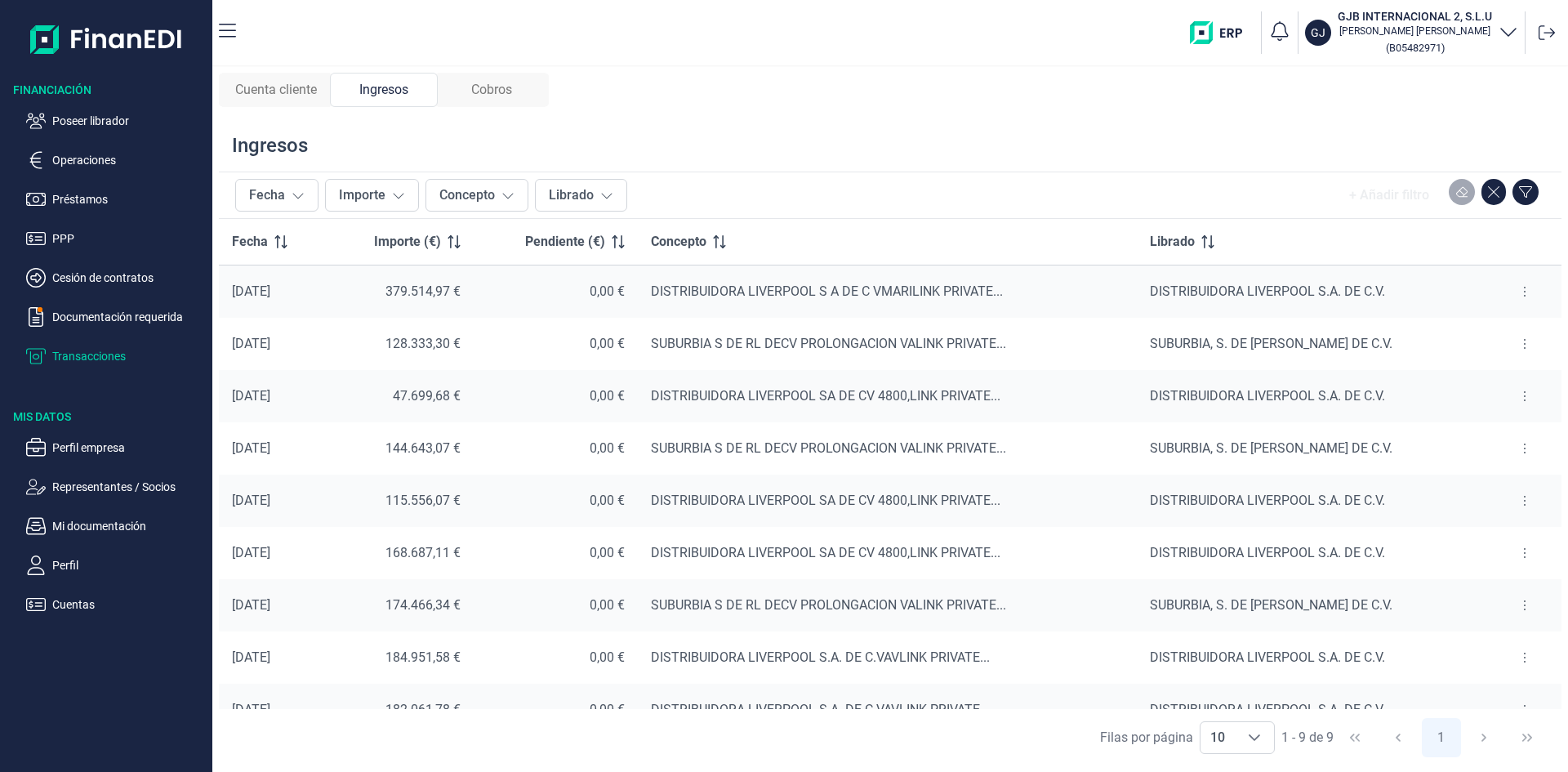
click at [1521, 293] on button at bounding box center [1525, 292] width 30 height 26
click at [1488, 328] on span "Ver cobros" at bounding box center [1493, 332] width 55 height 16
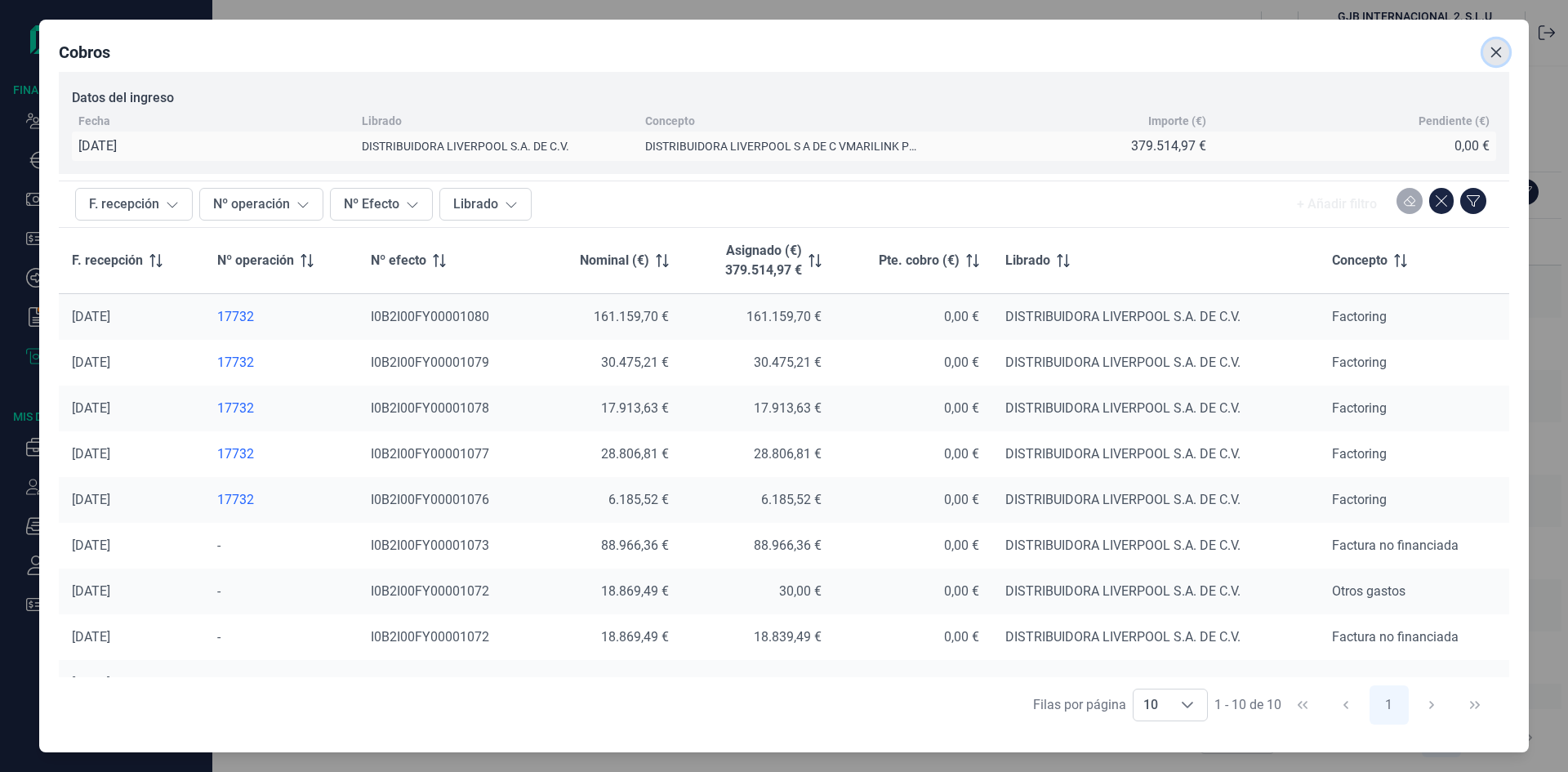
click at [1494, 50] on icon "Close" at bounding box center [1496, 52] width 11 height 11
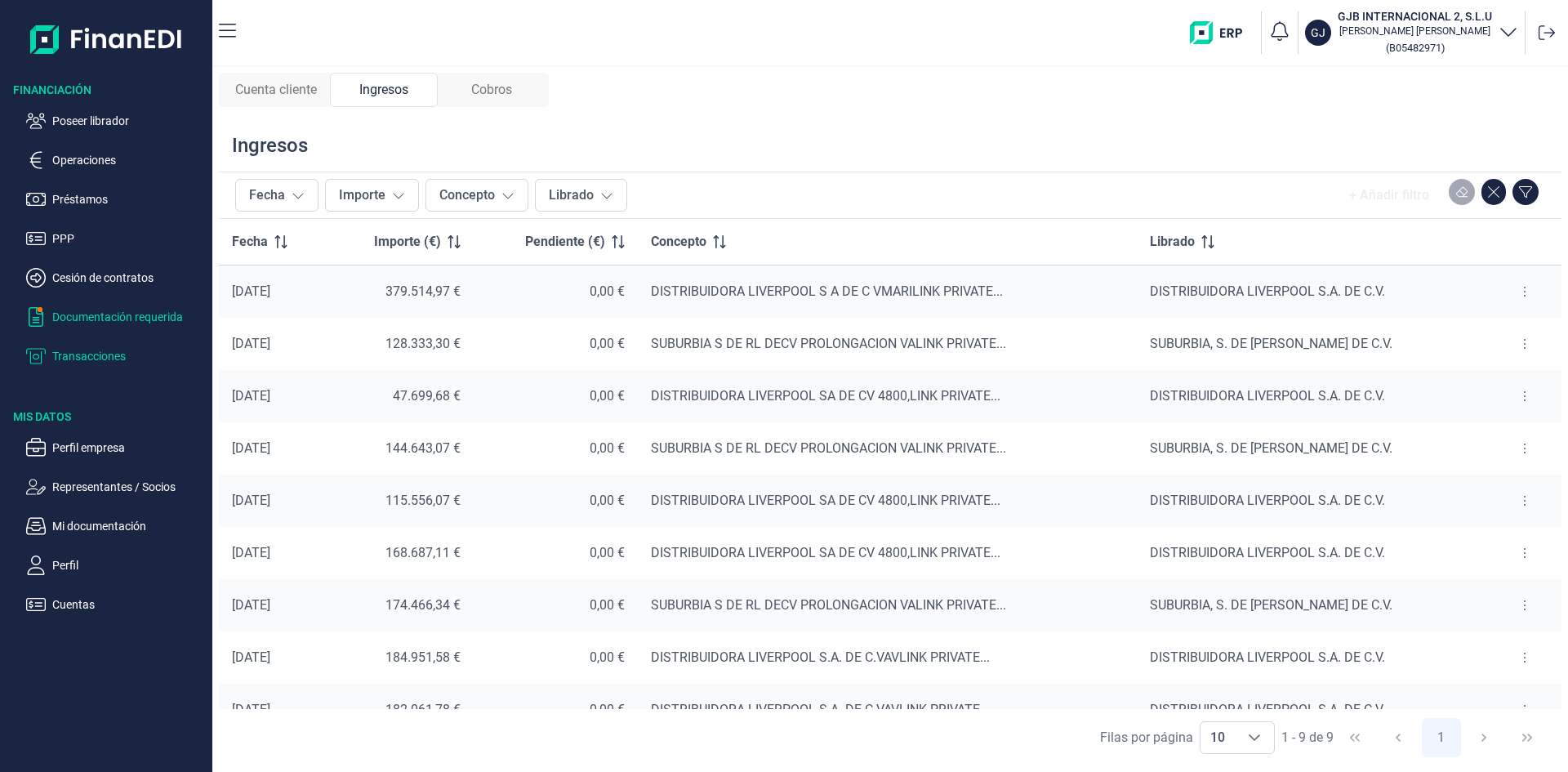
click at [157, 316] on p "Documentación requerida" at bounding box center [129, 317] width 153 height 20
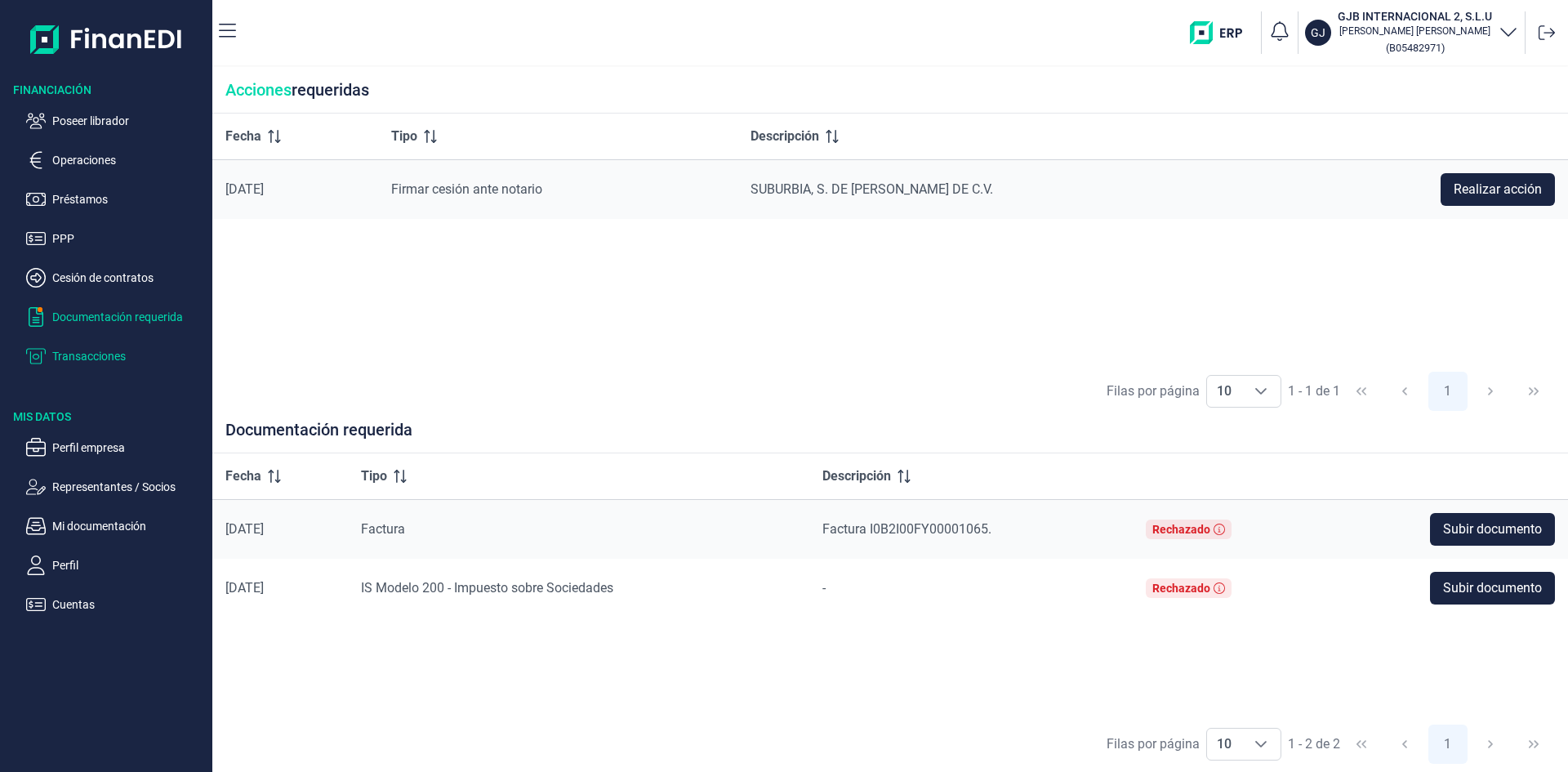
click at [99, 356] on p "Transacciones" at bounding box center [129, 357] width 153 height 20
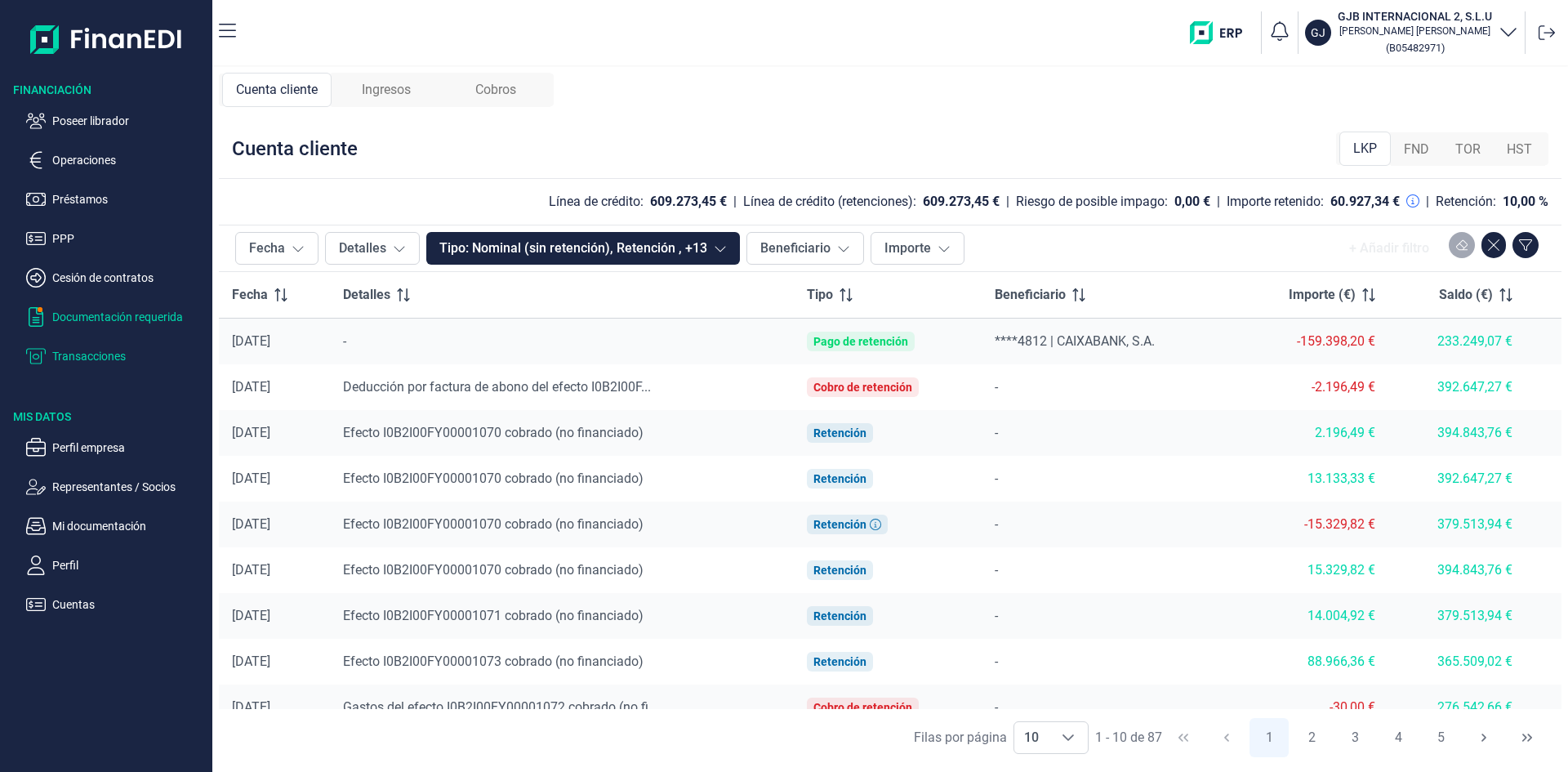
click at [129, 316] on p "Documentación requerida" at bounding box center [129, 317] width 153 height 20
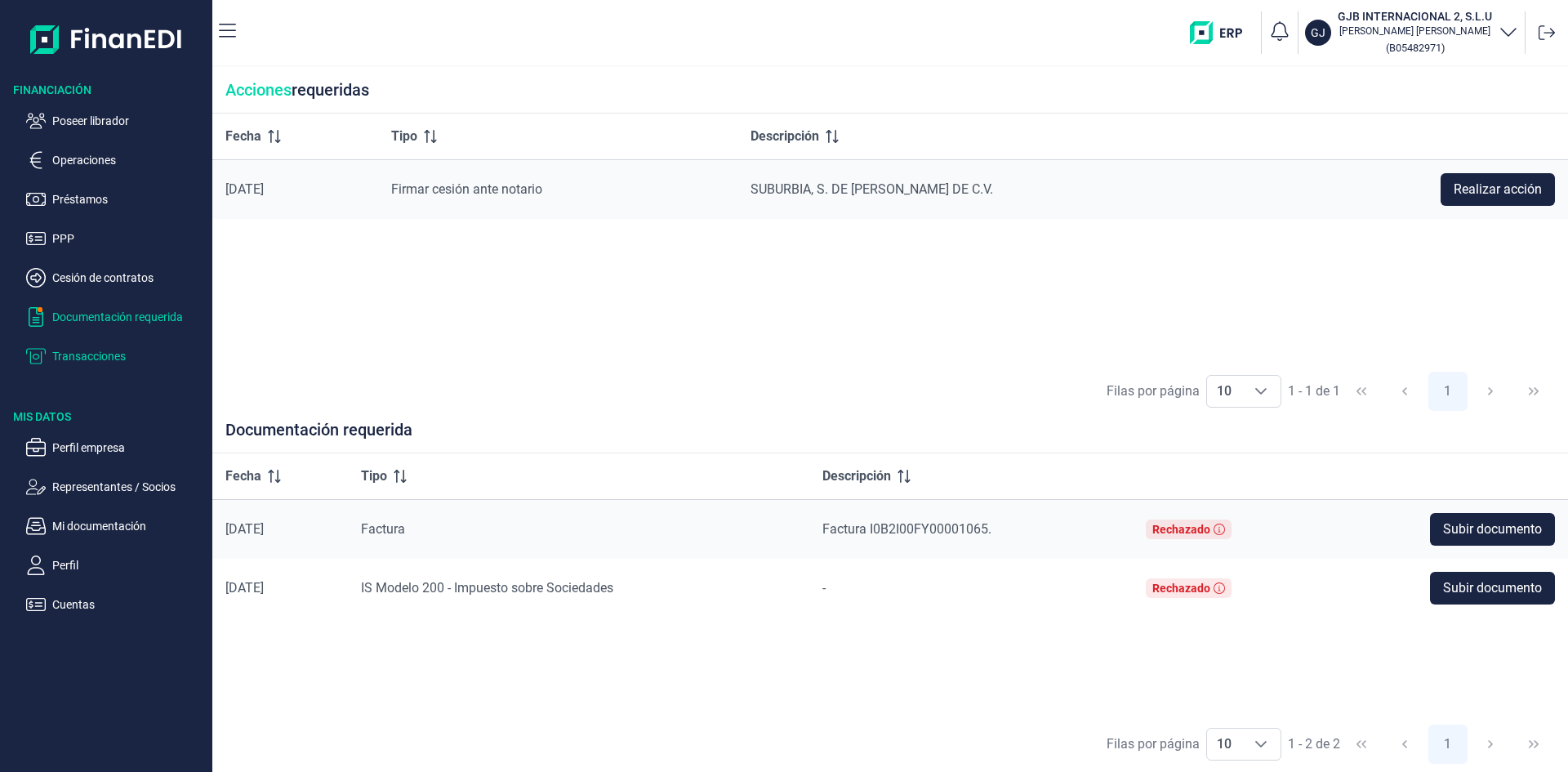
click at [114, 361] on p "Transacciones" at bounding box center [129, 357] width 153 height 20
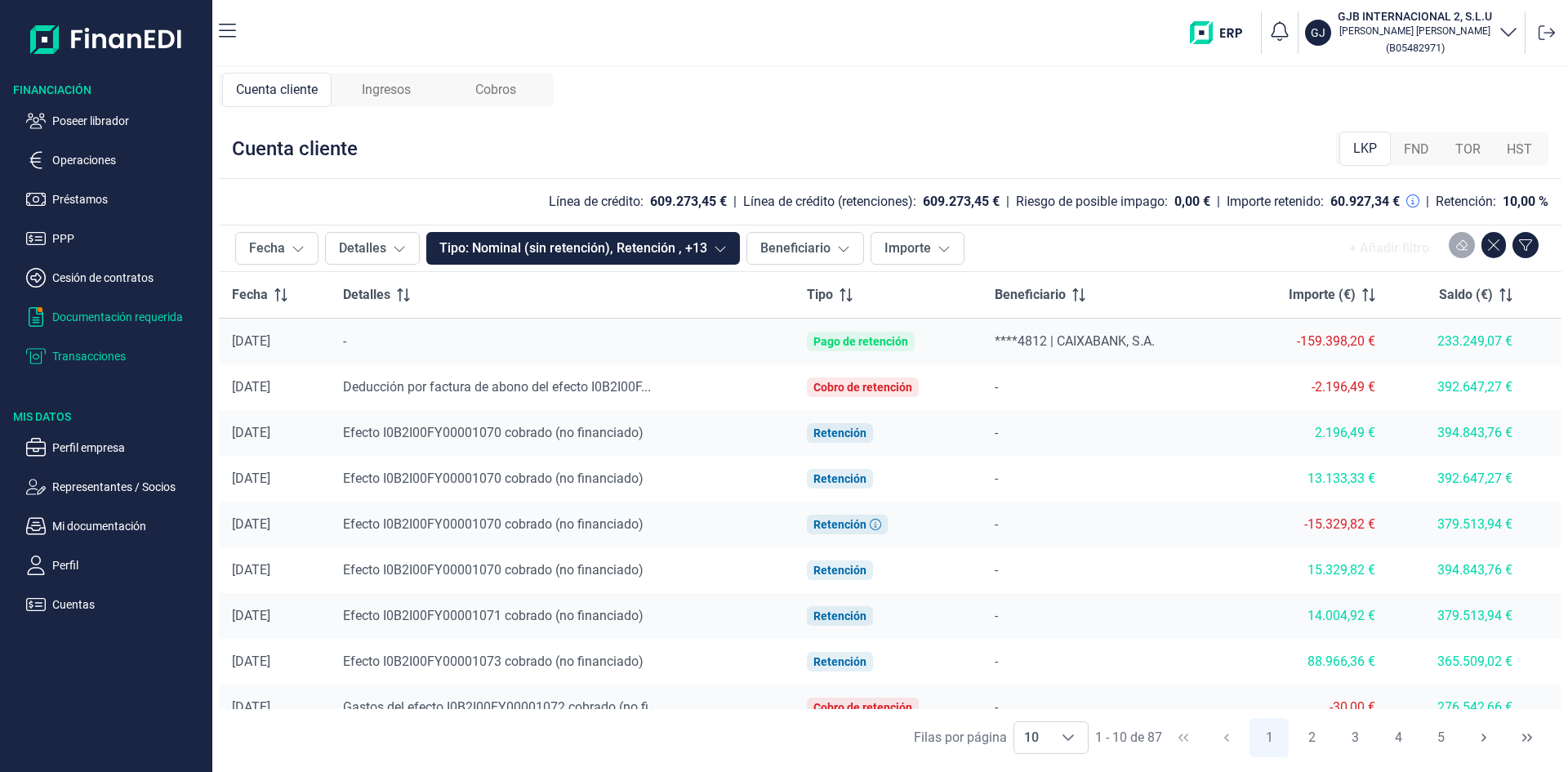
click at [131, 311] on p "Documentación requerida" at bounding box center [129, 317] width 153 height 20
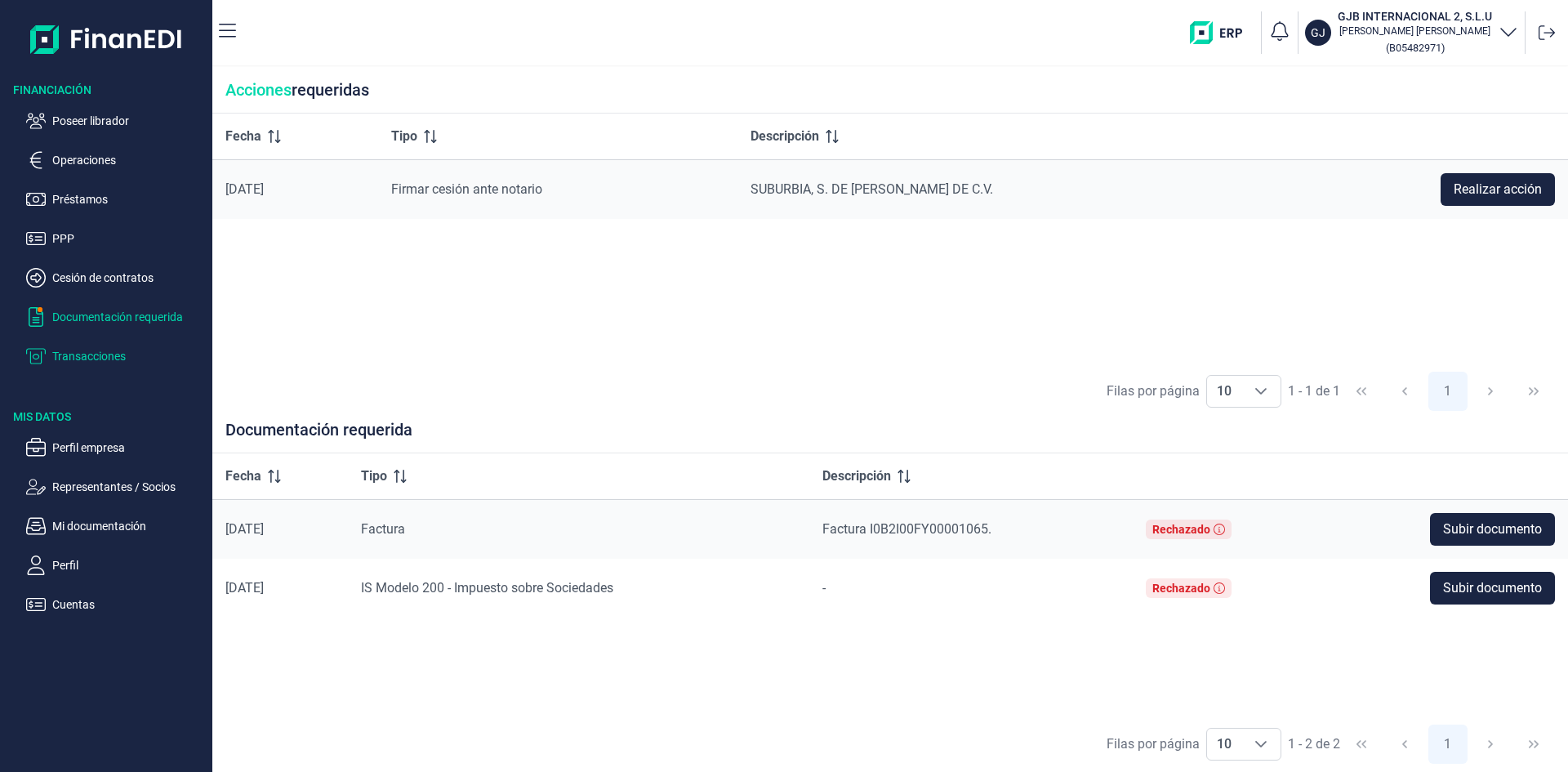
click at [115, 361] on p "Transacciones" at bounding box center [129, 357] width 153 height 20
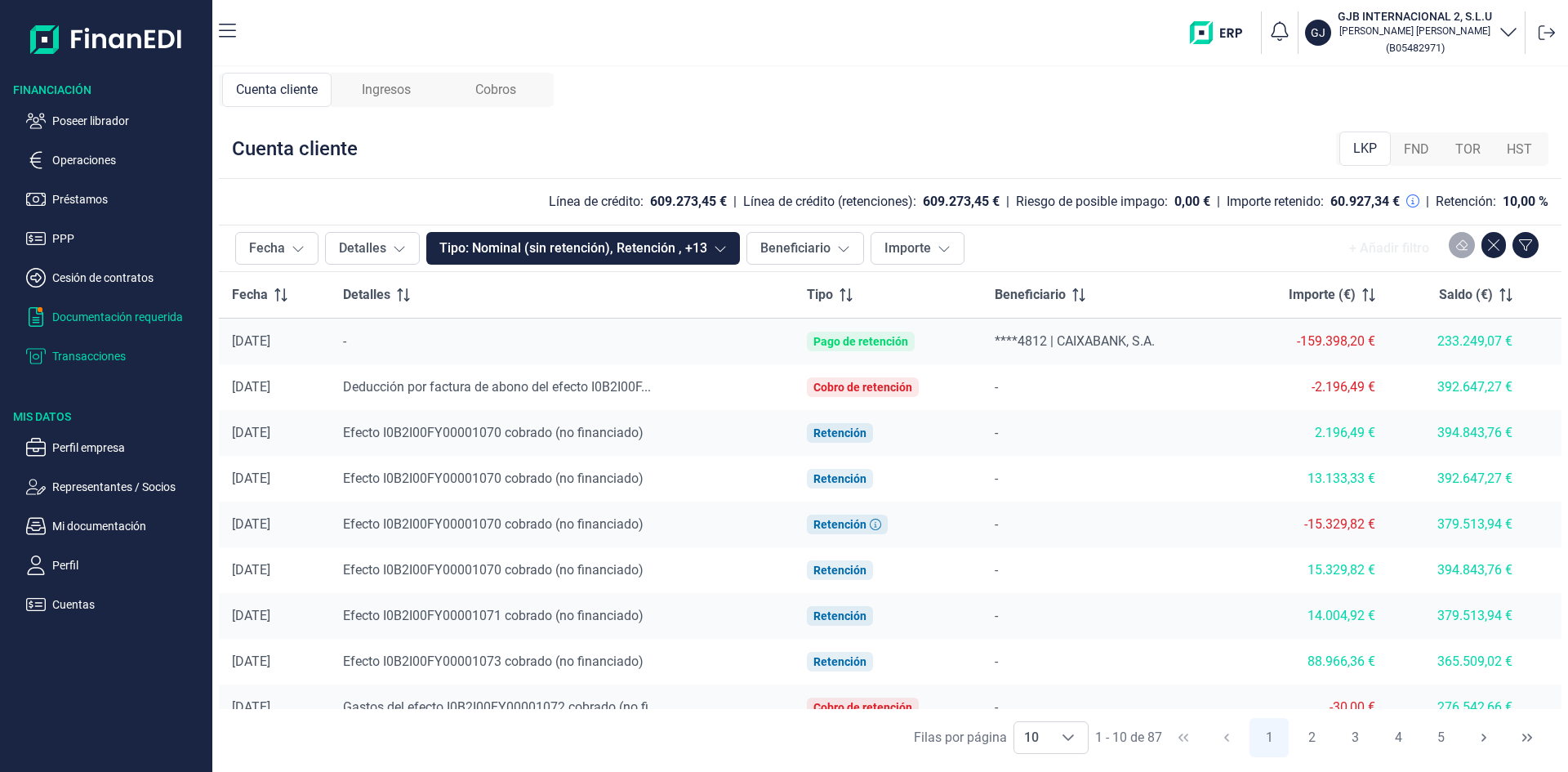
click at [116, 312] on p "Documentación requerida" at bounding box center [129, 317] width 153 height 20
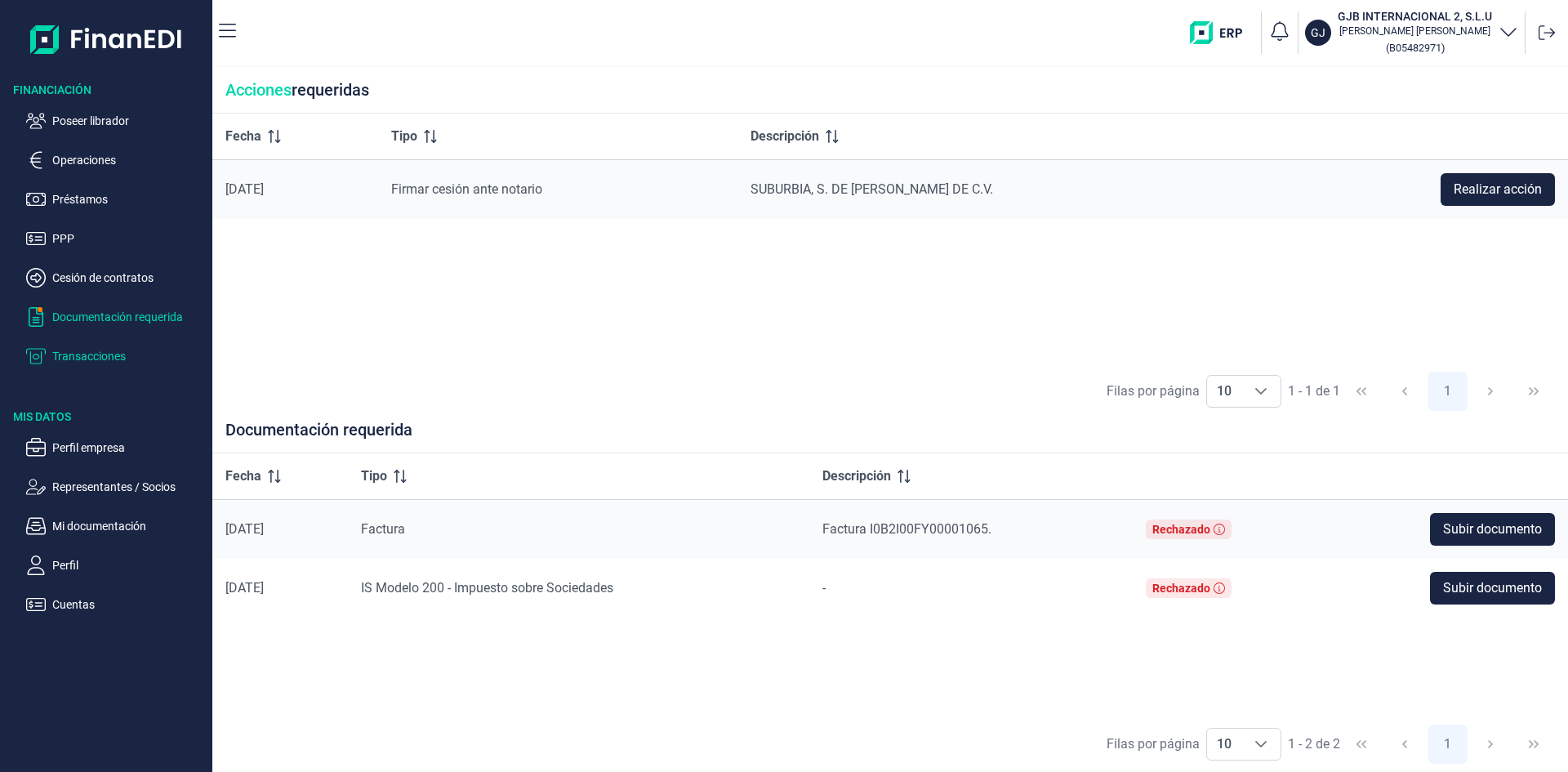
click at [105, 356] on p "Transacciones" at bounding box center [129, 357] width 153 height 20
